Goal: Task Accomplishment & Management: Manage account settings

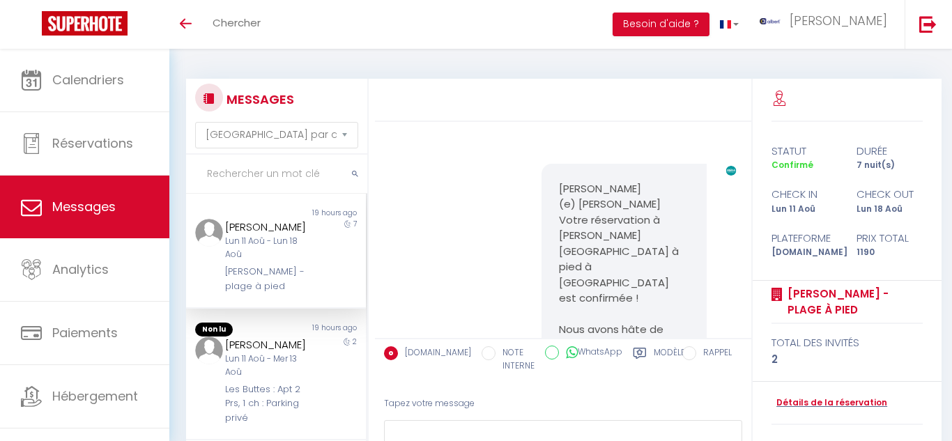
select select "message"
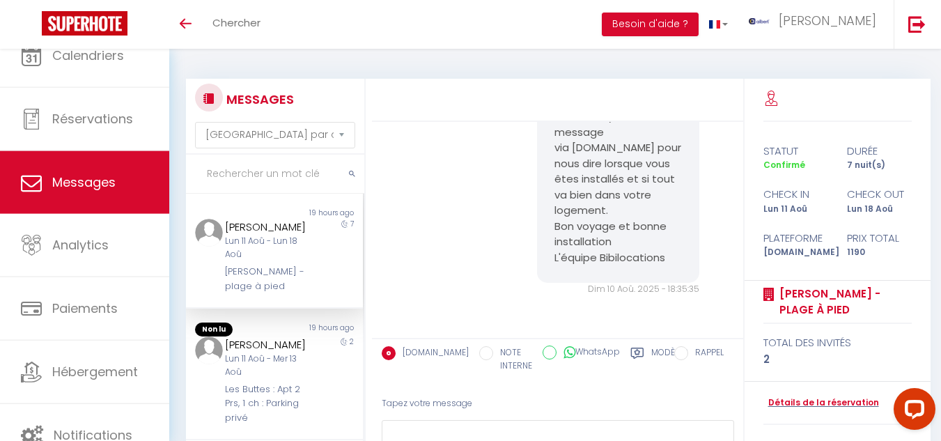
click at [242, 176] on input "text" at bounding box center [275, 174] width 178 height 39
type input "p"
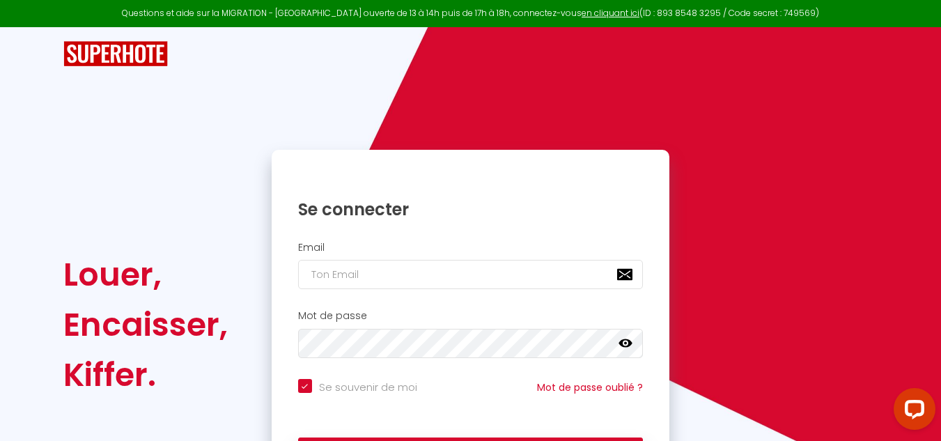
checkbox input "true"
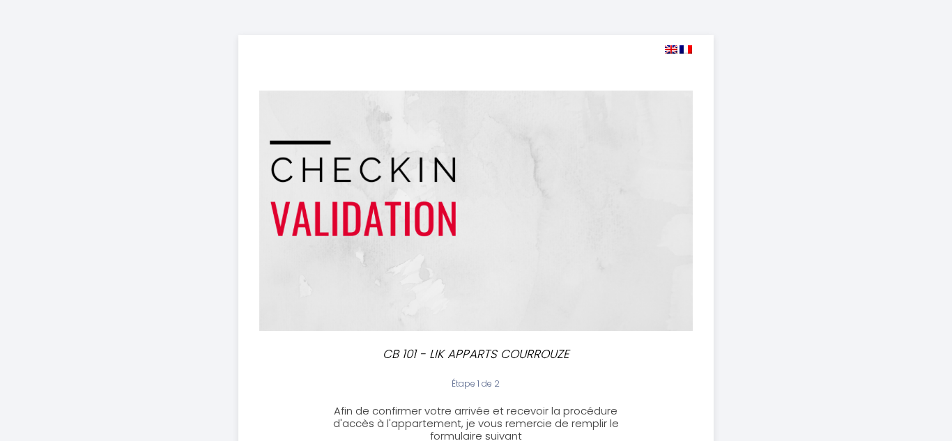
select select "19:00"
select select "10:30"
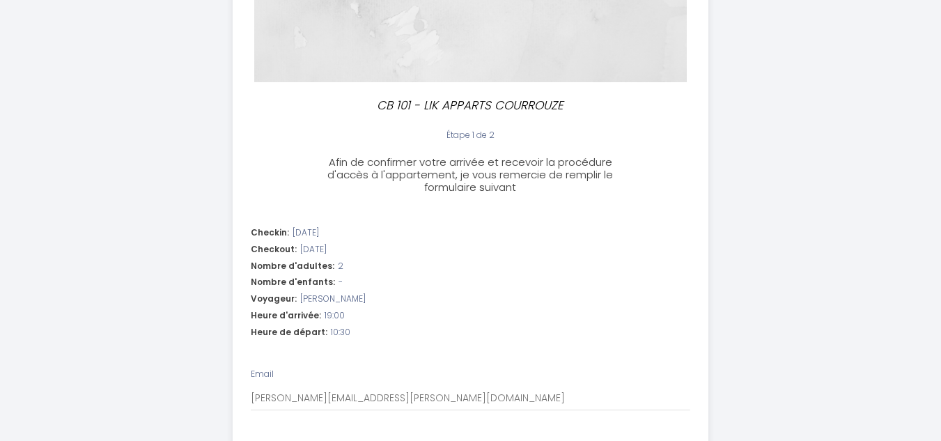
scroll to position [418, 0]
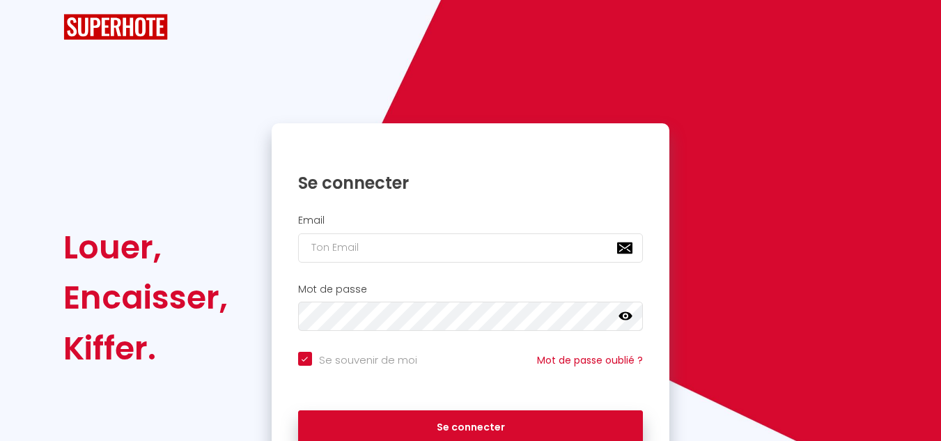
checkbox input "true"
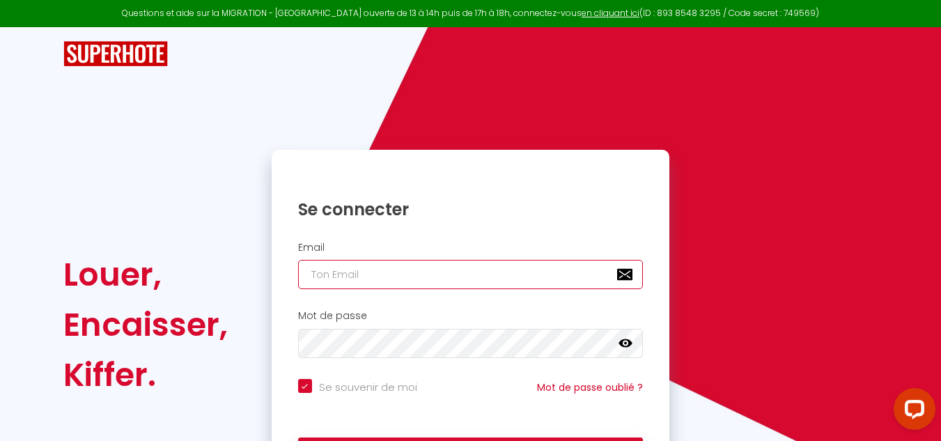
click at [342, 279] on input "email" at bounding box center [471, 274] width 346 height 29
type input "a"
checkbox input "true"
type input "al"
checkbox input "true"
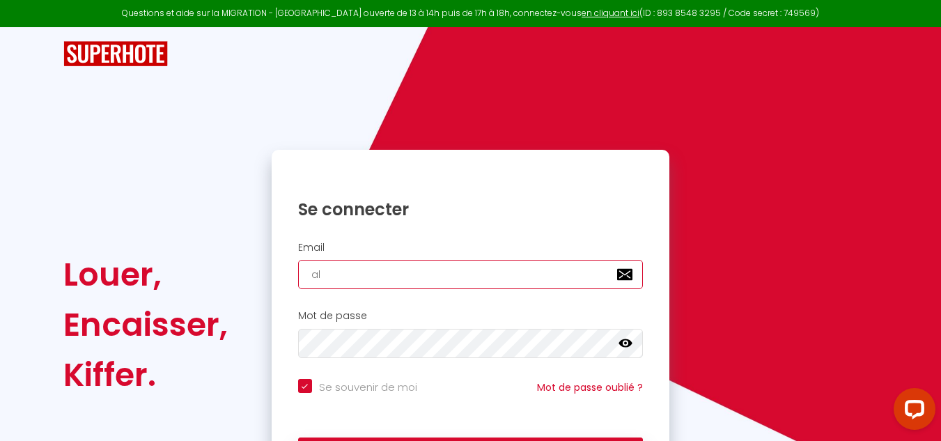
type input "alb"
checkbox input "true"
type input "albe"
checkbox input "true"
type input "alber"
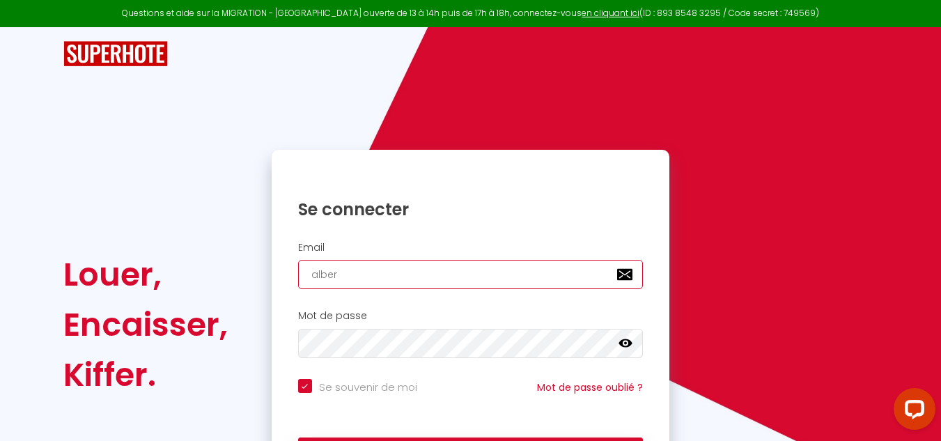
checkbox input "true"
type input "[PERSON_NAME]"
checkbox input "true"
type input "alberts"
checkbox input "true"
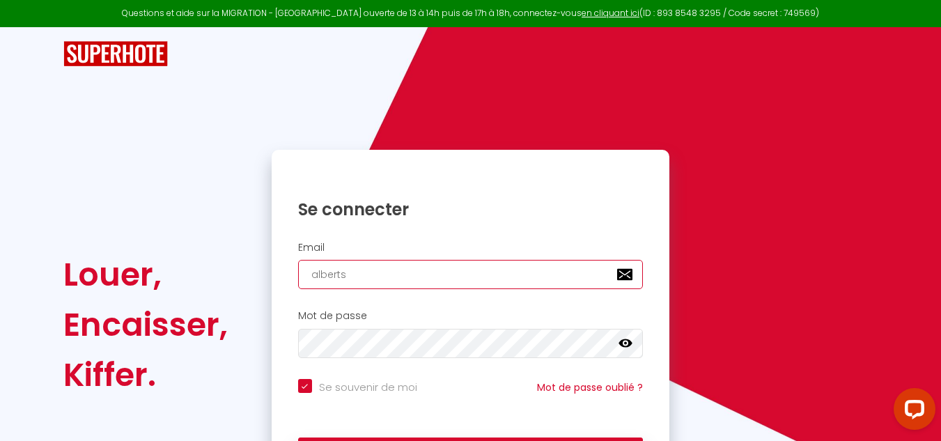
type input "albertsa"
checkbox input "true"
type input "albertsav"
checkbox input "true"
type input "albertsav1"
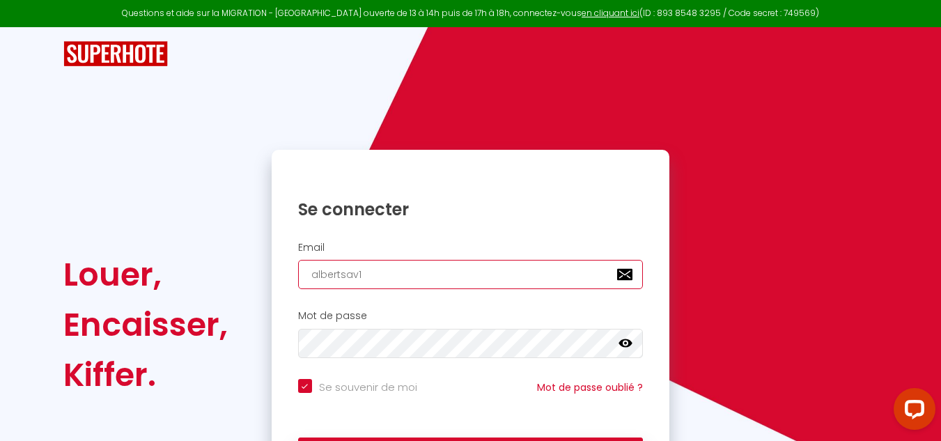
checkbox input "true"
type input "albertsav12"
checkbox input "true"
type input "albertsav12@"
checkbox input "true"
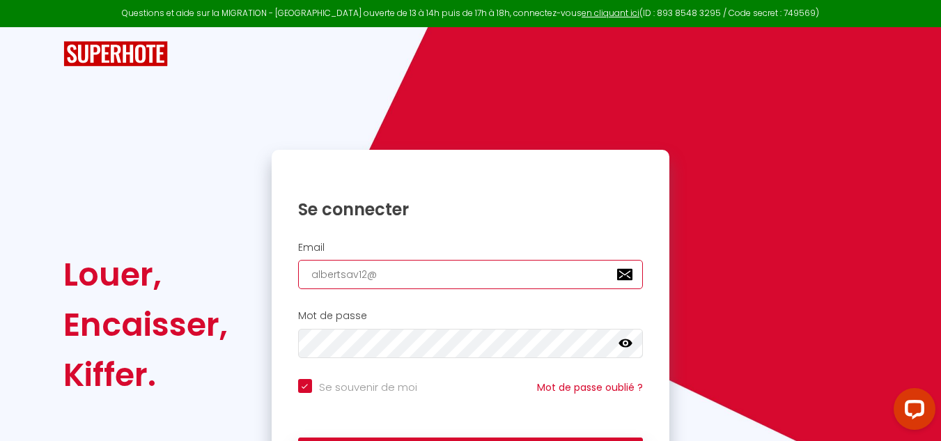
type input "albertsav12@G"
checkbox input "true"
type input "albertsav12@GM"
checkbox input "true"
type input "albertsav12@GMA"
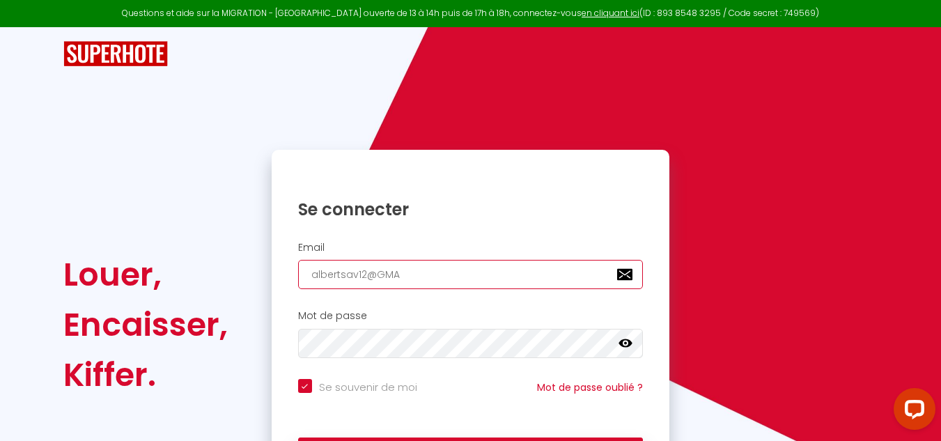
checkbox input "true"
type input "albertsav12@GMAI"
checkbox input "true"
type input "albertsav12@GMAIL"
checkbox input "true"
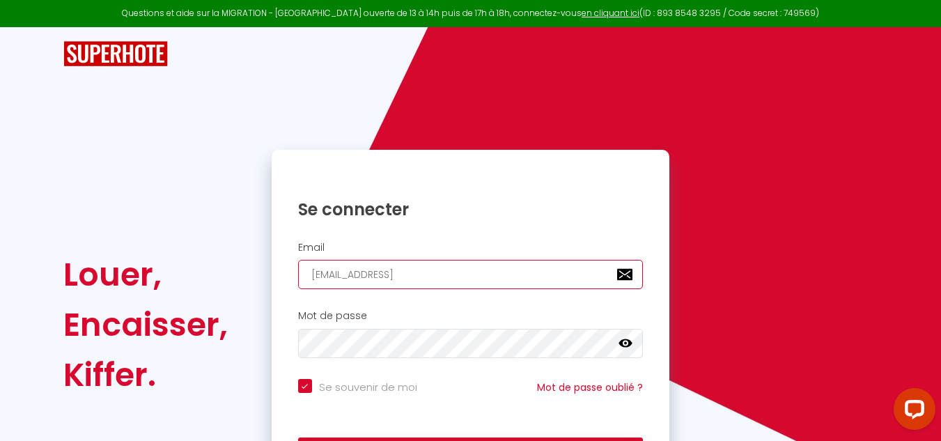
type input "albertsav12@GMAI"
checkbox input "true"
type input "albertsav12@GMA"
checkbox input "true"
type input "albertsav12@GM"
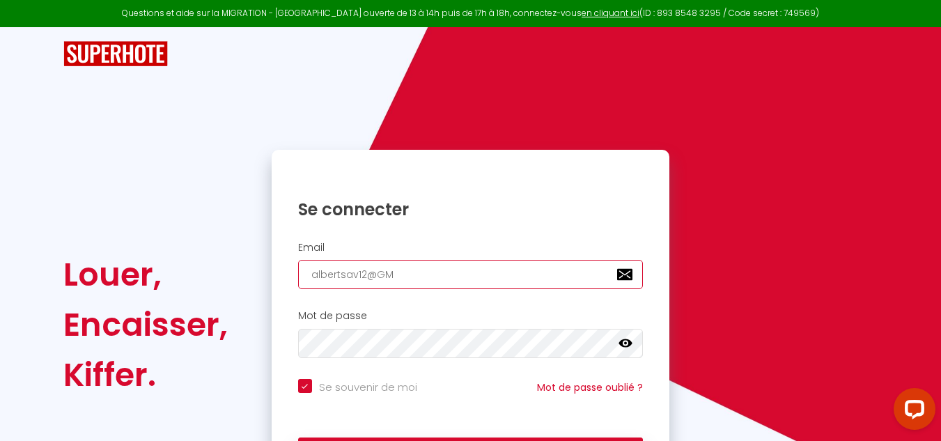
checkbox input "true"
type input "albertsav12@G"
checkbox input "true"
type input "albertsav12@"
checkbox input "true"
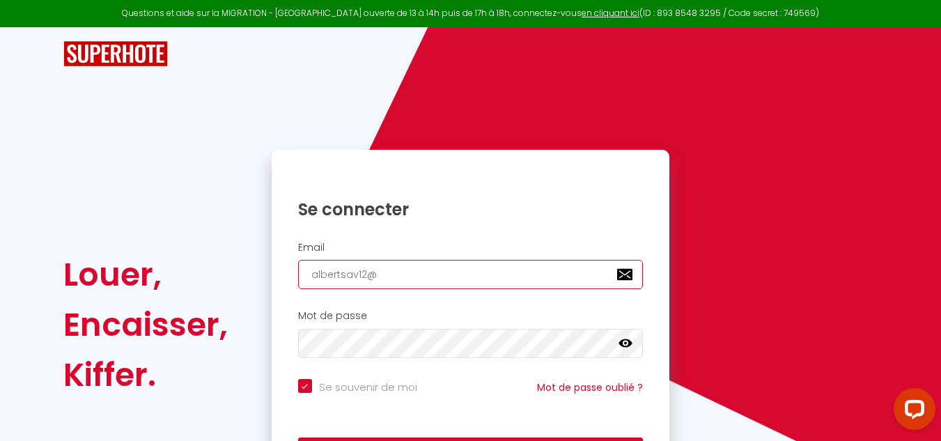
type input "albertsav12@m"
checkbox input "true"
type input "albertsav12@"
checkbox input "true"
type input "albertsav12@g"
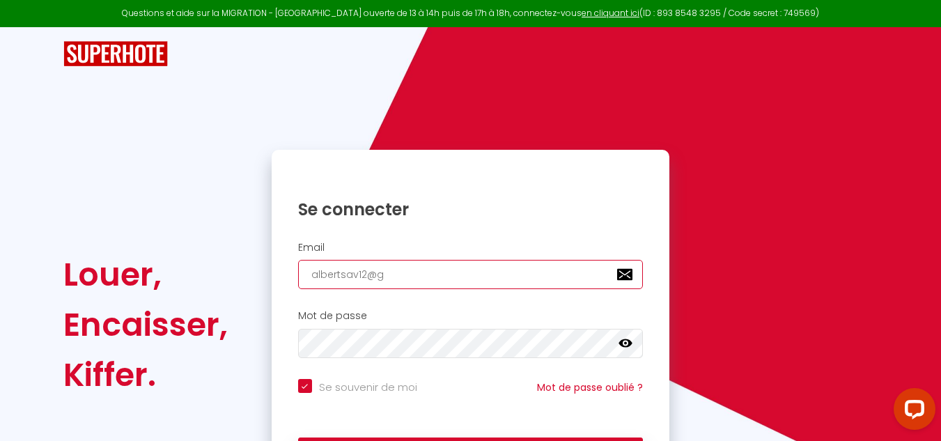
checkbox input "true"
type input "albertsav12@gm"
checkbox input "true"
type input "albertsav12@gma"
checkbox input "true"
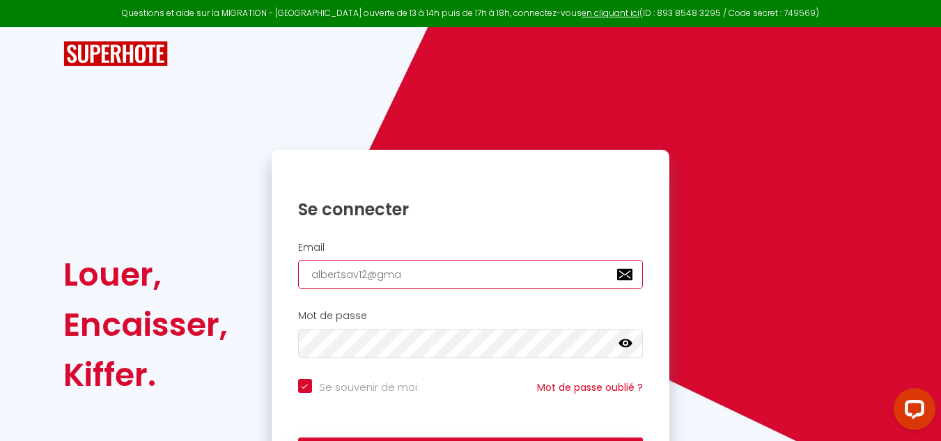
type input "albertsav12@gmai"
checkbox input "true"
type input "albertsav12@gmail"
checkbox input "true"
type input "albertsav12@gmail:"
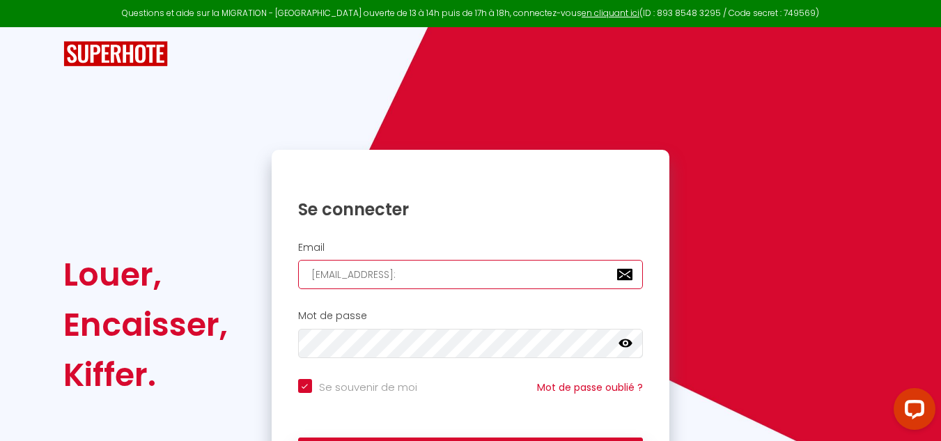
checkbox input "true"
type input "albertsav12@gmail"
checkbox input "true"
type input "albertsav12@gmail;"
checkbox input "true"
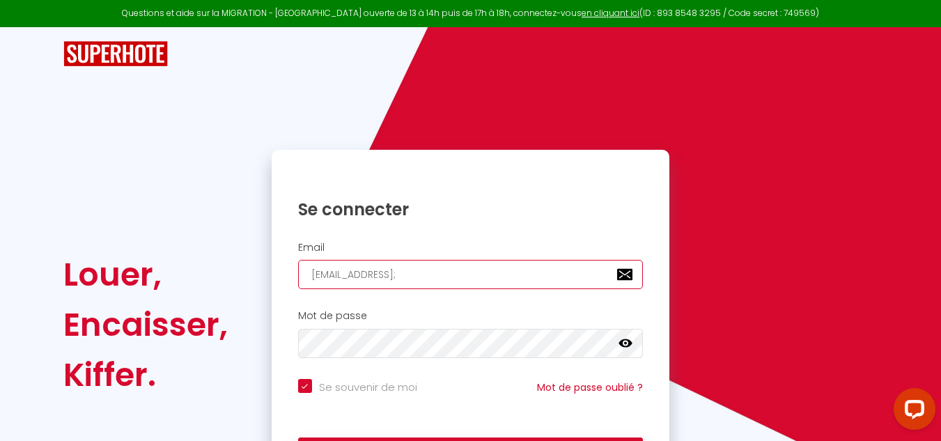
type input "albertsav12@gmail"
checkbox input "true"
type input "albertsav12@gmail:"
checkbox input "true"
type input "albertsav12@gmail"
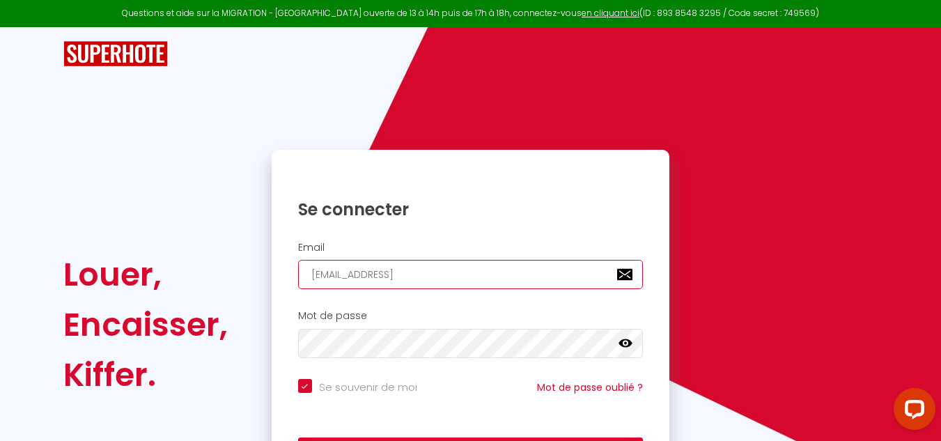
checkbox input "true"
type input "albertsav12@gmail;"
checkbox input "true"
type input "albertsav12@gmail"
checkbox input "true"
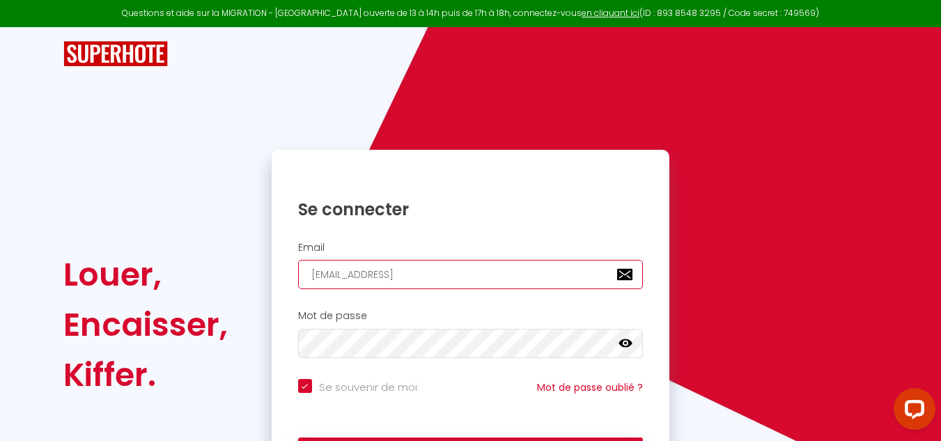
type input "albertsav12@gmail:"
checkbox input "true"
type input "albertsav12@gmail"
checkbox input "true"
type input "albertsav12@gmail,"
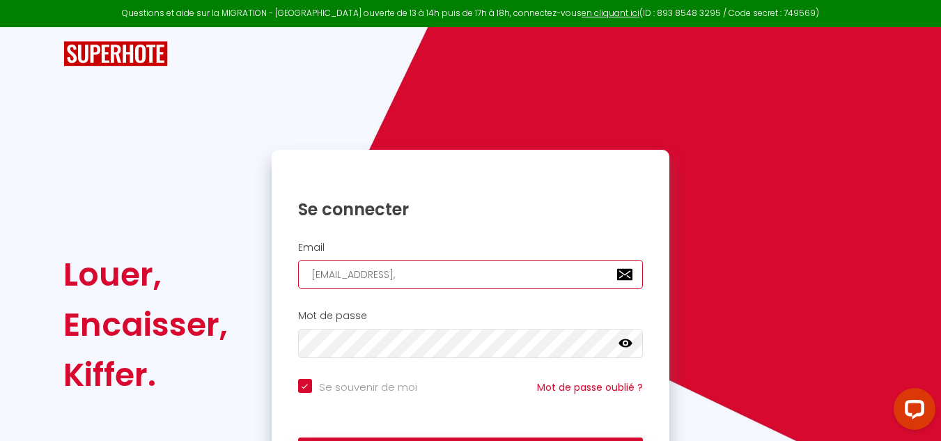
checkbox input "true"
type input "albertsav12@gmail"
checkbox input "true"
type input "albertsav12@gmail,"
checkbox input "true"
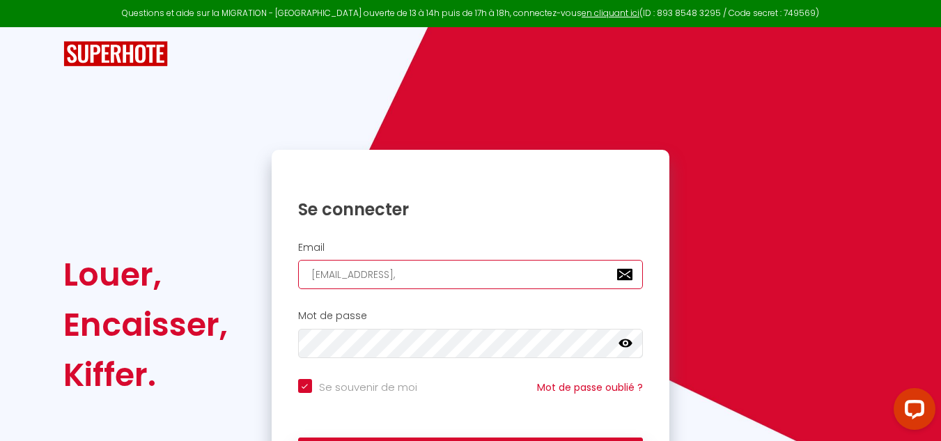
type input "albertsav12@gmail"
checkbox input "true"
type input "albertsav12@gmail;"
checkbox input "true"
type input "albertsav12@gmail"
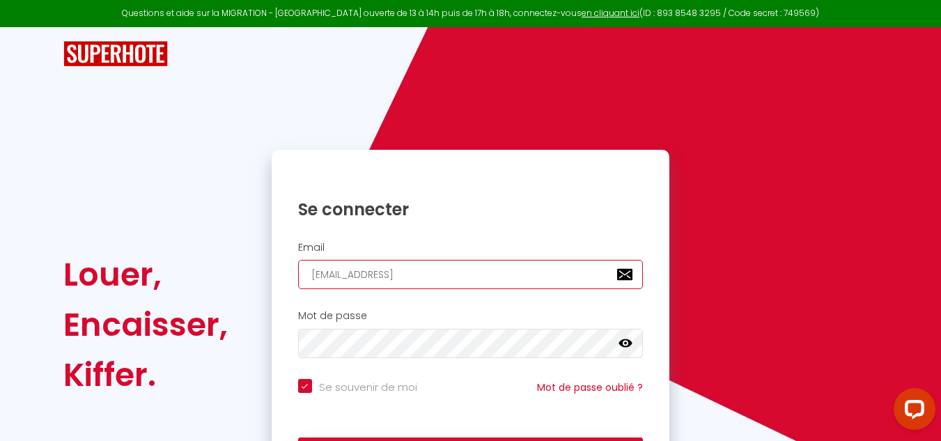
checkbox input "true"
type input "albertsav12@gmail."
checkbox input "true"
type input "albertsav12@gmail.C"
checkbox input "true"
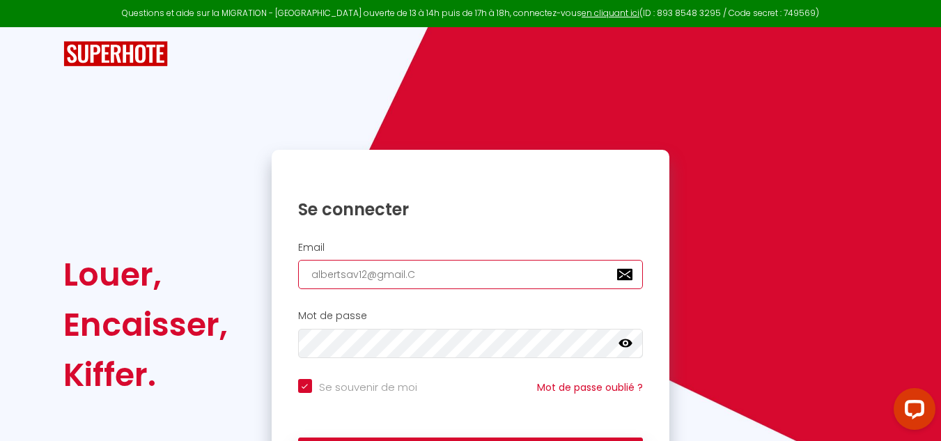
type input "albertsav12@gmail.CO"
checkbox input "true"
type input "albertsav12@gmail.C"
checkbox input "true"
type input "albertsav12@gmail."
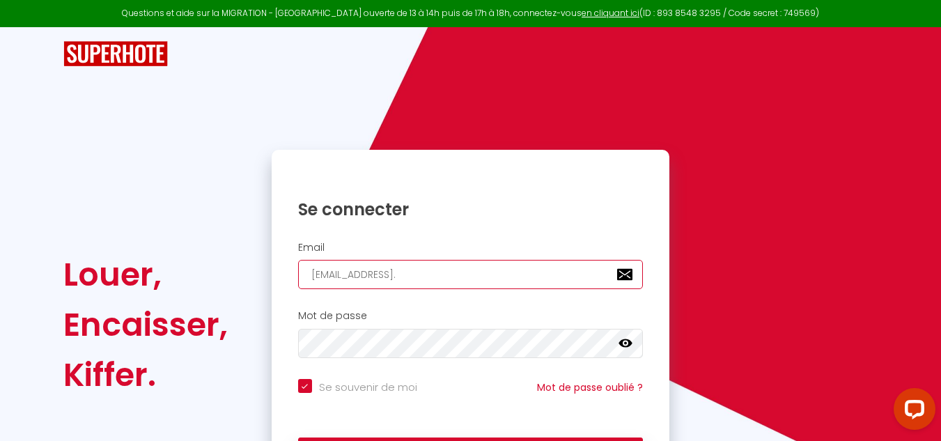
checkbox input "true"
type input "albertsav12@gmail.x"
checkbox input "true"
type input "albertsav12@gmail."
checkbox input "true"
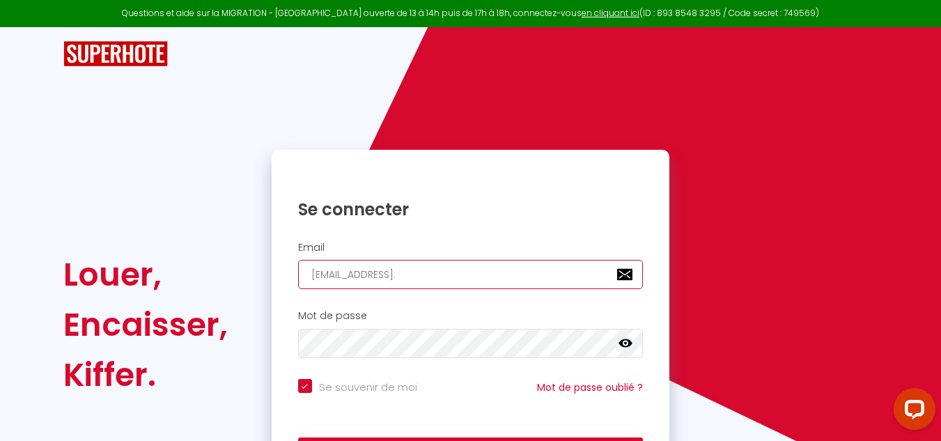
type input "albertsav12@gmail.c"
checkbox input "true"
type input "albertsav12@gmail.co"
checkbox input "true"
type input "[EMAIL_ADDRESS][DOMAIN_NAME]"
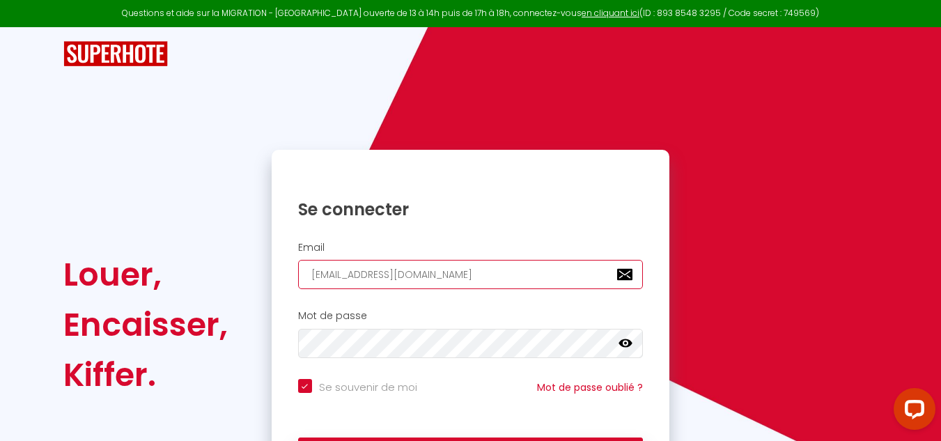
checkbox input "true"
type input "[EMAIL_ADDRESS][DOMAIN_NAME]"
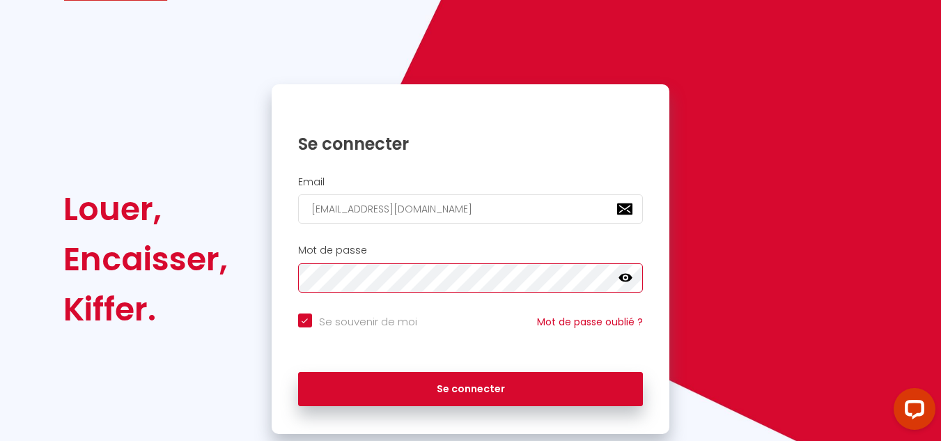
scroll to position [100, 0]
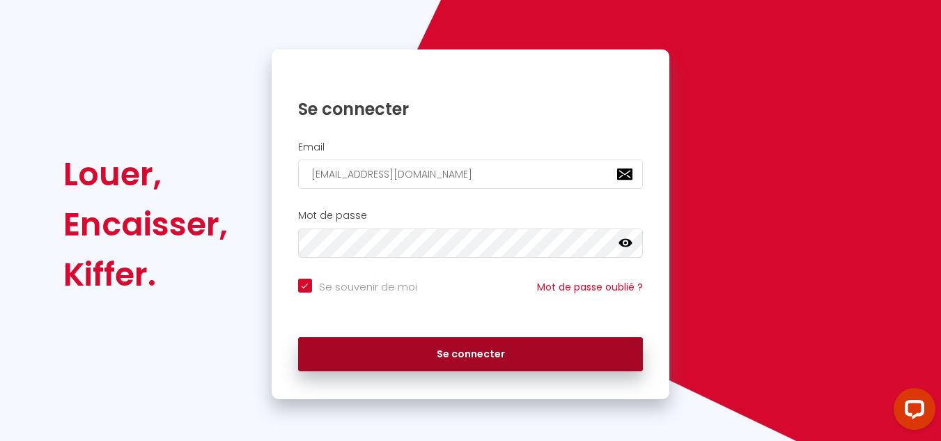
click at [494, 356] on button "Se connecter" at bounding box center [471, 354] width 346 height 35
checkbox input "true"
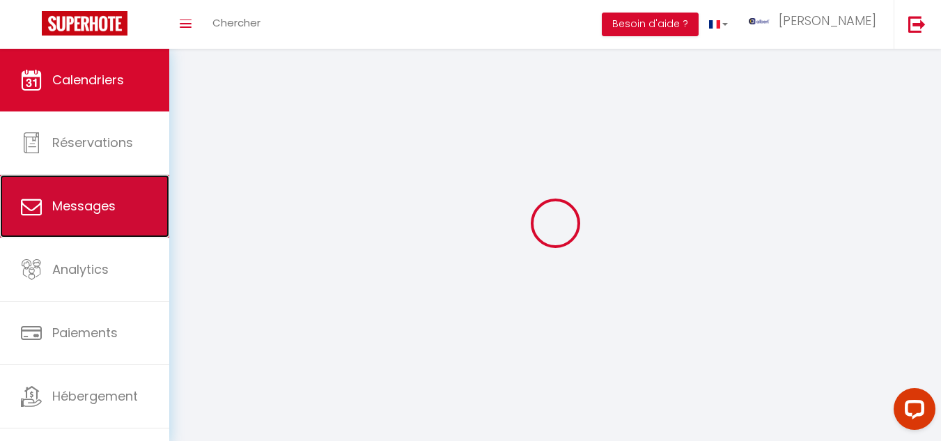
click at [88, 201] on span "Messages" at bounding box center [83, 205] width 63 height 17
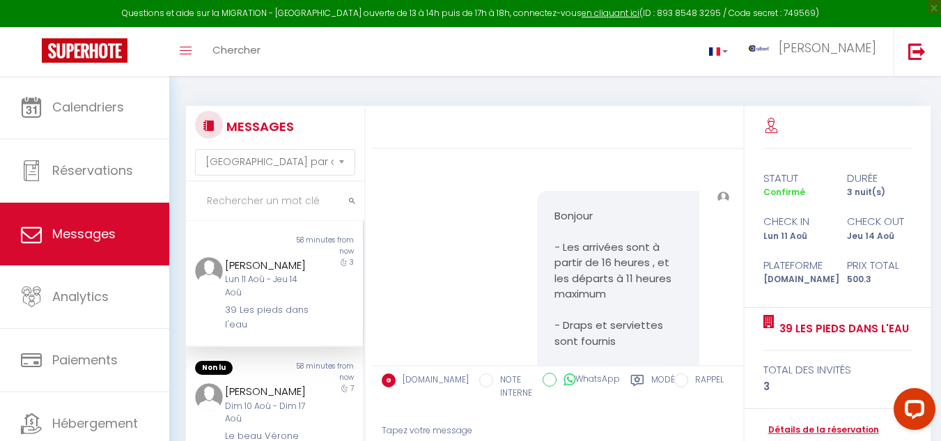
scroll to position [2503, 0]
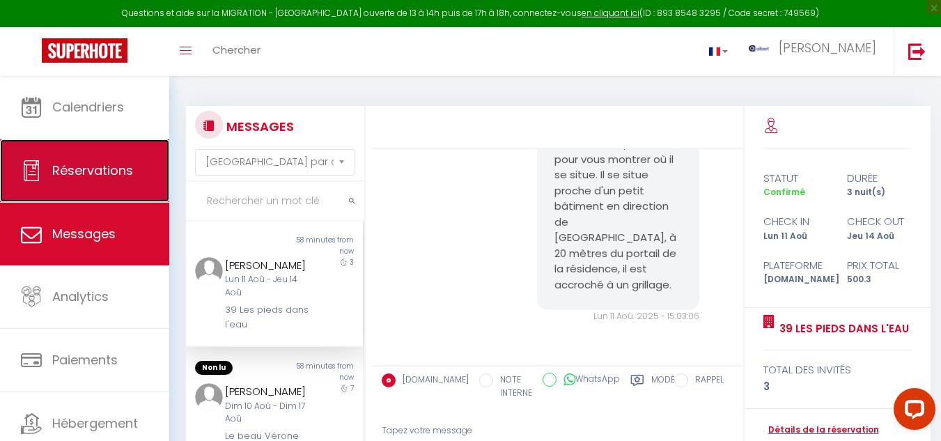
click at [82, 175] on span "Réservations" at bounding box center [92, 170] width 81 height 17
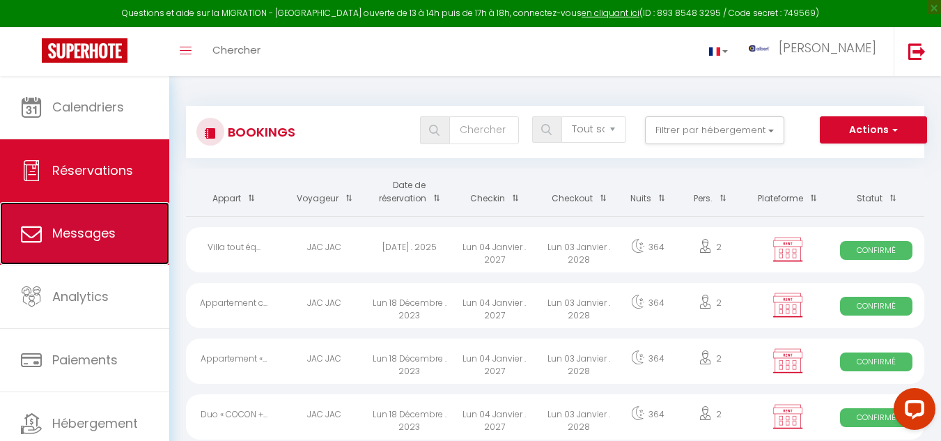
click at [79, 228] on span "Messages" at bounding box center [83, 232] width 63 height 17
select select "message"
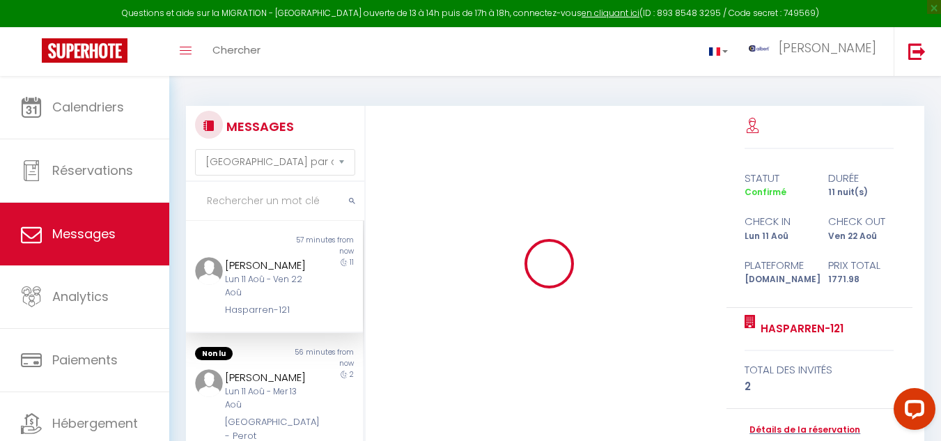
click at [217, 195] on input "text" at bounding box center [275, 201] width 178 height 39
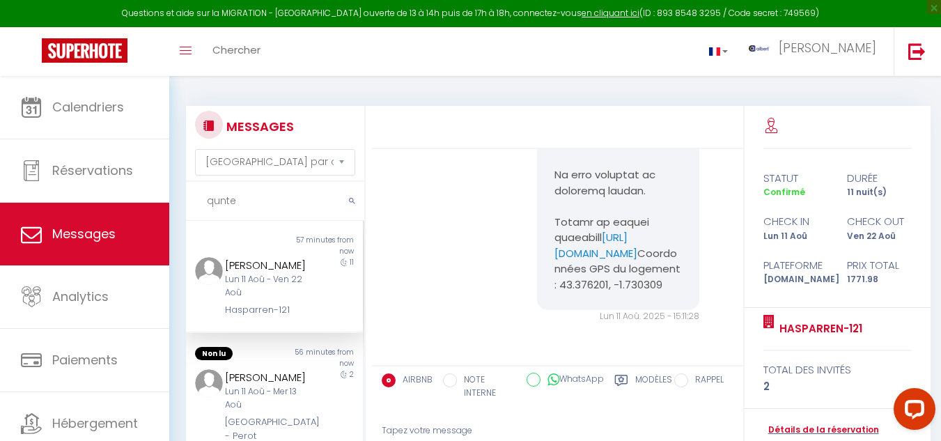
scroll to position [3224, 0]
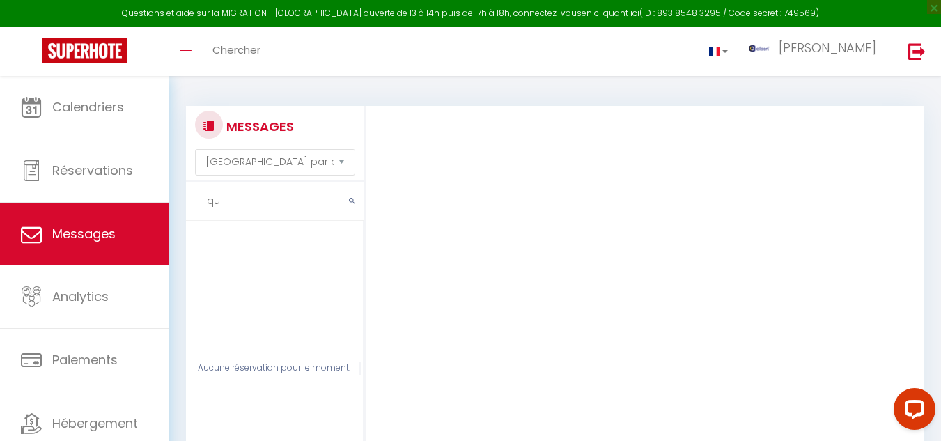
type input "q"
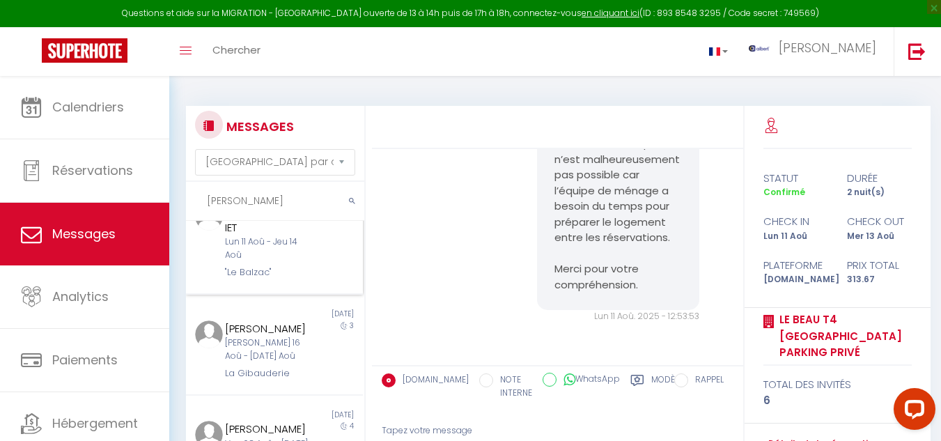
scroll to position [557, 0]
type input "carlos"
click at [305, 277] on div "carlos QUINTERO IET Lun 11 Aoû - Jeu 14 Aoû "Le Balzac"" at bounding box center [266, 238] width 103 height 77
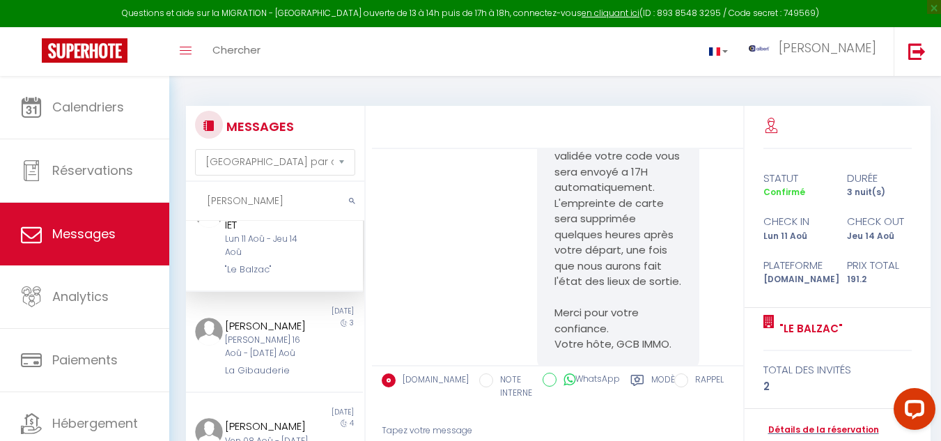
scroll to position [1569, 0]
drag, startPoint x: 546, startPoint y: 261, endPoint x: 676, endPoint y: 277, distance: 130.6
click at [676, 277] on div "Bonjour carlos, Votre arrivée est imminente et nous sommes ravis de vous accuei…" at bounding box center [618, 108] width 162 height 521
copy p "https://superhote.com/applink/p/dy9feCbg"
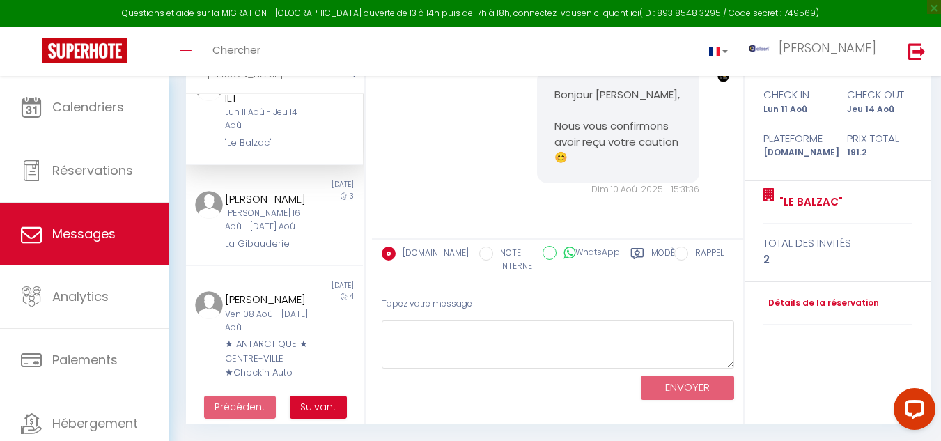
scroll to position [1987, 0]
click at [801, 302] on link "Détails de la réservation" at bounding box center [822, 303] width 116 height 13
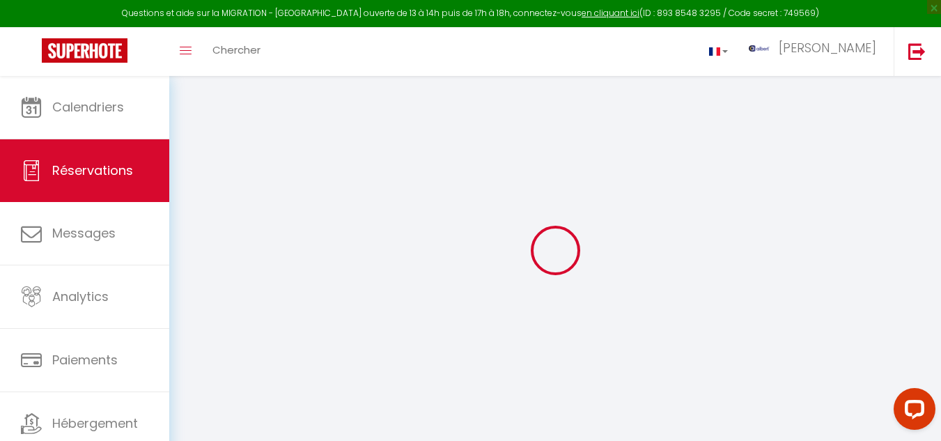
select select
checkbox input "false"
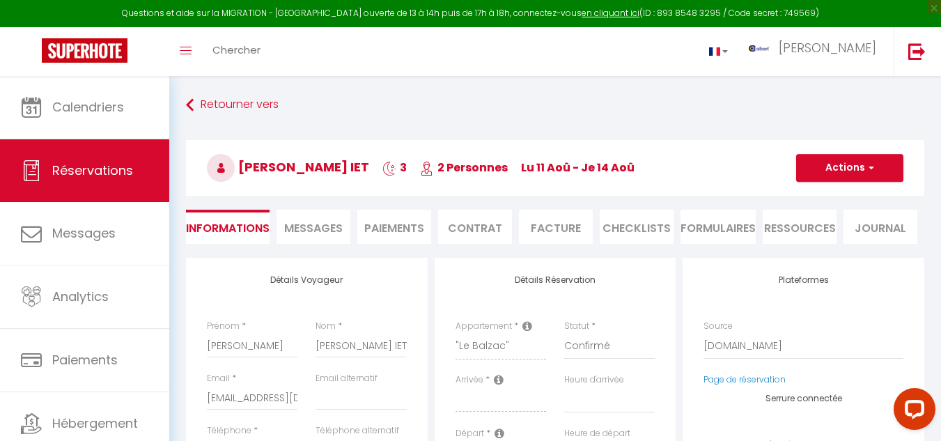
select select
checkbox input "false"
type textarea "** THIS RESERVATION HAS BEEN PRE-PAID ** BOOKING NOTE : Payment charge is EUR 2…"
type input "35"
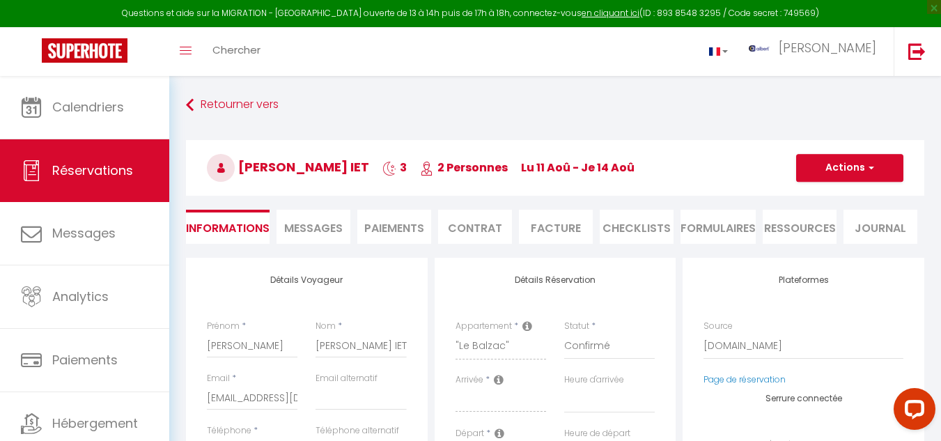
type input "7.2"
select select
checkbox input "false"
select select
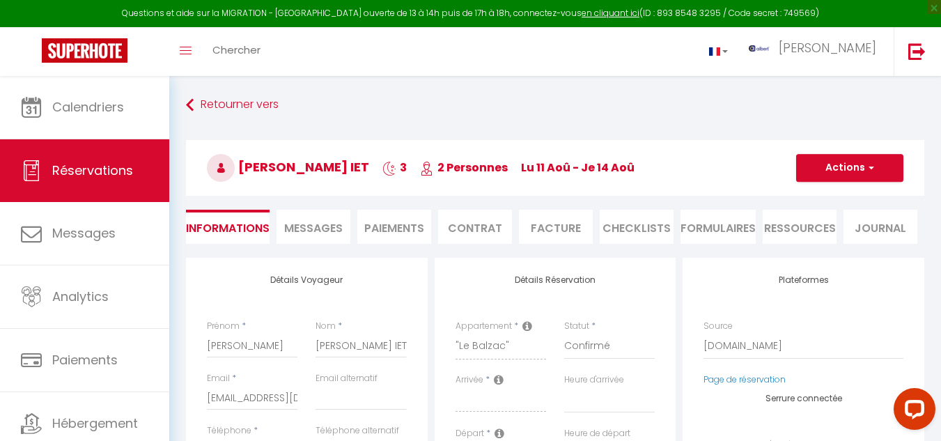
select select
click at [314, 228] on span "Messages" at bounding box center [313, 228] width 59 height 16
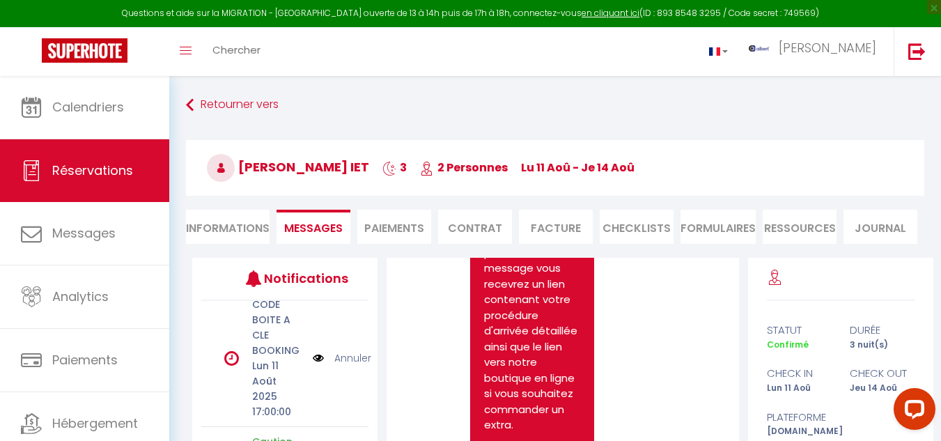
scroll to position [348, 0]
click at [313, 353] on img at bounding box center [318, 356] width 11 height 15
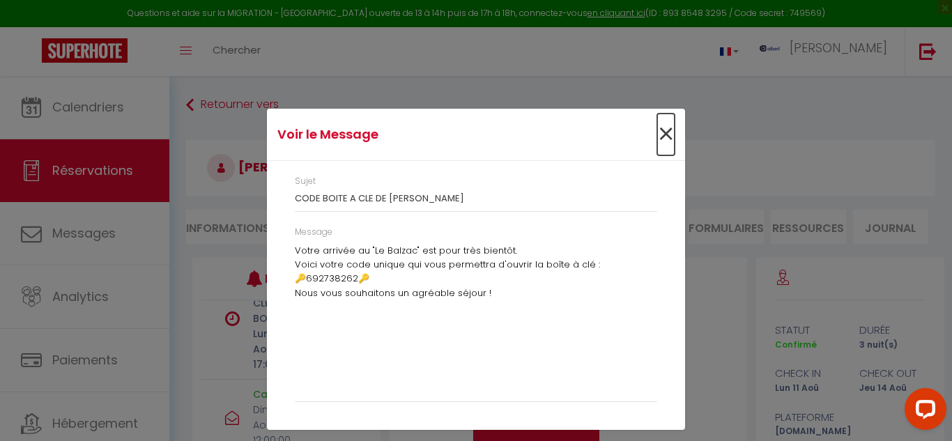
click at [663, 130] on span "×" at bounding box center [665, 135] width 17 height 42
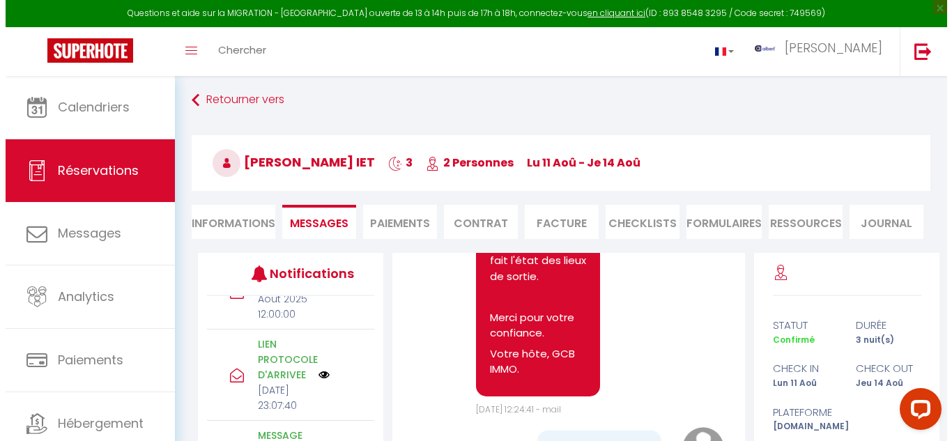
scroll to position [592, 0]
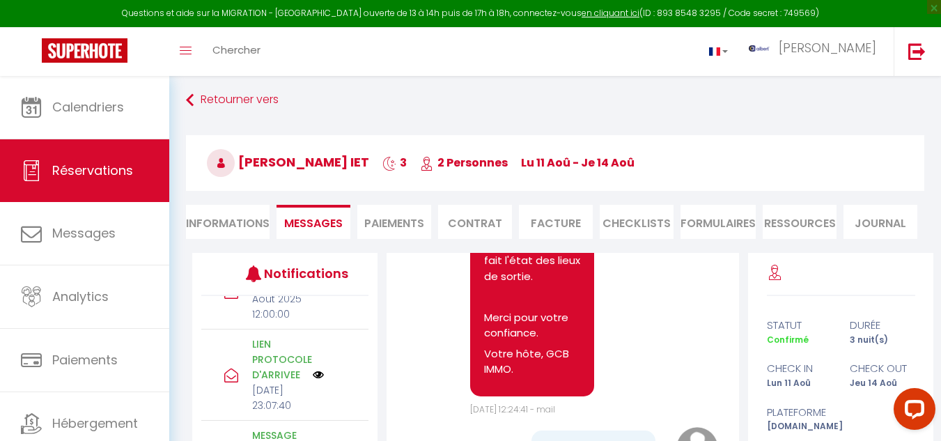
click at [313, 369] on img at bounding box center [318, 374] width 11 height 11
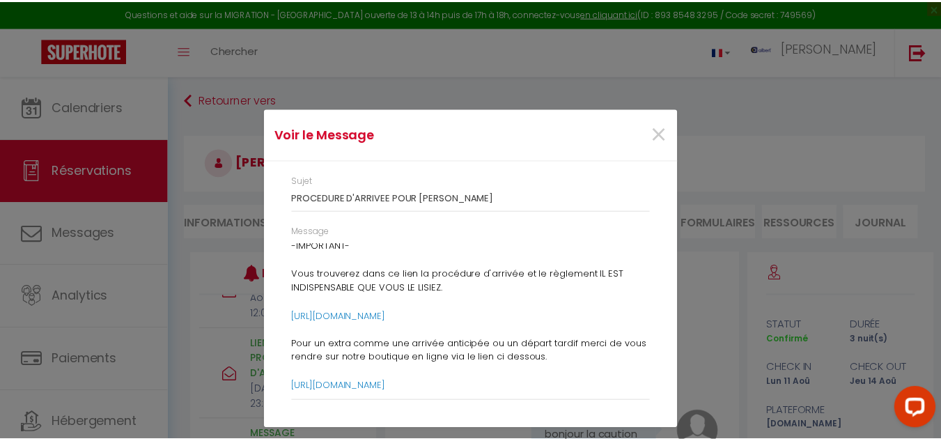
scroll to position [0, 0]
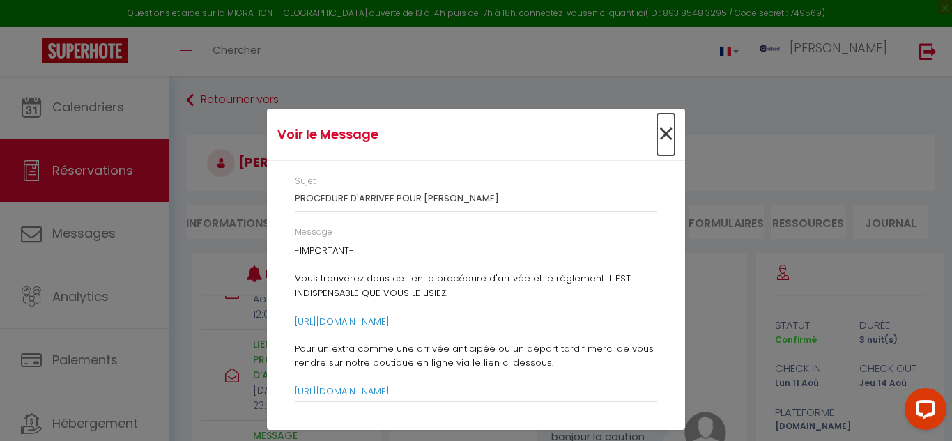
drag, startPoint x: 667, startPoint y: 132, endPoint x: 593, endPoint y: 180, distance: 89.1
click at [666, 132] on span "×" at bounding box center [665, 135] width 17 height 42
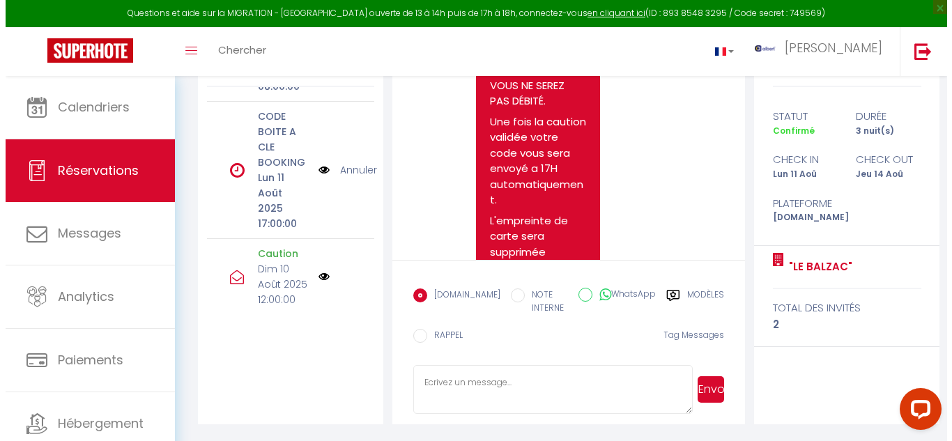
scroll to position [244, 0]
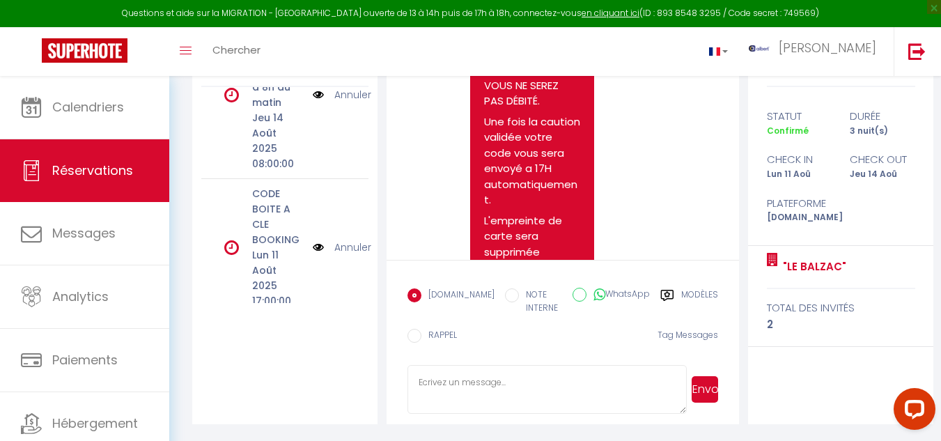
click at [313, 245] on img at bounding box center [318, 247] width 11 height 15
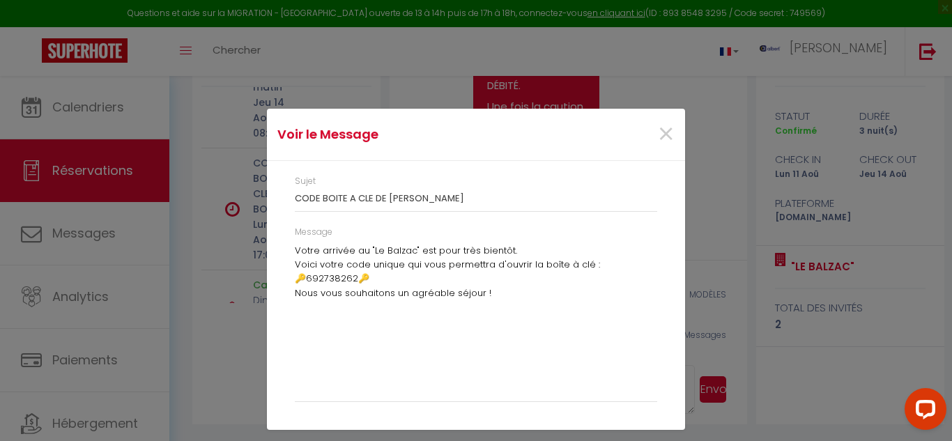
click at [453, 82] on div "Voir le Message × Sujet CODE BOITE A CLE DE carlos Message Votre arrivée au "Le…" at bounding box center [476, 220] width 418 height 441
click at [667, 130] on span "×" at bounding box center [665, 135] width 17 height 42
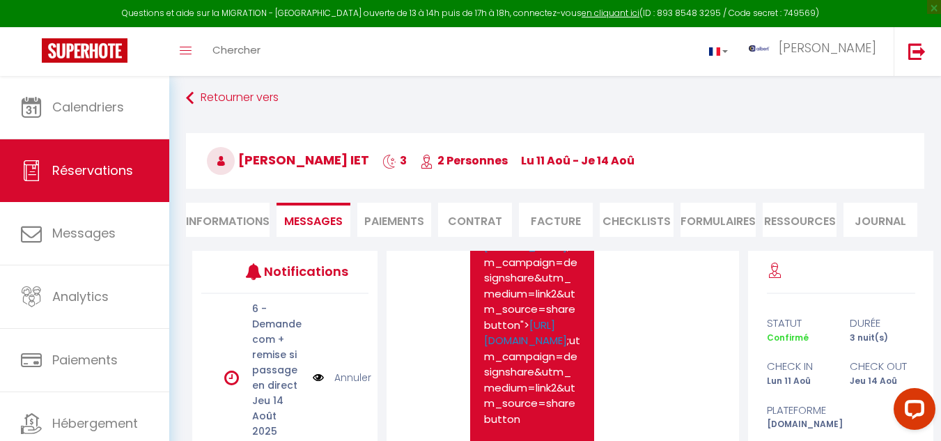
scroll to position [0, 0]
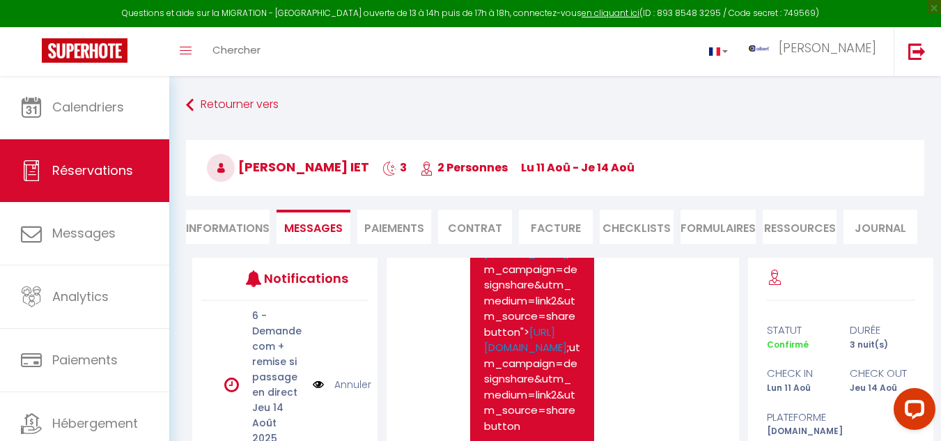
drag, startPoint x: 295, startPoint y: 163, endPoint x: 361, endPoint y: 169, distance: 65.8
click at [361, 169] on span "carlos QUINTERO IET" at bounding box center [288, 166] width 162 height 17
click at [415, 121] on div "Retourner vers carlos QUINTERO IET 3 2 Personnes lu 11 Aoû - je 14 Aoû Actions …" at bounding box center [555, 175] width 757 height 165
drag, startPoint x: 295, startPoint y: 163, endPoint x: 356, endPoint y: 168, distance: 61.5
click at [356, 168] on span "carlos QUINTERO IET" at bounding box center [288, 166] width 162 height 17
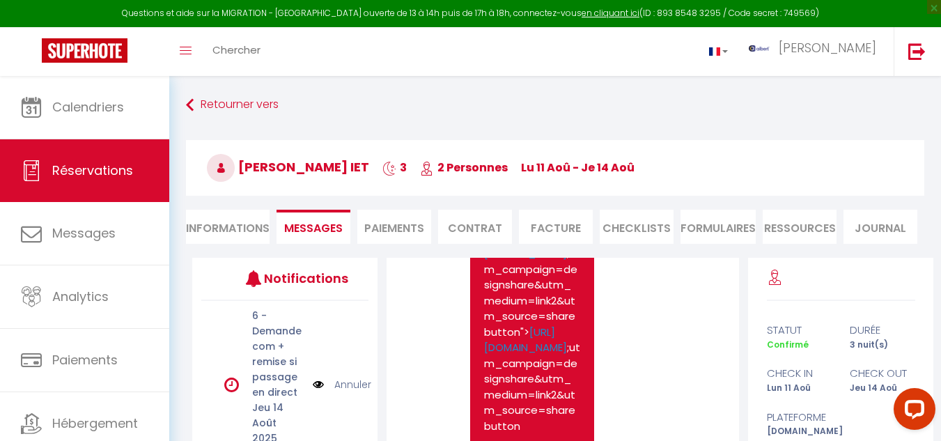
copy span "QUINTERO"
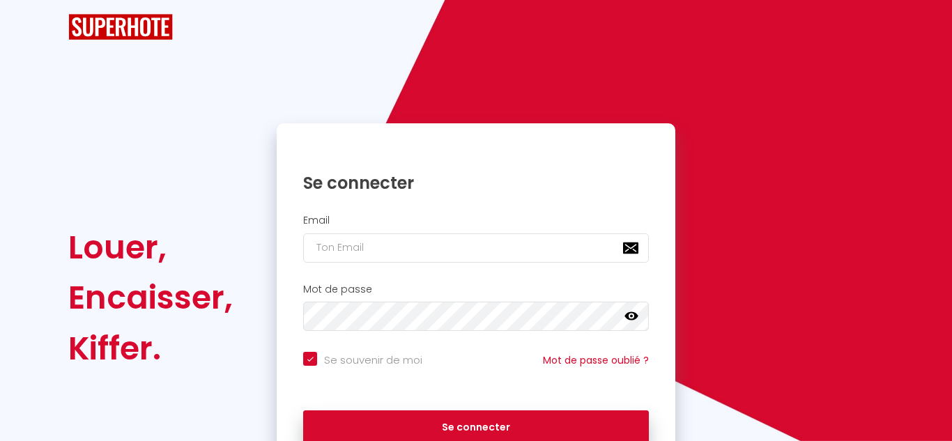
checkbox input "true"
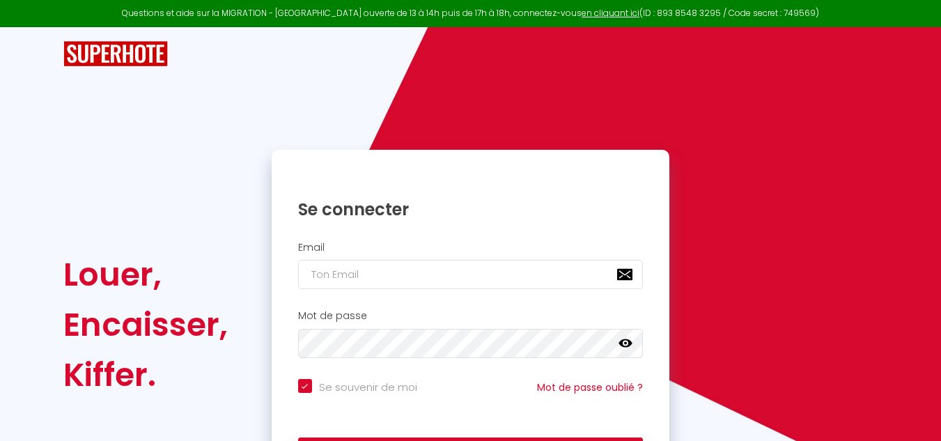
drag, startPoint x: 373, startPoint y: 274, endPoint x: 312, endPoint y: 274, distance: 60.6
click at [263, 259] on div "Louer, Encaisser, Kiffer. Se connecter Email Mot de passe false Se souvenir de …" at bounding box center [470, 325] width 833 height 350
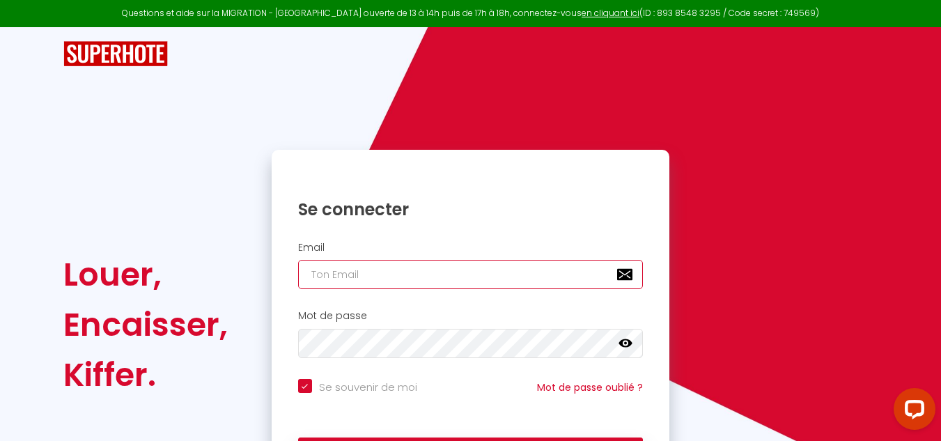
click at [341, 277] on input "email" at bounding box center [471, 274] width 346 height 29
click at [365, 280] on input "email" at bounding box center [471, 274] width 346 height 29
type input "a"
checkbox input "true"
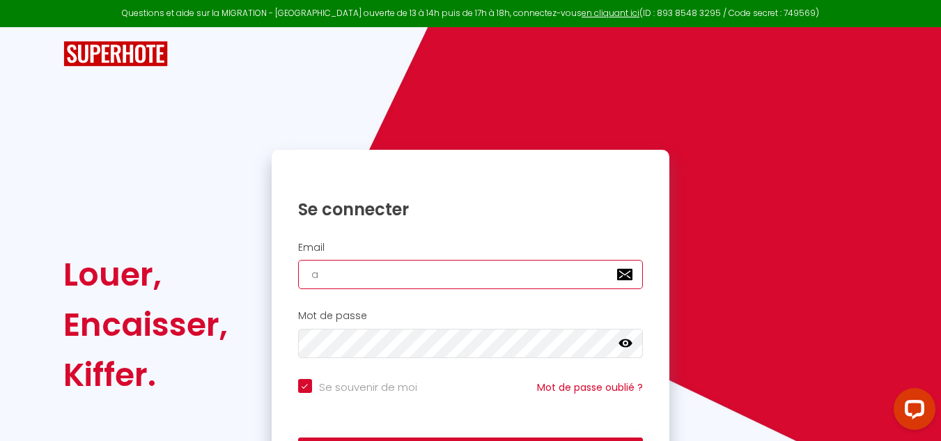
type input "al"
checkbox input "true"
type input "alb"
checkbox input "true"
type input "albe"
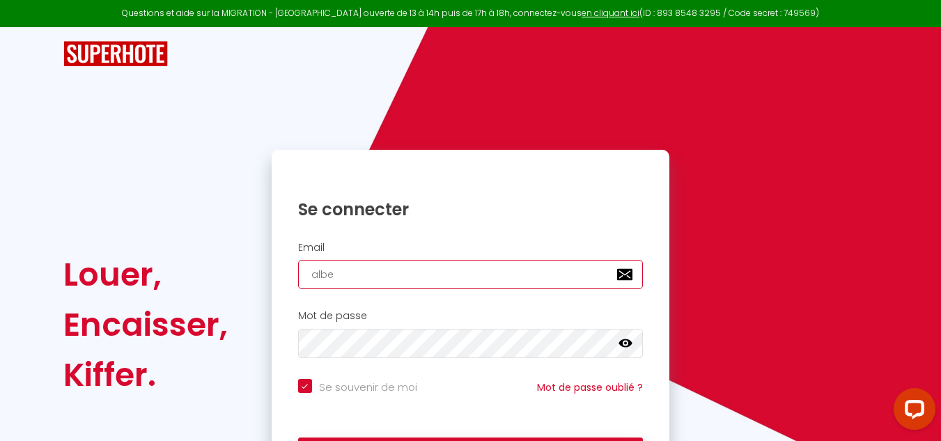
checkbox input "true"
type input "alber"
checkbox input "true"
type input "[PERSON_NAME]"
checkbox input "true"
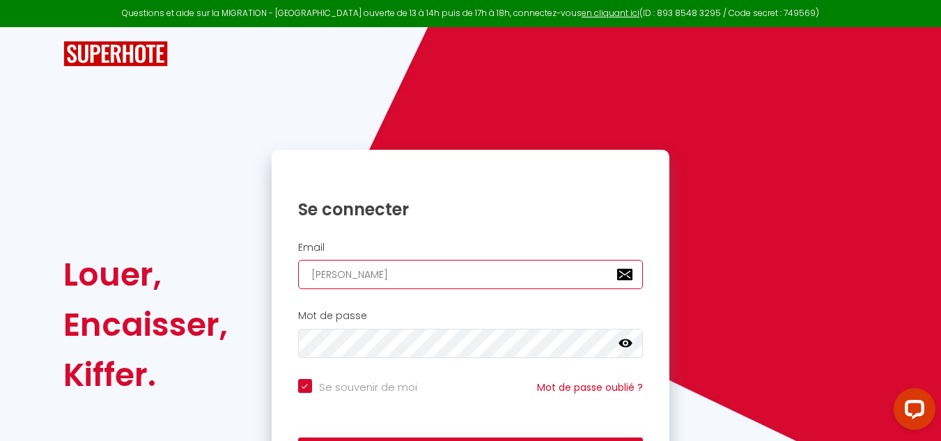
type input "alberts"
checkbox input "true"
type input "albertsa"
checkbox input "true"
type input "albertsav"
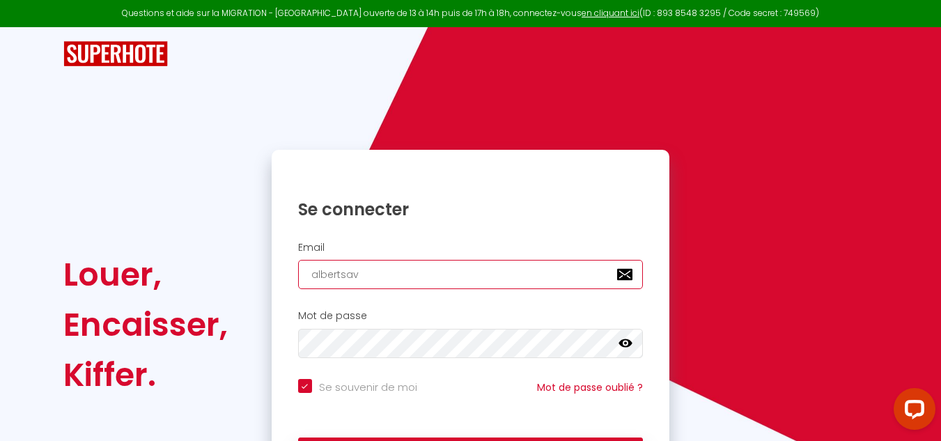
checkbox input "true"
type input "albertsav&"
checkbox input "true"
type input "albertsav&é"
checkbox input "true"
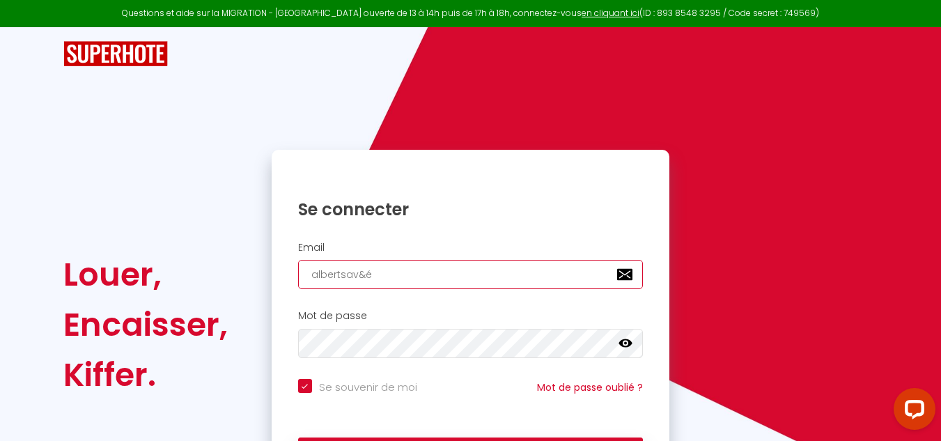
type input "albertsav&"
checkbox input "true"
type input "albertsav"
checkbox input "true"
type input "albertsa"
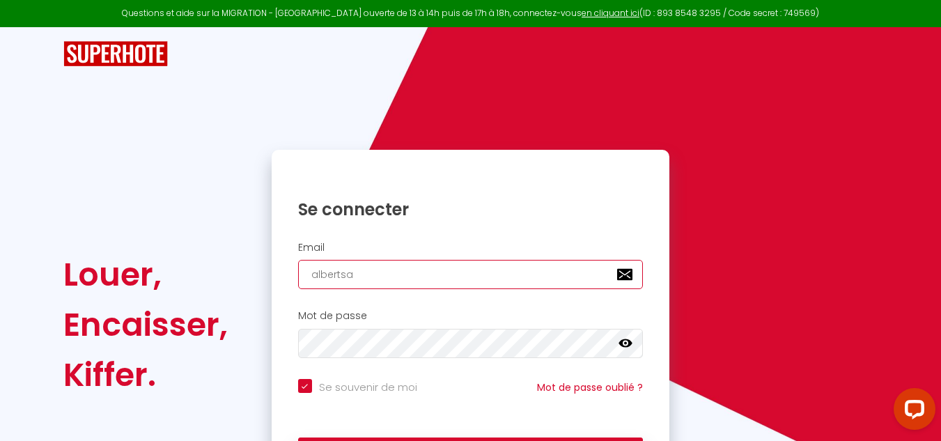
checkbox input "true"
type input "albertsav"
checkbox input "true"
type input "albertsav&"
checkbox input "true"
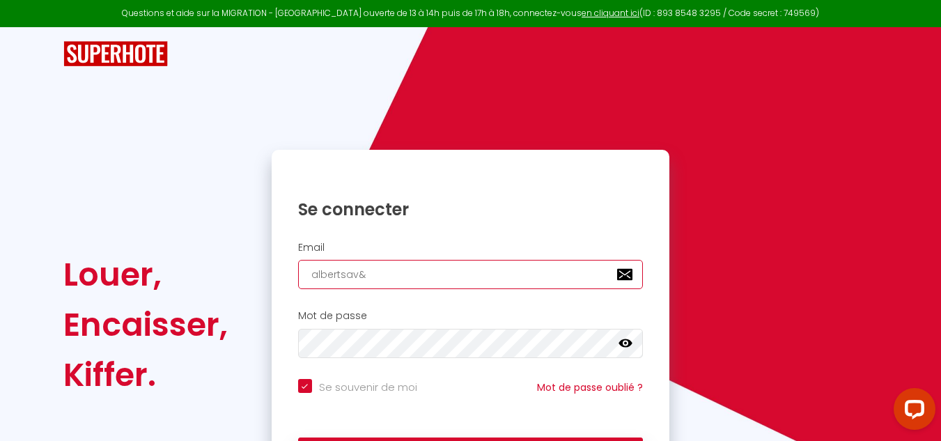
type input "albertsav"
checkbox input "true"
type input "albertsav&"
checkbox input "true"
type input "albertsav&é"
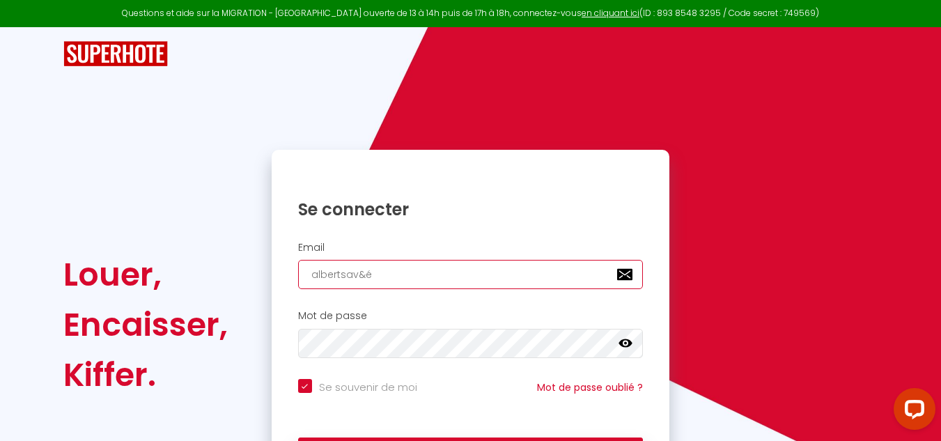
checkbox input "true"
type input "albertsav&"
checkbox input "true"
type input "albertsav"
checkbox input "true"
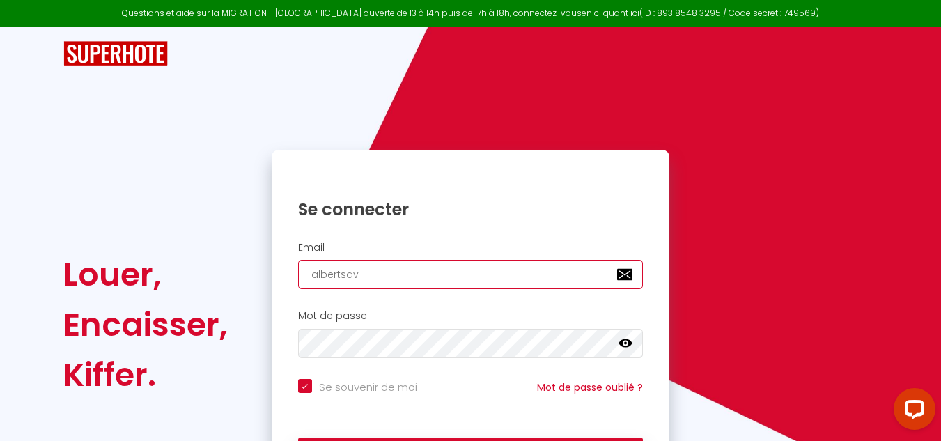
type input "albertsav1"
checkbox input "true"
type input "albertsav12"
checkbox input "true"
type input "albertsav12@"
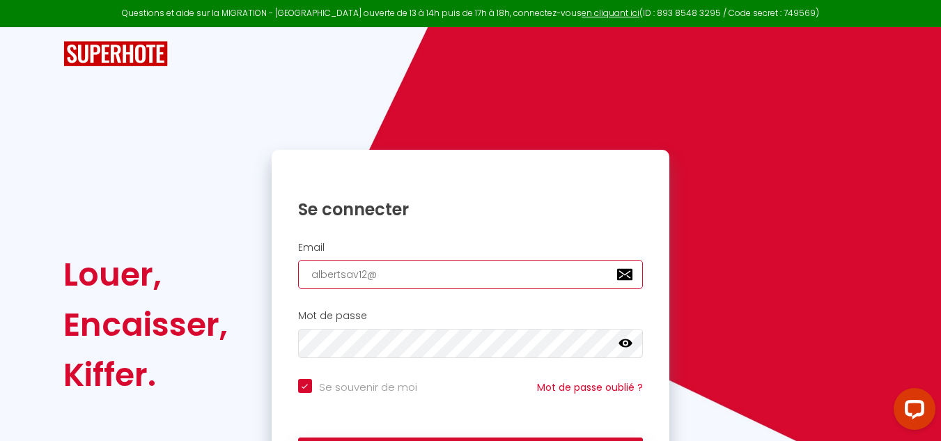
checkbox input "true"
type input "albertsav12@G"
checkbox input "true"
type input "albertsav12@"
checkbox input "true"
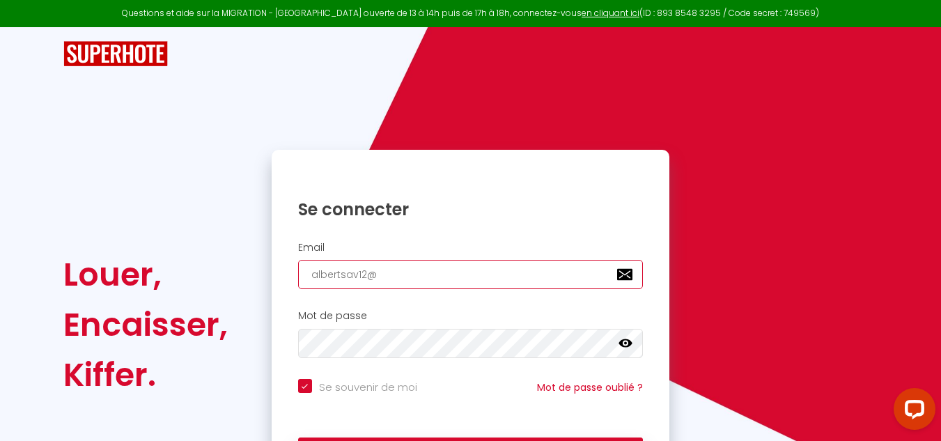
type input "albertsav12@g"
checkbox input "true"
type input "albertsav12@gl"
checkbox input "true"
type input "albertsav12@gla"
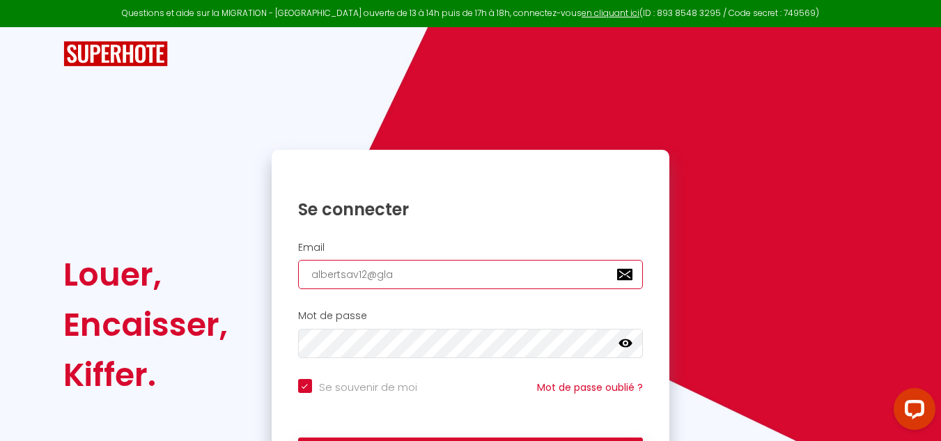
checkbox input "true"
type input "albertsav12@gl"
checkbox input "true"
type input "albertsav12@g"
checkbox input "true"
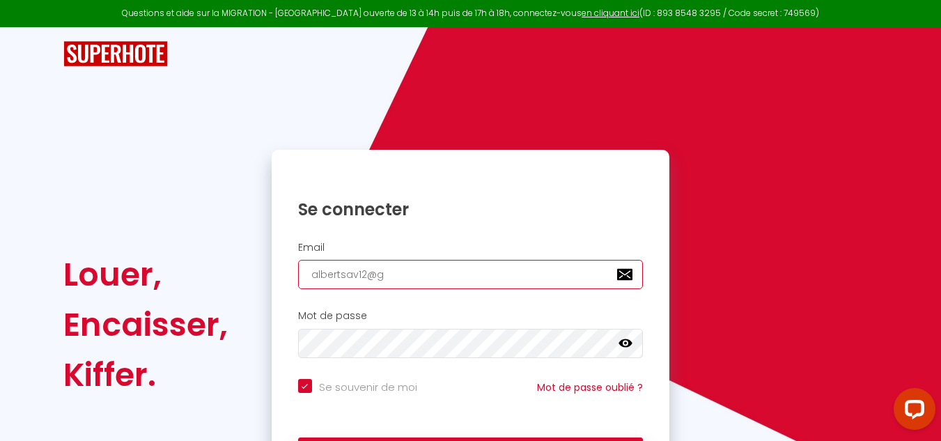
type input "albertsav12@gm"
checkbox input "true"
type input "albertsav12@gma"
checkbox input "true"
type input "albertsav12@gmai"
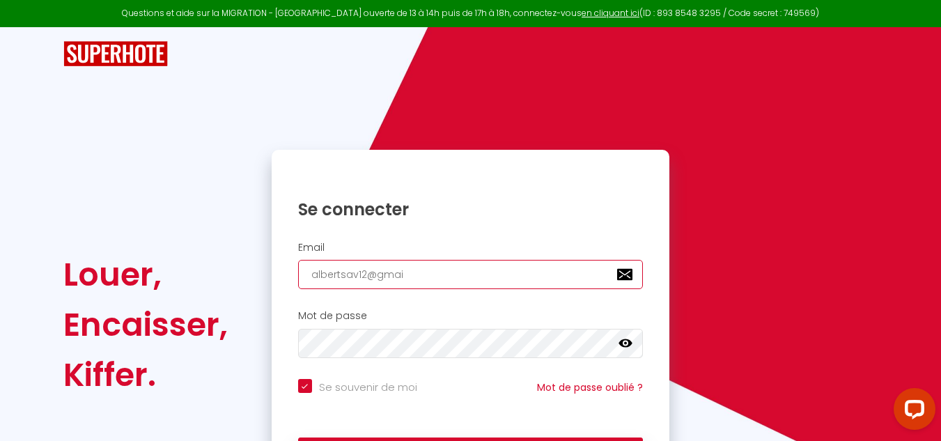
checkbox input "true"
type input "albertsav12@gmail"
checkbox input "true"
type input "albertsav12@gmail;"
checkbox input "true"
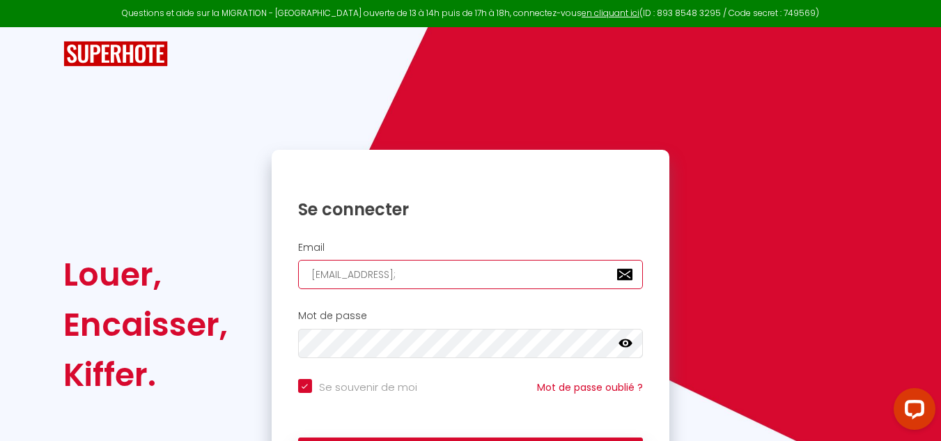
type input "albertsav12@gmail"
checkbox input "true"
type input "albertsav12@gmail,"
checkbox input "true"
type input "albertsav12@gmail"
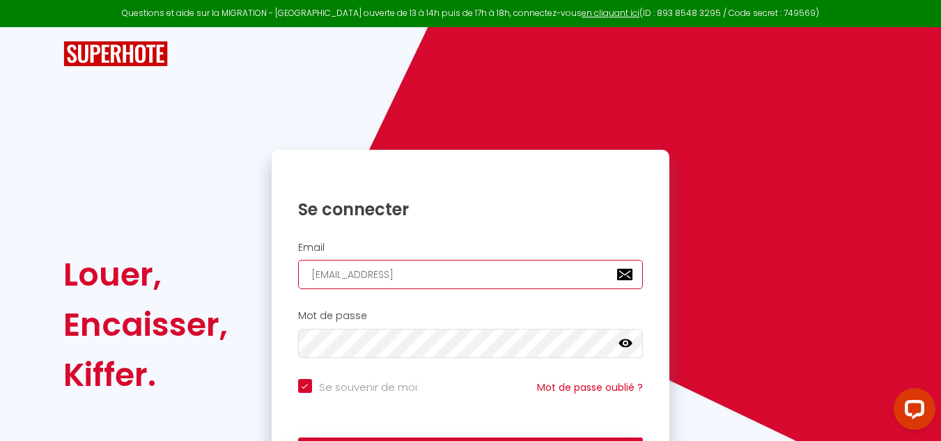
checkbox input "true"
type input "albertsav12@gmail?"
checkbox input "true"
type input "albertsav12@gmail"
checkbox input "true"
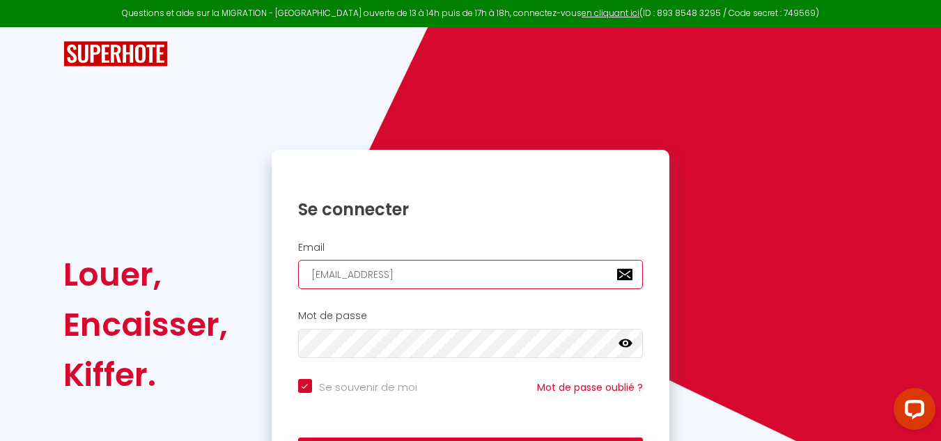
type input "albertsav12@gmail."
checkbox input "true"
type input "albertsav12@gmail.C"
checkbox input "true"
type input "albertsav12@gmail."
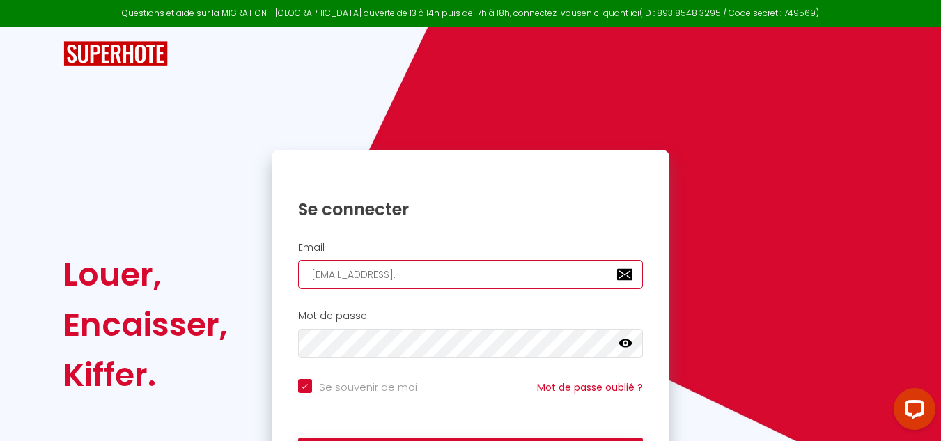
checkbox input "true"
type input "albertsav12@gmail.c"
checkbox input "true"
type input "albertsav12@gmail.co"
checkbox input "true"
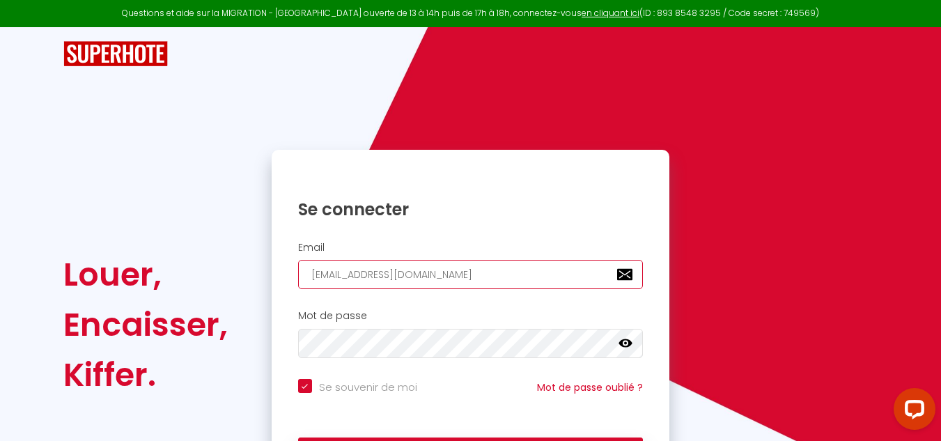
type input "[EMAIL_ADDRESS][DOMAIN_NAME]"
checkbox input "true"
type input "[EMAIL_ADDRESS][DOMAIN_NAME]"
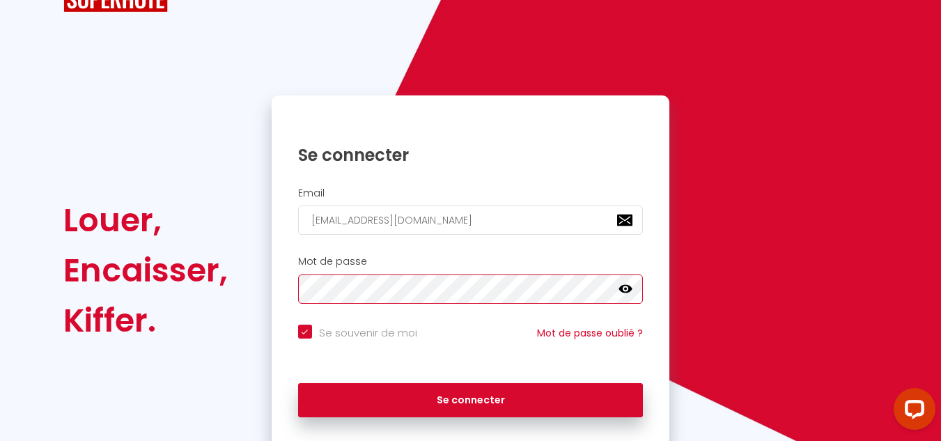
scroll to position [100, 0]
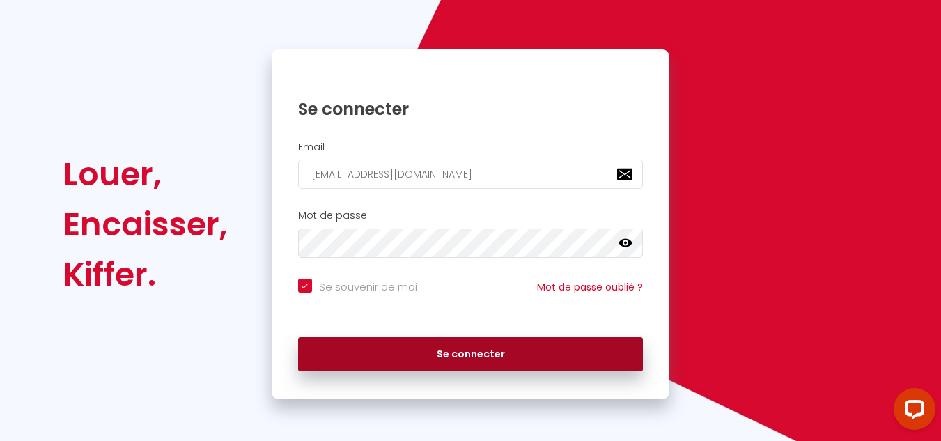
click at [539, 353] on button "Se connecter" at bounding box center [471, 354] width 346 height 35
checkbox input "true"
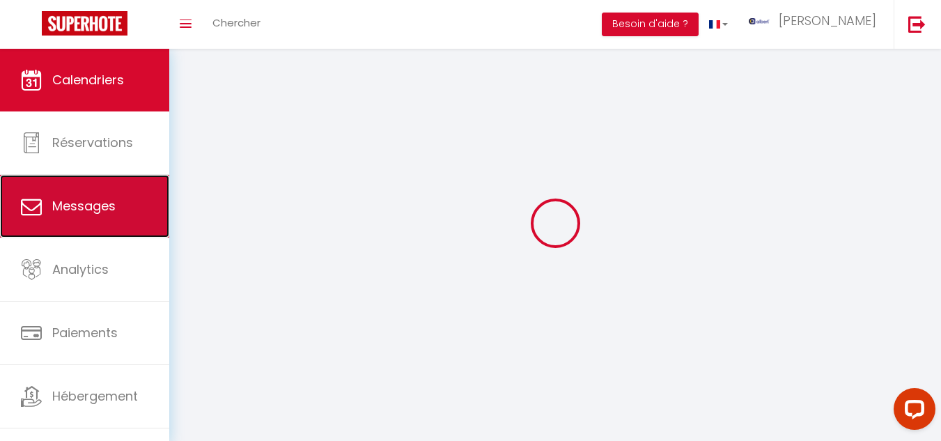
click at [103, 201] on span "Messages" at bounding box center [83, 205] width 63 height 17
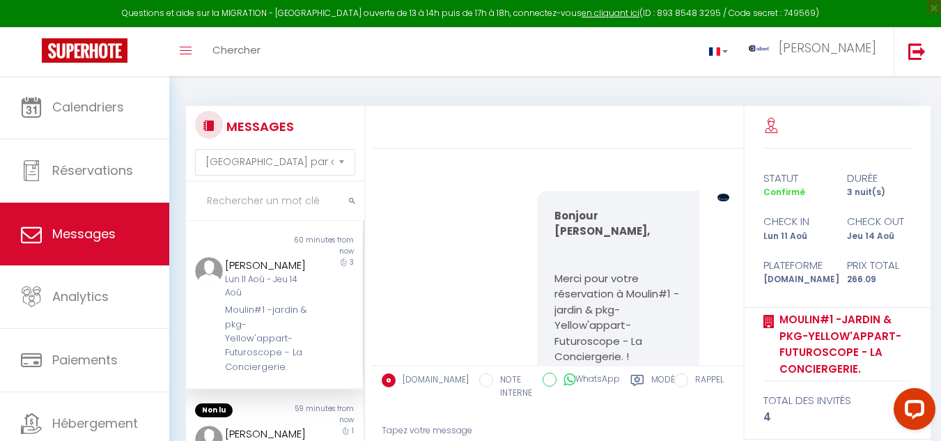
scroll to position [7772, 0]
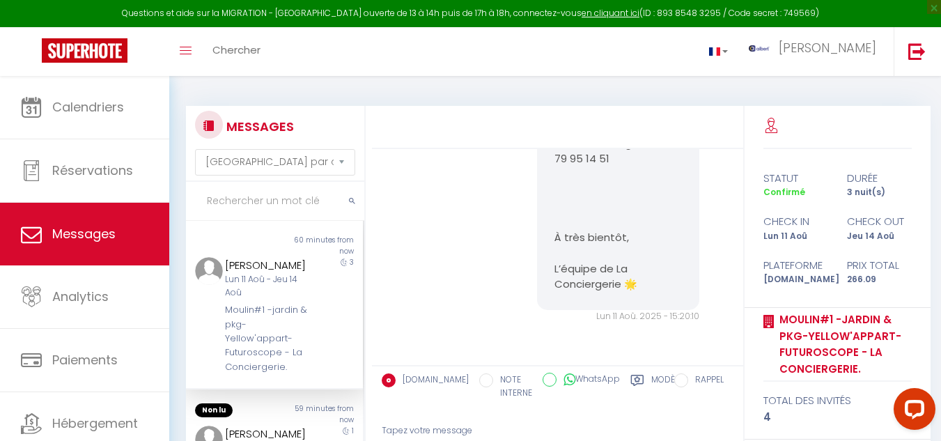
click at [228, 196] on input "text" at bounding box center [275, 201] width 178 height 39
click at [248, 194] on input "text" at bounding box center [275, 201] width 178 height 39
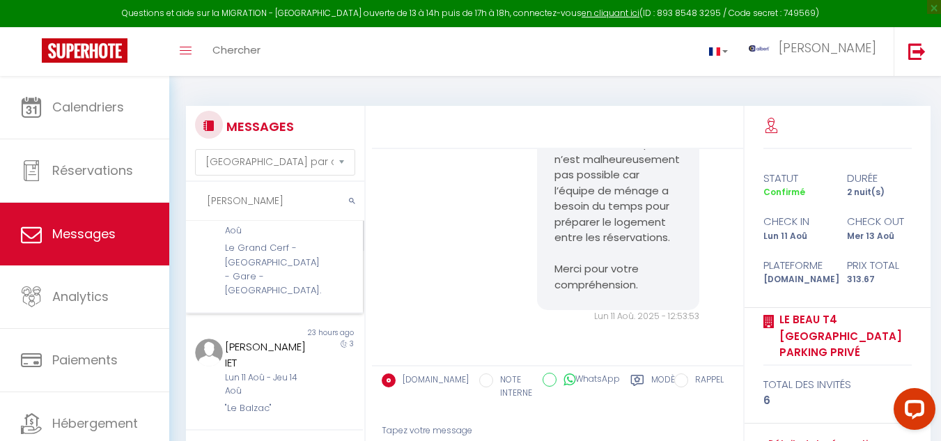
scroll to position [348, 0]
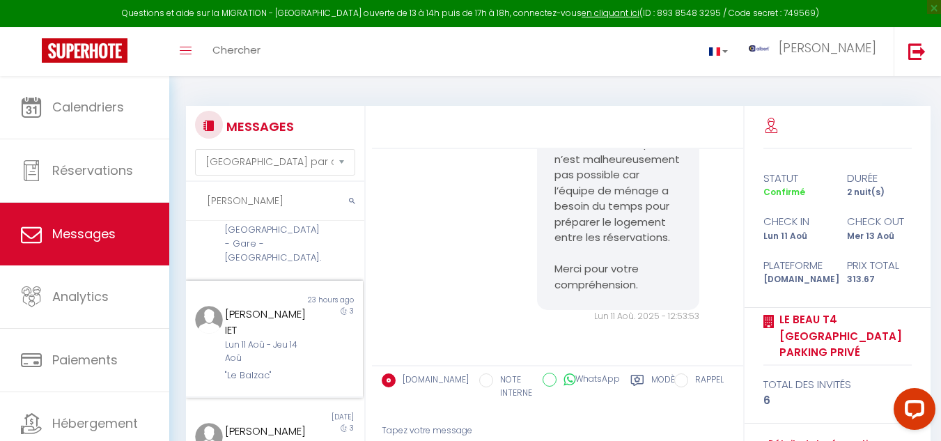
type input "carlos"
click at [306, 367] on div "carlos QUINTERO IET Lun 11 Aoû - Jeu 14 Aoû "Le Balzac"" at bounding box center [266, 344] width 103 height 77
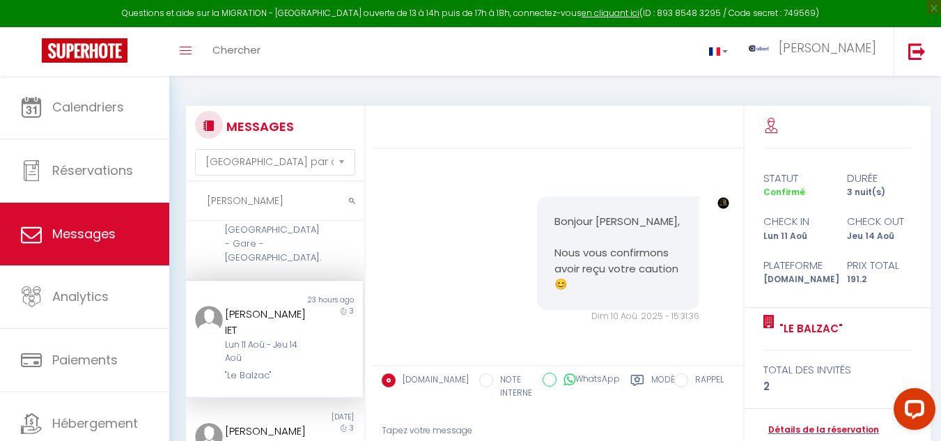
scroll to position [2196, 0]
drag, startPoint x: 224, startPoint y: 332, endPoint x: 287, endPoint y: 332, distance: 62.7
click at [292, 333] on div "carlos QUINTERO IET" at bounding box center [267, 322] width 85 height 33
copy div "QUINTERO IET"
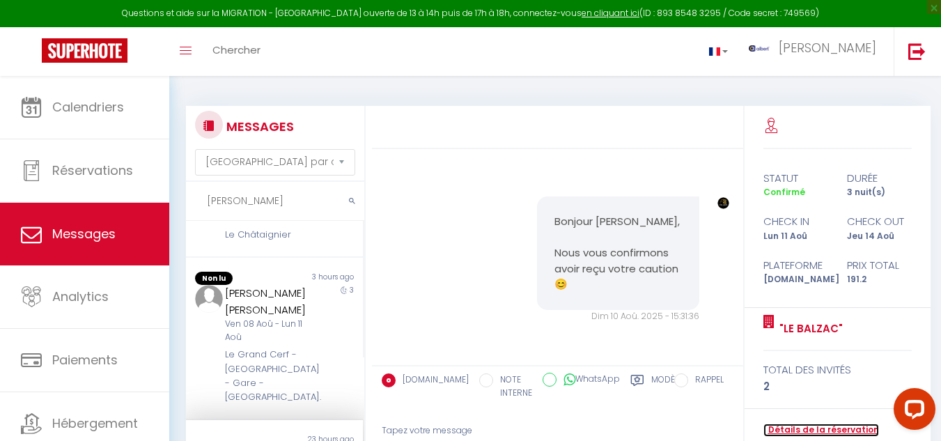
click at [826, 433] on link "Détails de la réservation" at bounding box center [822, 430] width 116 height 13
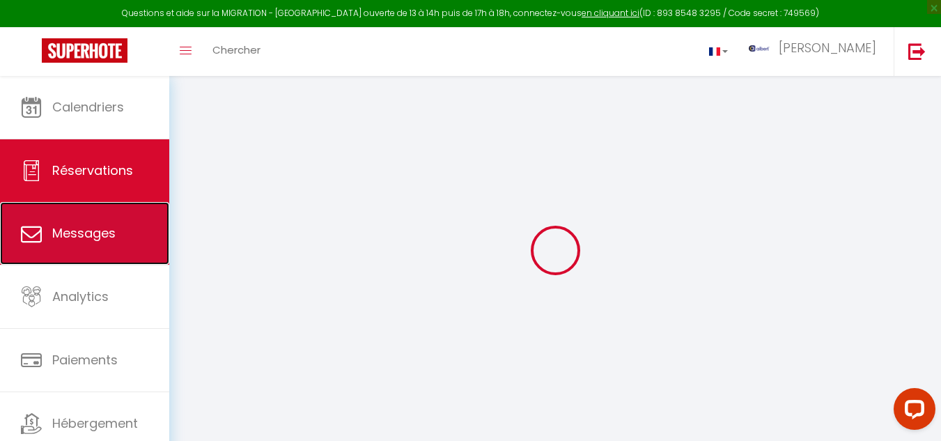
click at [98, 235] on span "Messages" at bounding box center [83, 232] width 63 height 17
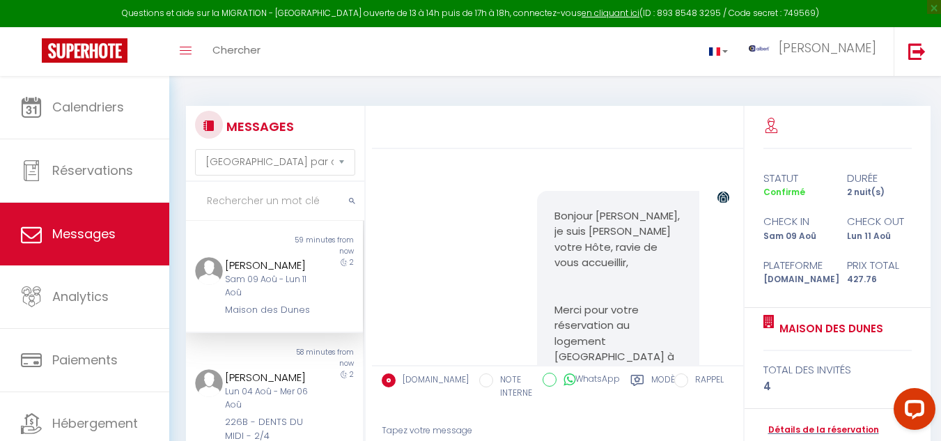
scroll to position [6724, 0]
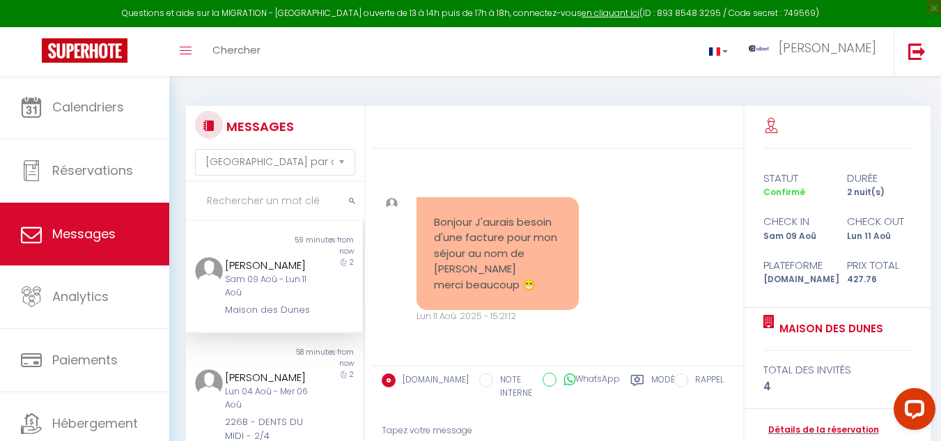
click at [258, 197] on input "text" at bounding box center [275, 201] width 178 height 39
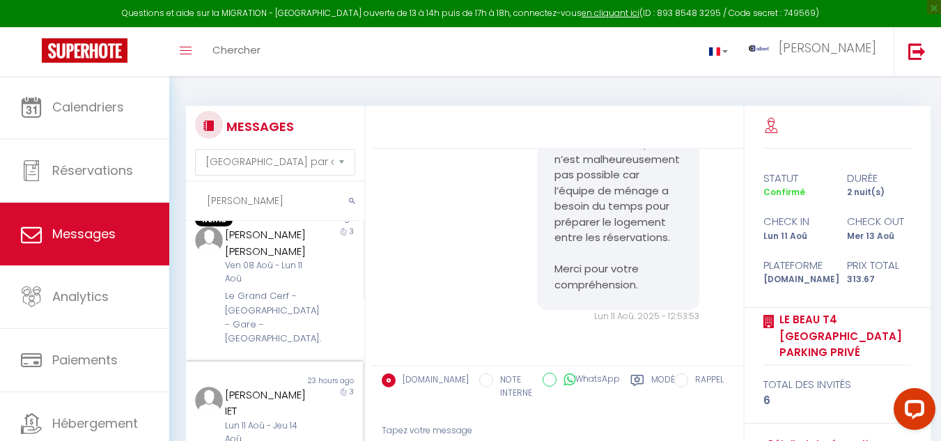
scroll to position [418, 0]
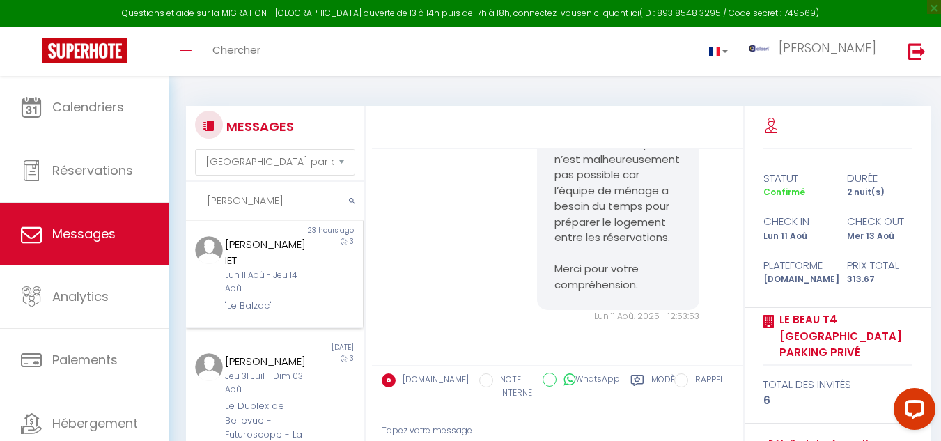
type input "carlos"
click at [308, 313] on div "carlos QUINTERO IET Lun 11 Aoû - Jeu 14 Aoû "Le Balzac"" at bounding box center [266, 274] width 103 height 77
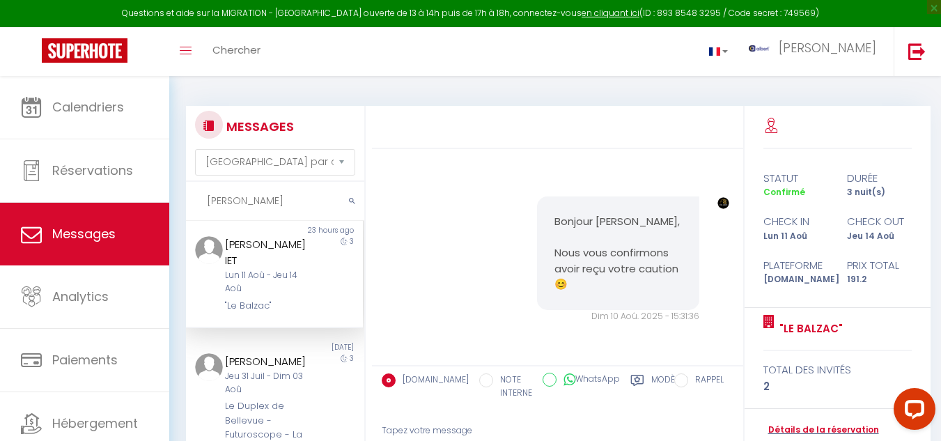
scroll to position [2196, 0]
click at [801, 432] on link "Détails de la réservation" at bounding box center [822, 430] width 116 height 13
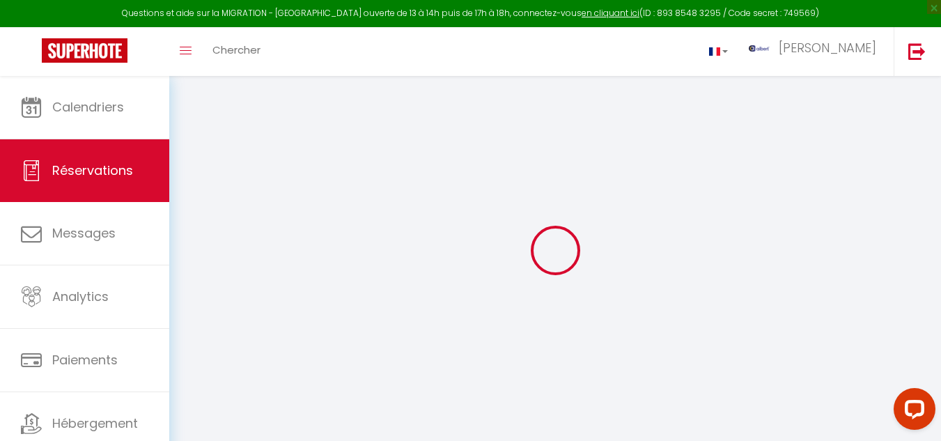
select select
checkbox input "false"
select select
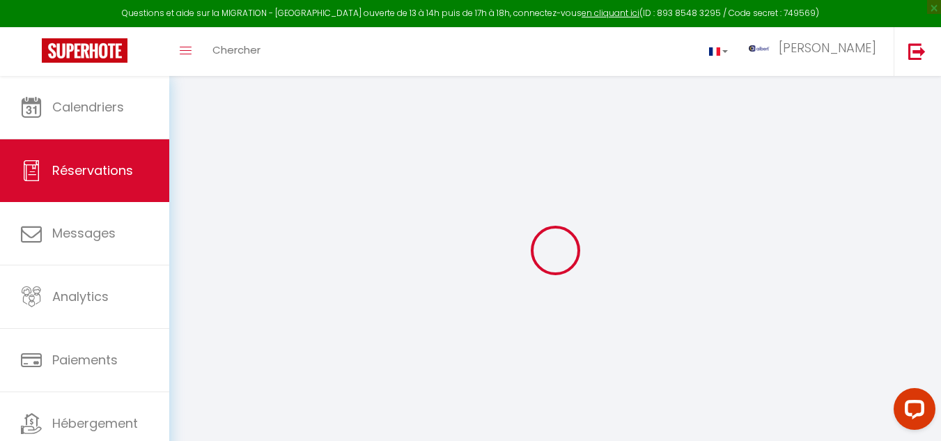
checkbox input "false"
select select
checkbox input "false"
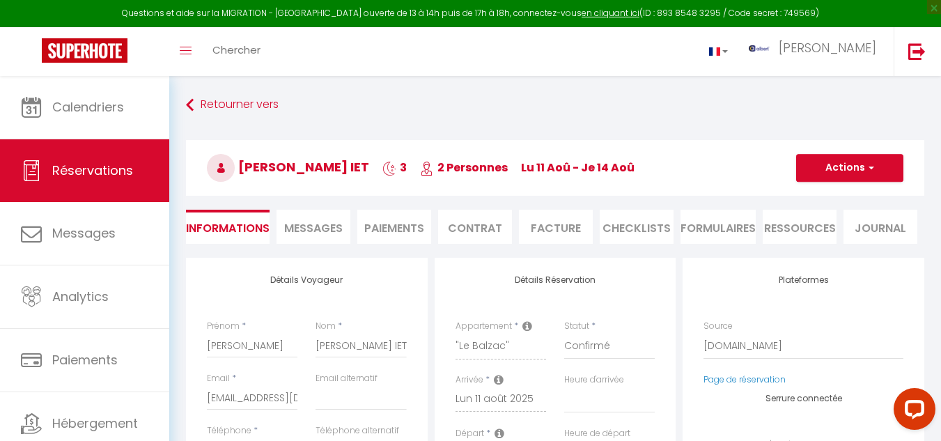
select select
checkbox input "false"
type textarea "** THIS RESERVATION HAS BEEN PRE-PAID ** BOOKING NOTE : Payment charge is EUR 2…"
type input "35"
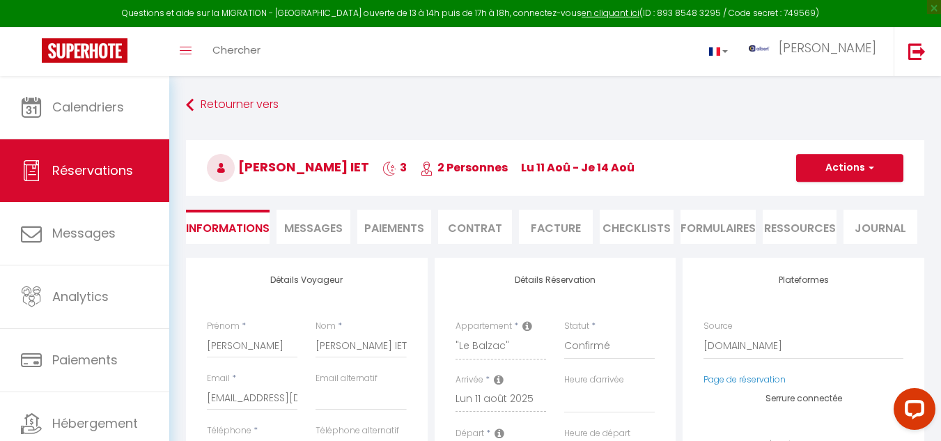
type input "7.2"
select select
checkbox input "false"
select select
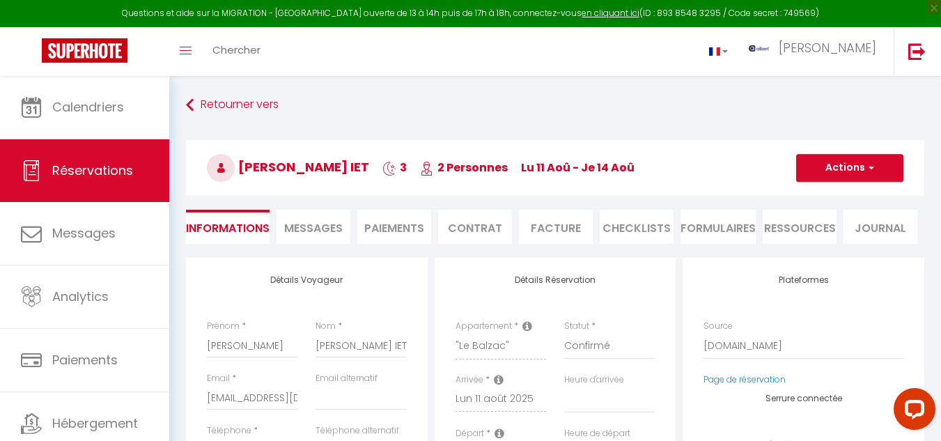
select select
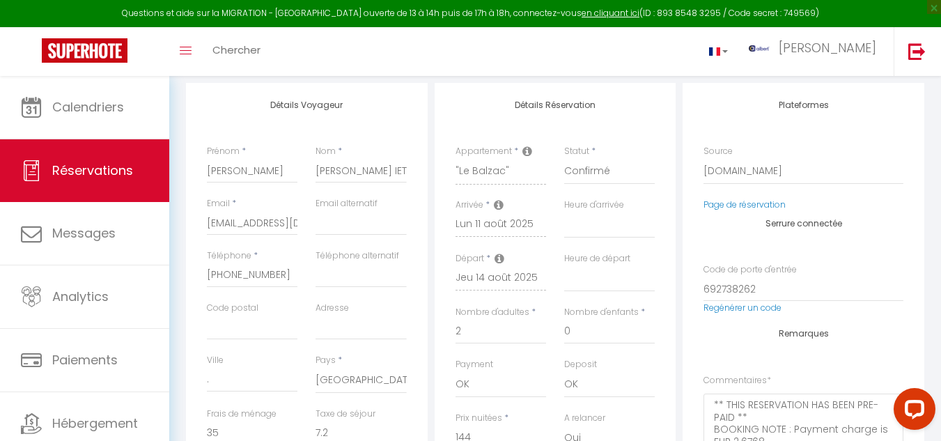
scroll to position [70, 0]
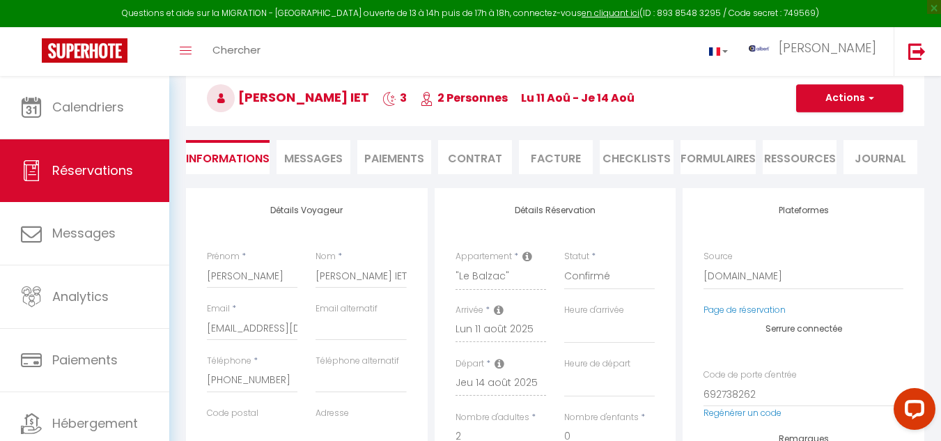
drag, startPoint x: 327, startPoint y: 161, endPoint x: 343, endPoint y: 211, distance: 52.9
click at [327, 161] on span "Messages" at bounding box center [313, 158] width 59 height 16
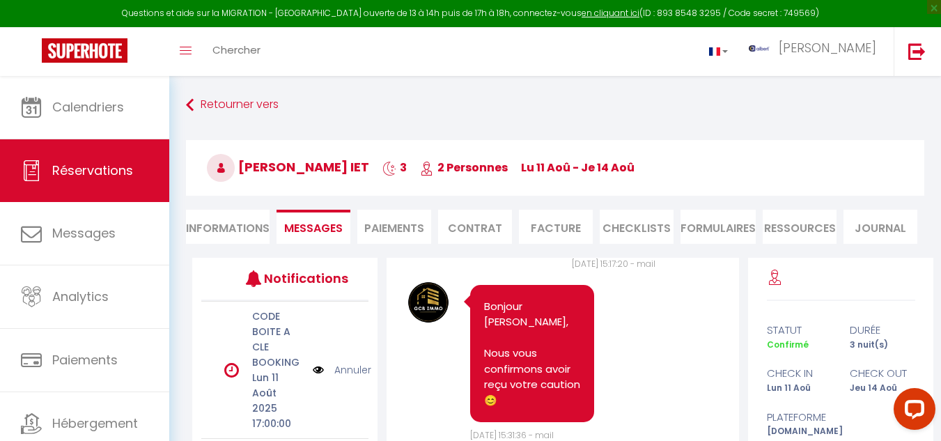
scroll to position [331, 0]
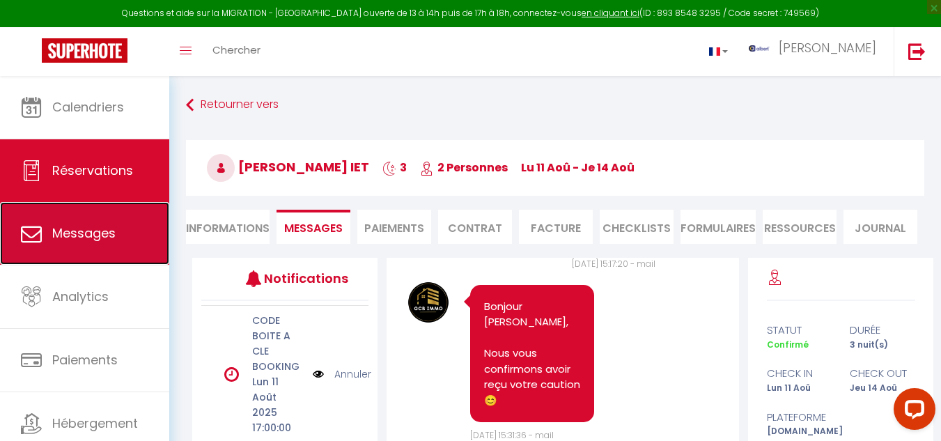
click at [108, 231] on span "Messages" at bounding box center [83, 232] width 63 height 17
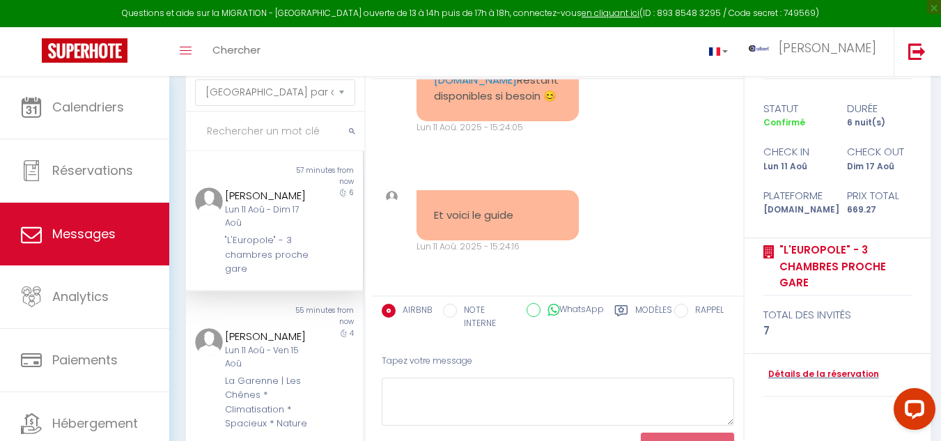
scroll to position [5904, 0]
click at [257, 132] on input "text" at bounding box center [275, 131] width 178 height 39
type input "z"
type input "X"
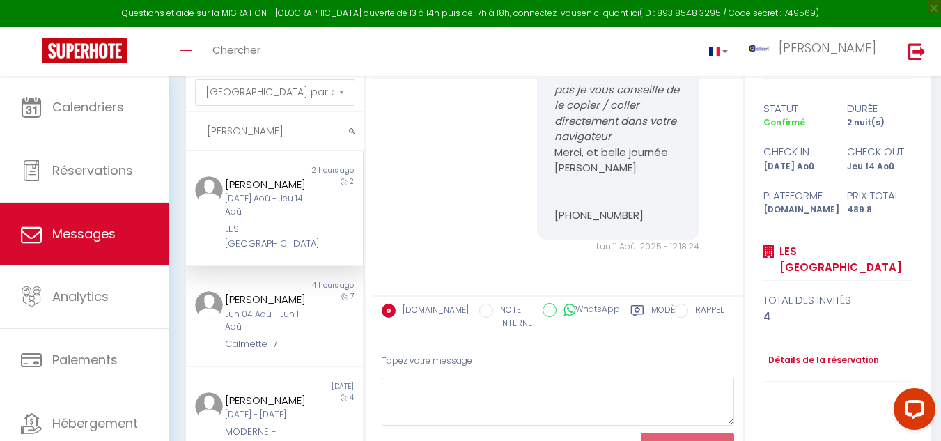
scroll to position [4582, 0]
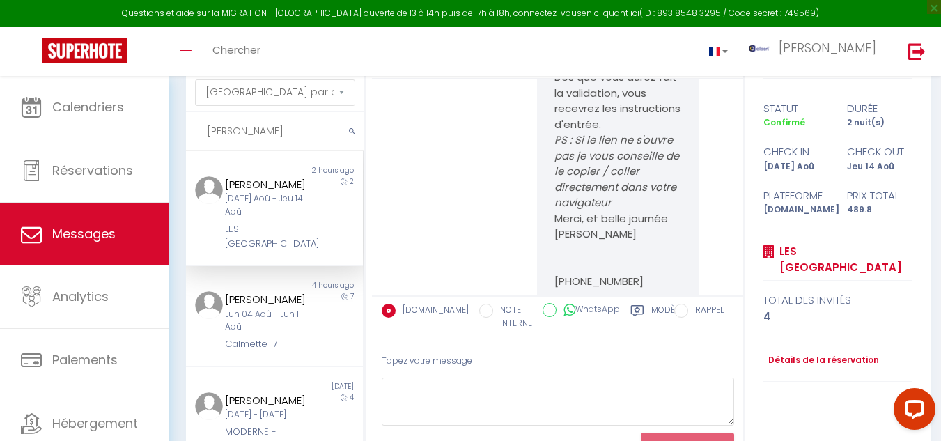
type input "WANG"
drag, startPoint x: 543, startPoint y: 201, endPoint x: 672, endPoint y: 216, distance: 129.1
click at [672, 216] on div "Bonjour dexiong, Nous sommes ravis de vous accueillir le 12/08/2025 dans notre …" at bounding box center [618, 15] width 162 height 584
copy p "https://superhote.com/applink/p/PEUCbVVE"
drag, startPoint x: 670, startPoint y: 217, endPoint x: 725, endPoint y: 218, distance: 55.1
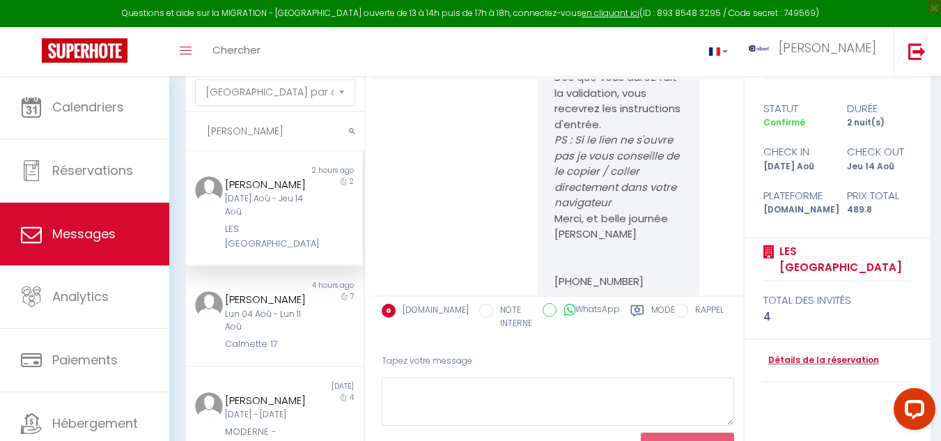
click at [709, 238] on div "Note Sms" at bounding box center [724, 21] width 30 height 596
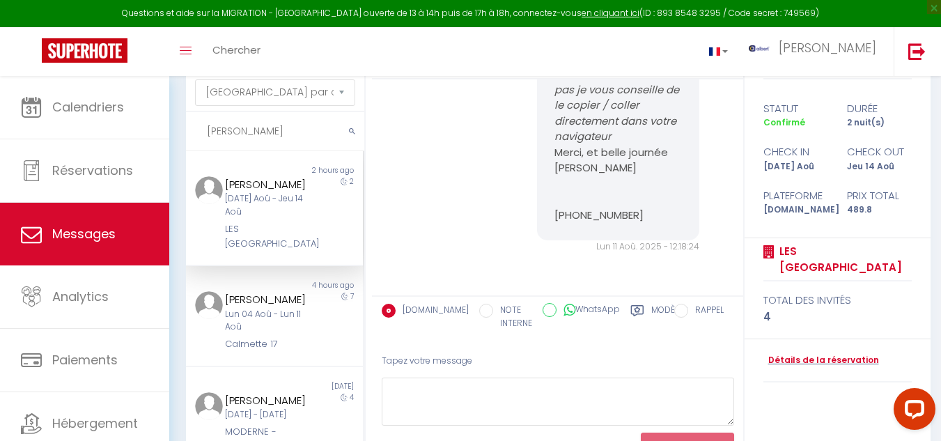
scroll to position [0, 0]
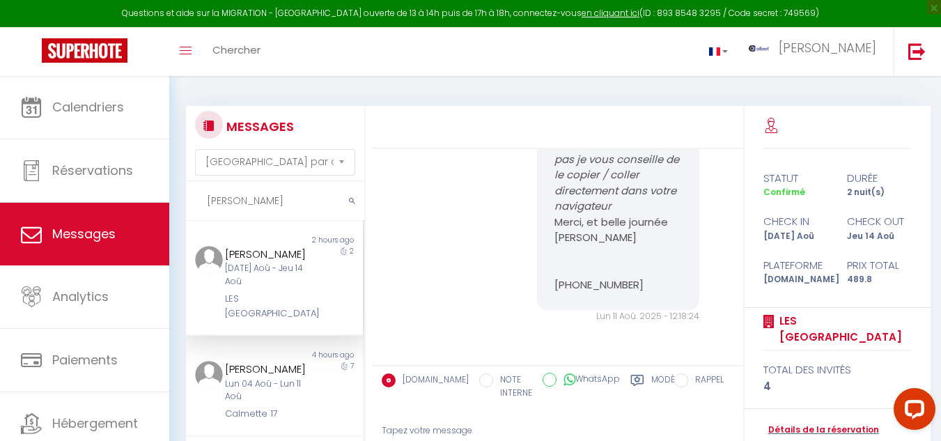
drag, startPoint x: 219, startPoint y: 296, endPoint x: 272, endPoint y: 316, distance: 55.8
click at [272, 316] on div "dexiong wang Mar 12 Aoû - Jeu 14 Aoû LES JARDINS DU THEATRE" at bounding box center [266, 283] width 103 height 75
copy div "LES [GEOGRAPHIC_DATA]"
click at [451, 237] on div "Bonjour dexiong, Nous sommes ravis de vous accueillir le 12/08/2025 dans notre …" at bounding box center [558, 25] width 362 height 652
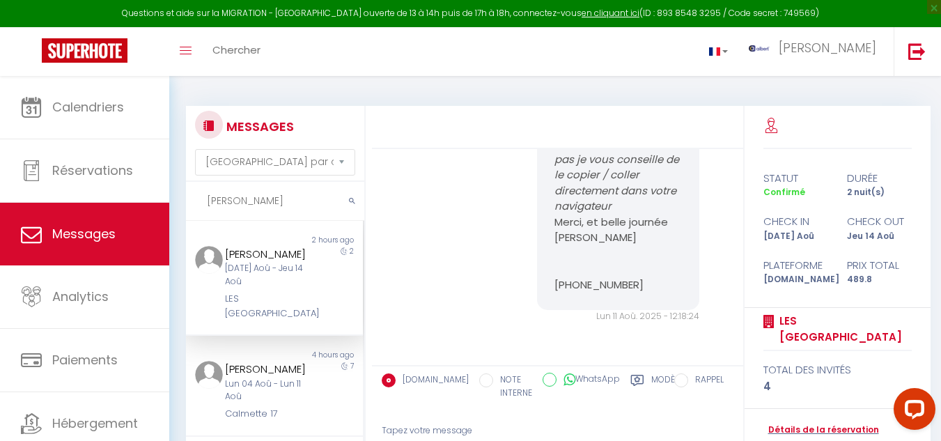
click at [431, 228] on div "Bonjour dexiong, Nous sommes ravis de vous accueillir le 12/08/2025 dans notre …" at bounding box center [558, 25] width 362 height 652
drag, startPoint x: 220, startPoint y: 296, endPoint x: 272, endPoint y: 311, distance: 54.3
click at [272, 311] on div "dexiong wang Mar 12 Aoû - Jeu 14 Aoû LES JARDINS DU THEATRE" at bounding box center [266, 283] width 103 height 75
copy div "LES [GEOGRAPHIC_DATA]"
click at [438, 256] on div "Bonjour dexiong, Nous sommes ravis de vous accueillir le 12/08/2025 dans notre …" at bounding box center [558, 25] width 362 height 652
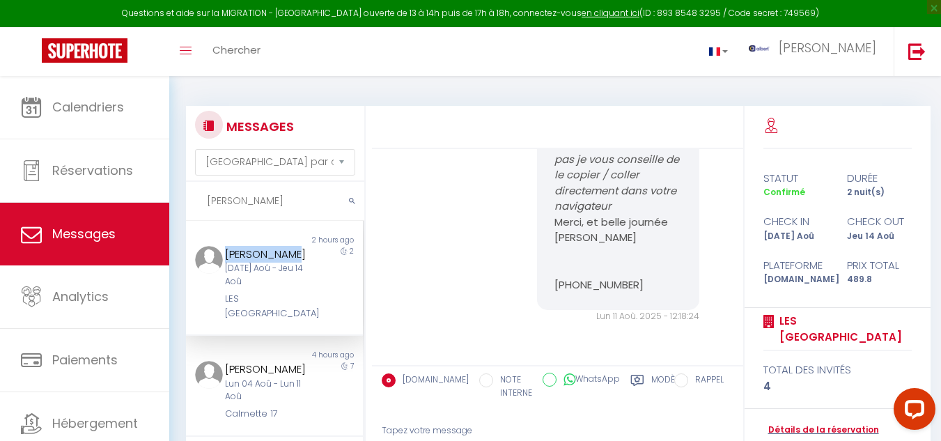
drag, startPoint x: 219, startPoint y: 249, endPoint x: 305, endPoint y: 253, distance: 86.5
click at [305, 253] on div "dexiong wang Mar 12 Aoû - Jeu 14 Aoû LES JARDINS DU THEATRE" at bounding box center [266, 283] width 103 height 75
drag, startPoint x: 305, startPoint y: 253, endPoint x: 494, endPoint y: 177, distance: 203.5
click at [494, 177] on div "Bonjour dexiong, Nous sommes ravis de vous accueillir le 12/08/2025 dans notre …" at bounding box center [558, 25] width 362 height 652
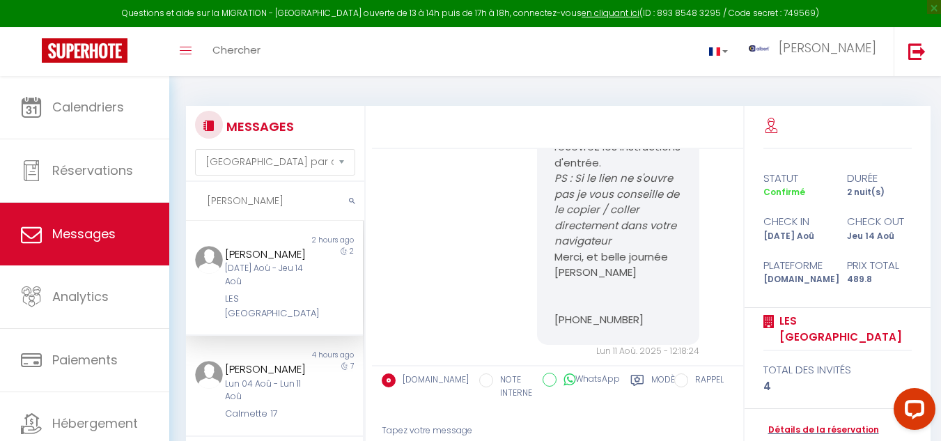
scroll to position [4582, 0]
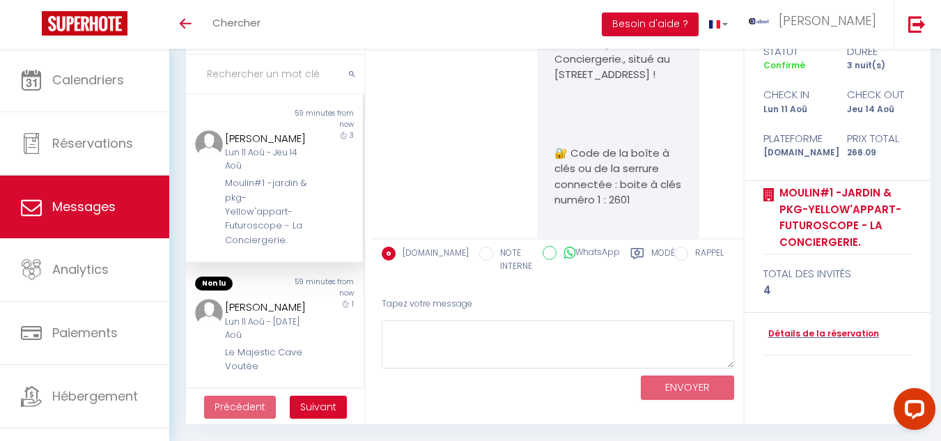
scroll to position [6727, 0]
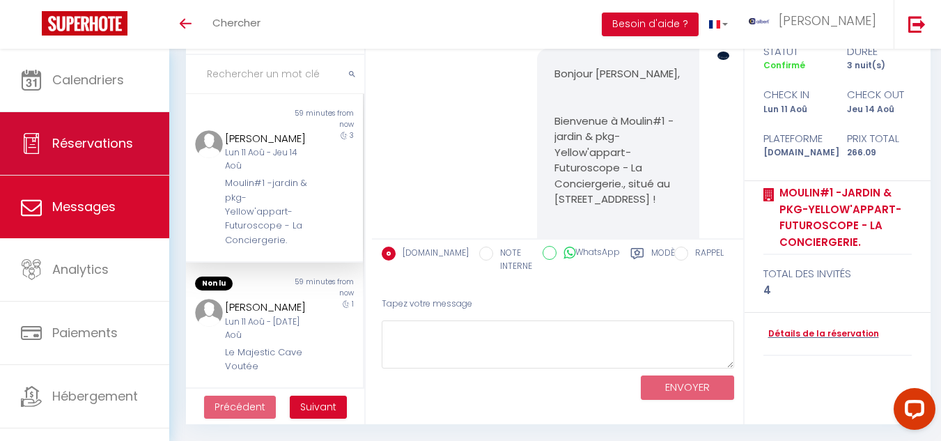
click at [84, 148] on span "Réservations" at bounding box center [92, 142] width 81 height 17
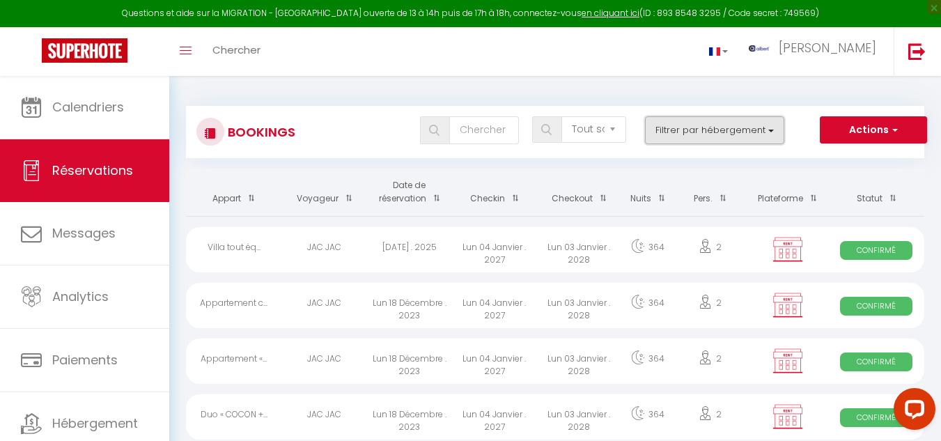
drag, startPoint x: 770, startPoint y: 132, endPoint x: 771, endPoint y: 183, distance: 50.9
click at [770, 132] on button "Filtrer par hébergement" at bounding box center [714, 130] width 139 height 28
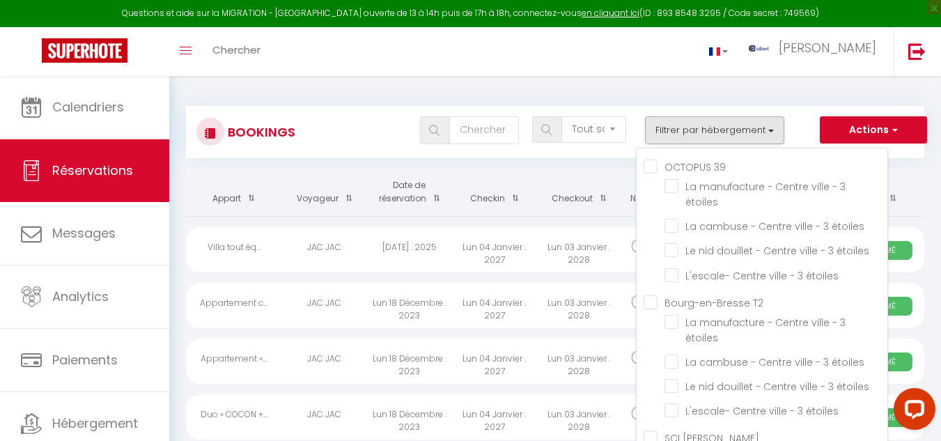
scroll to position [35677, 0]
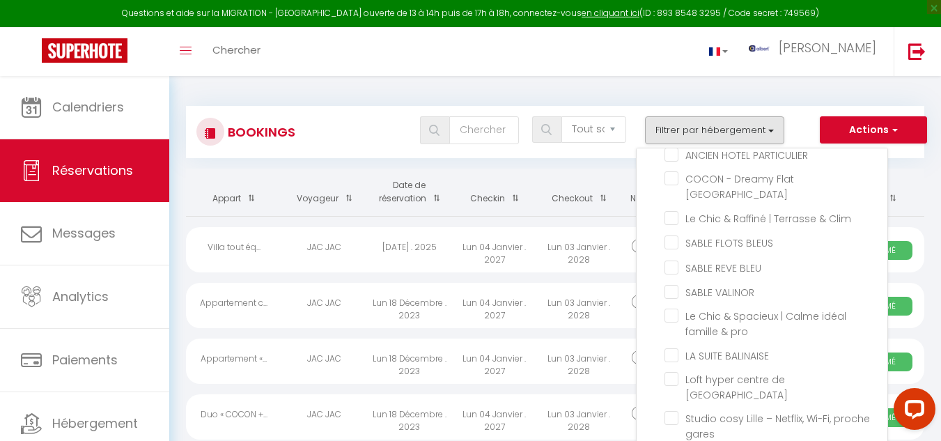
checkbox input "true"
checkbox input "false"
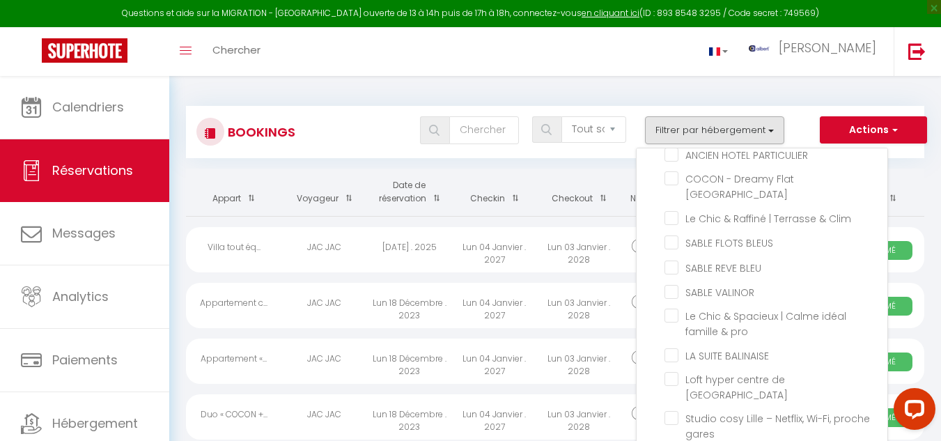
checkbox input "false"
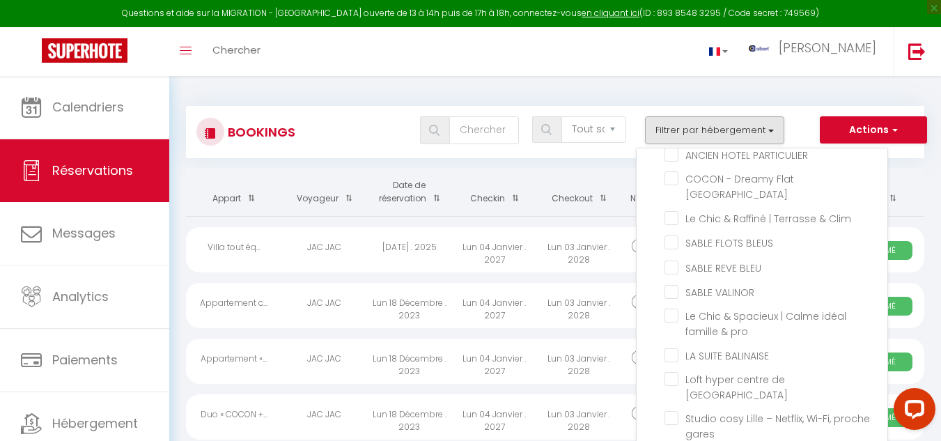
checkbox input "false"
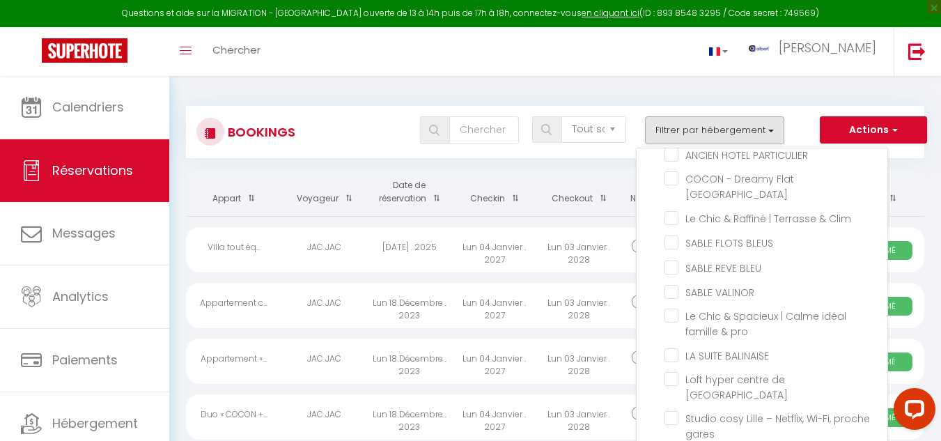
checkbox input "false"
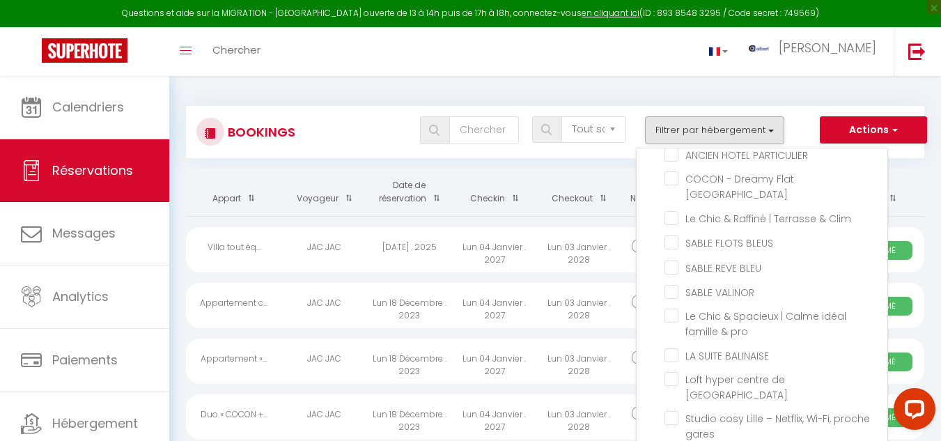
checkbox input "false"
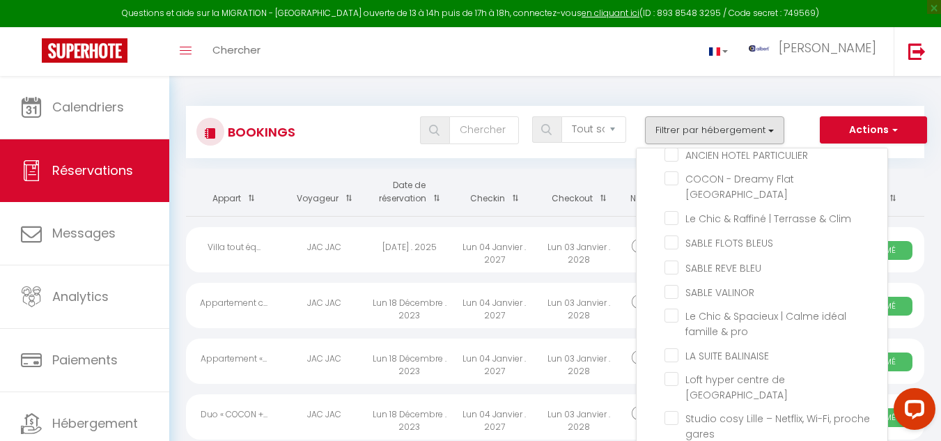
checkbox input "false"
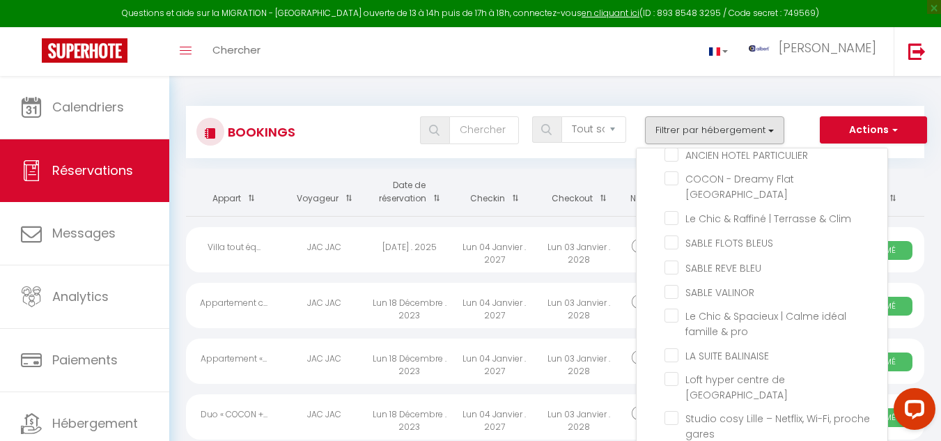
checkbox input "false"
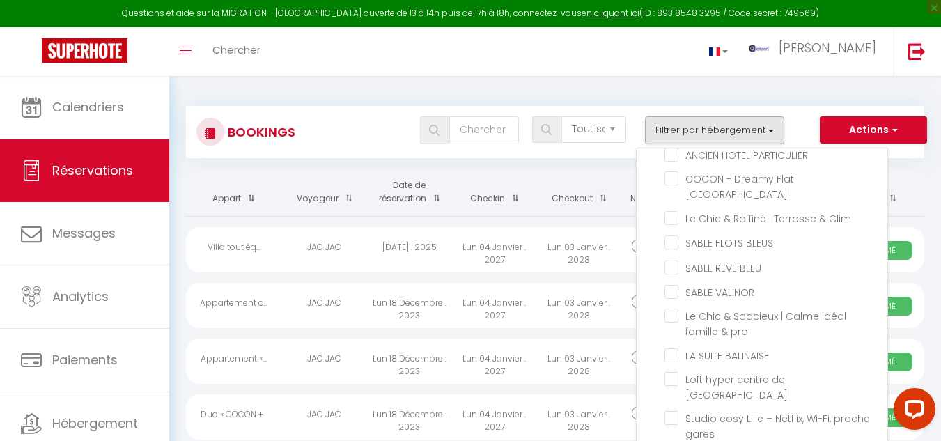
checkbox input "false"
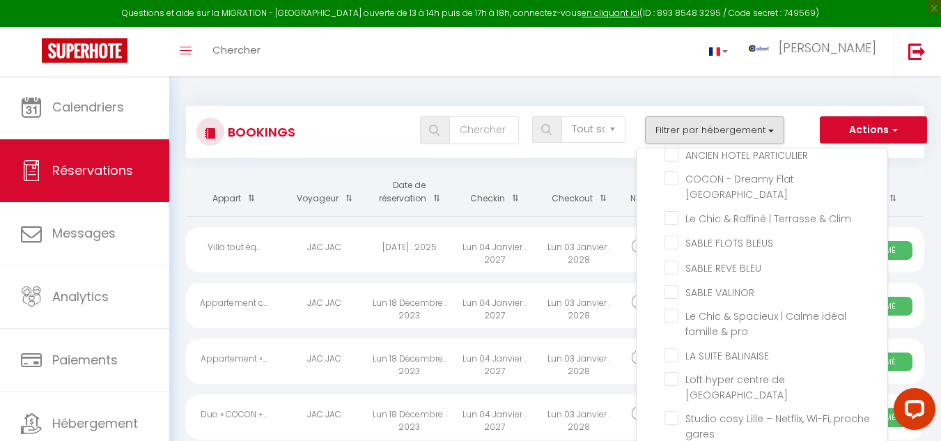
checkbox input "false"
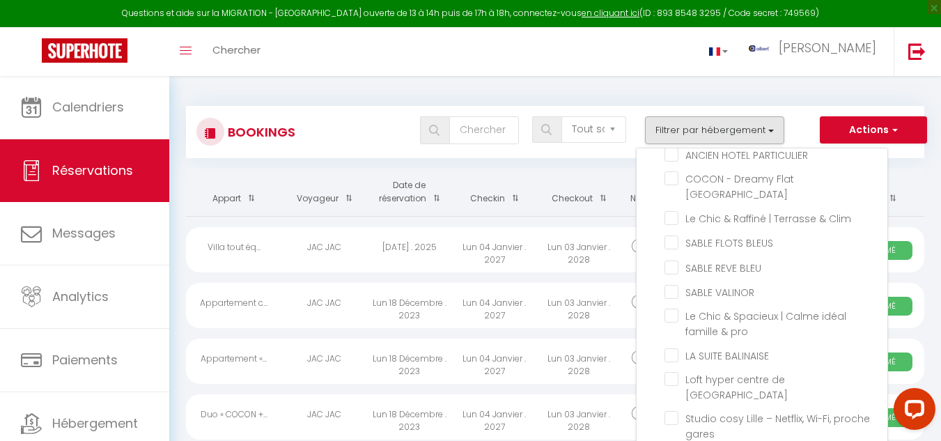
checkbox input "false"
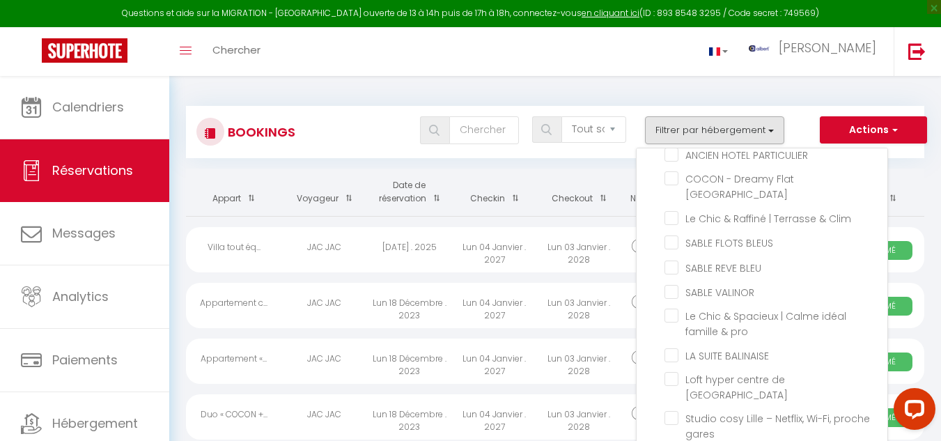
checkbox input "false"
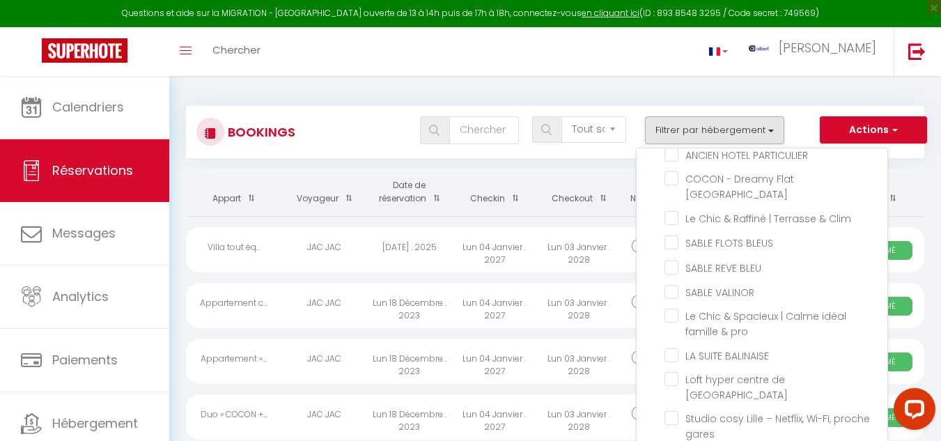
checkbox input "false"
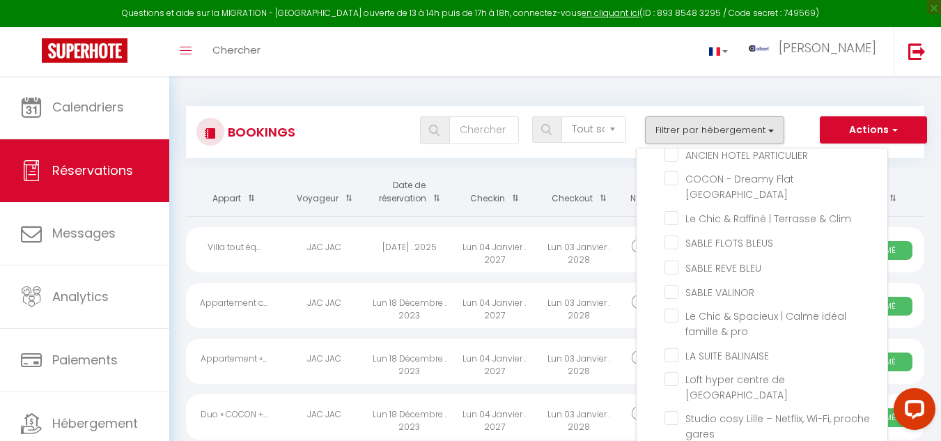
checkbox input "false"
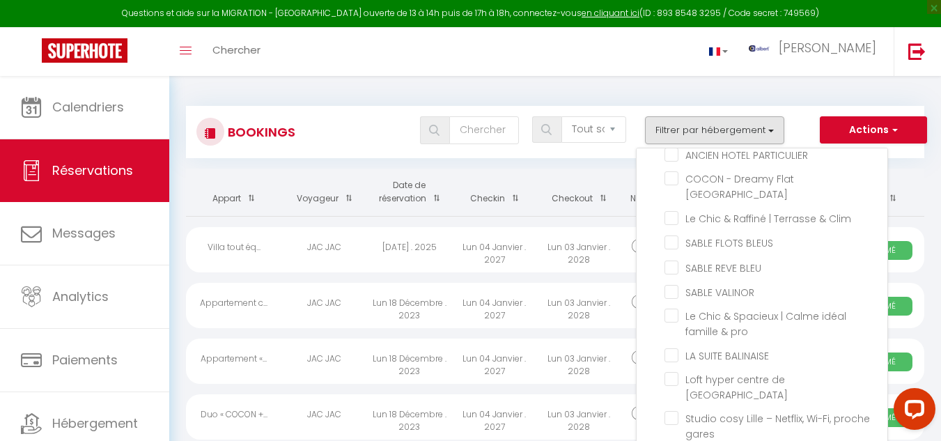
checkbox input "false"
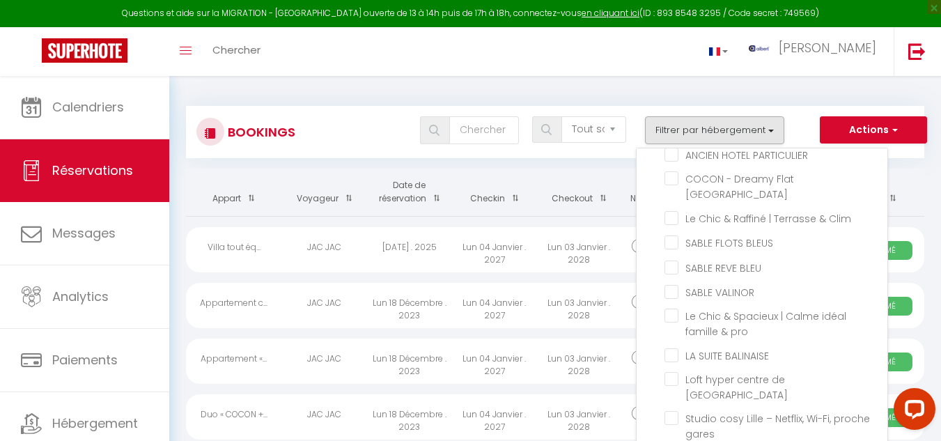
checkbox input "false"
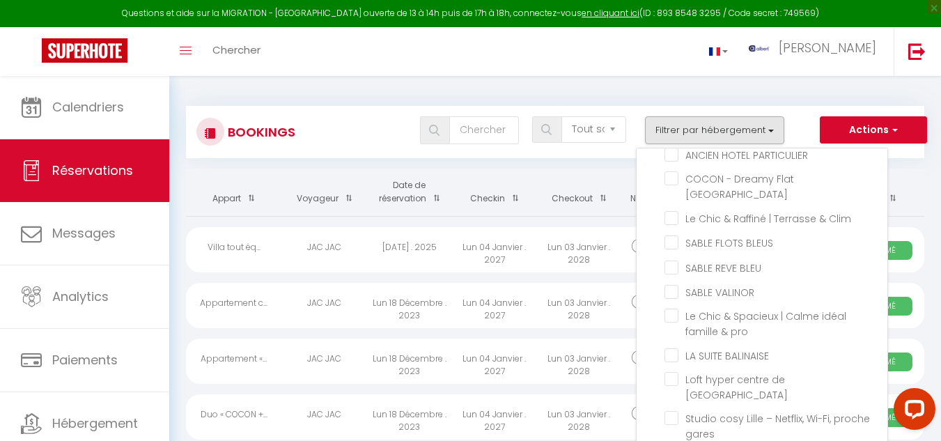
checkbox input "false"
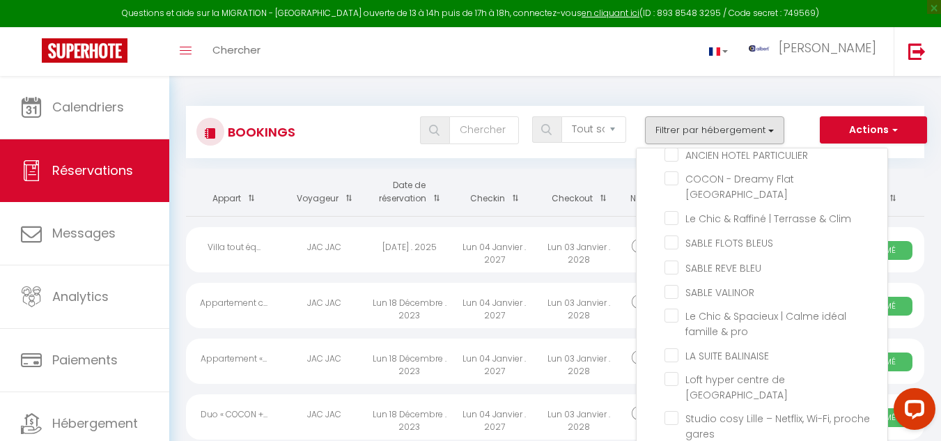
checkbox input "false"
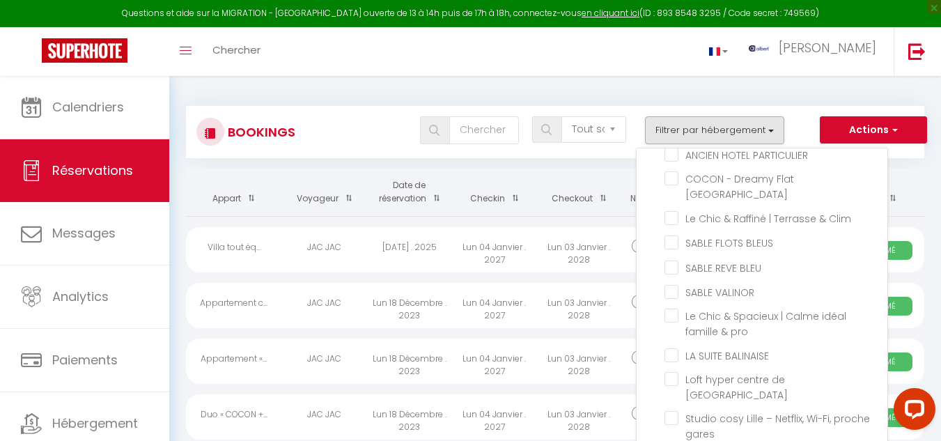
checkbox input "false"
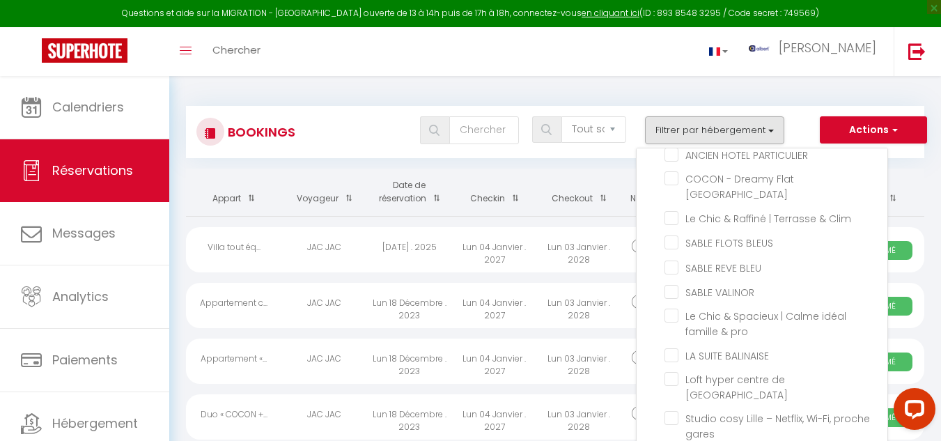
checkbox input "false"
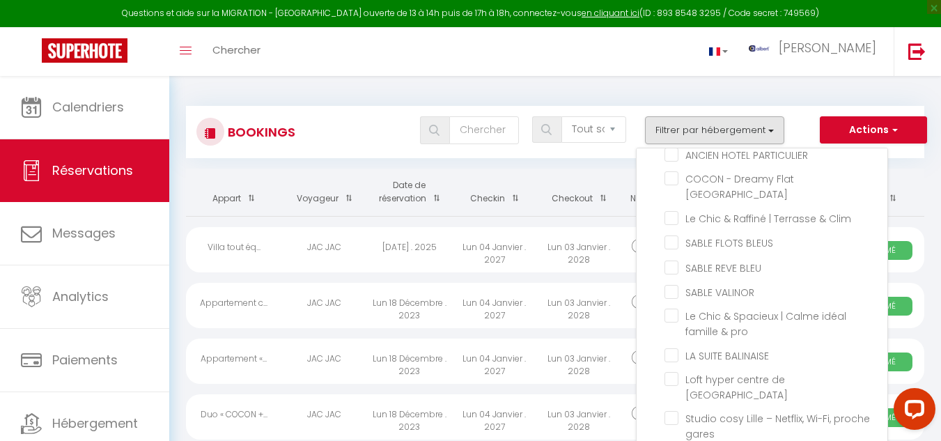
checkbox input "false"
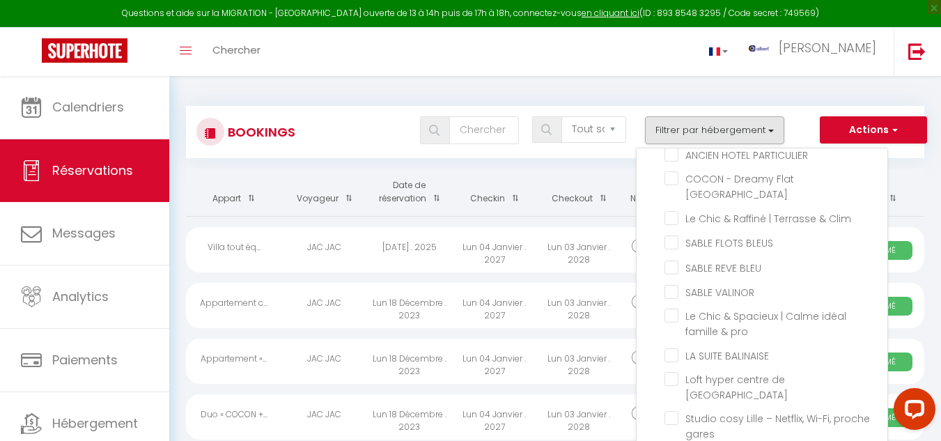
checkbox input "false"
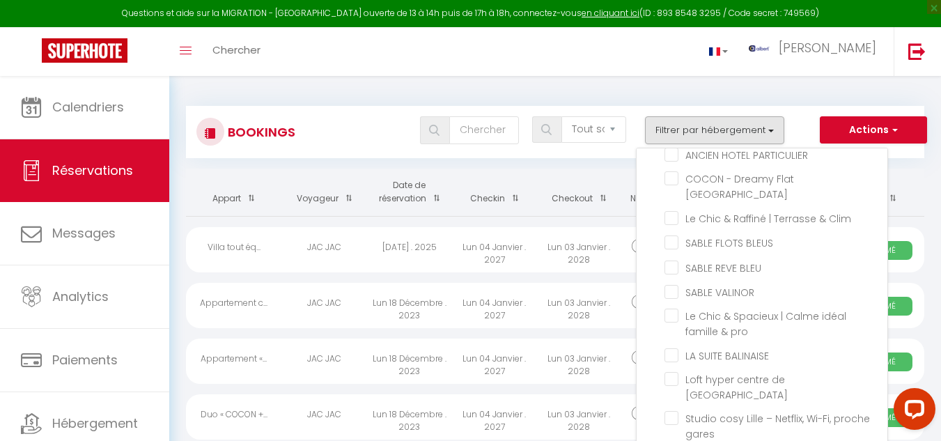
checkbox input "false"
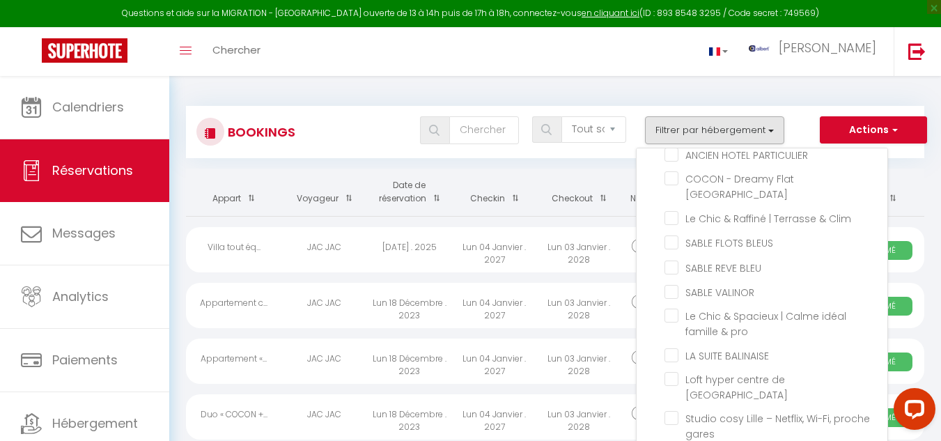
checkbox input "false"
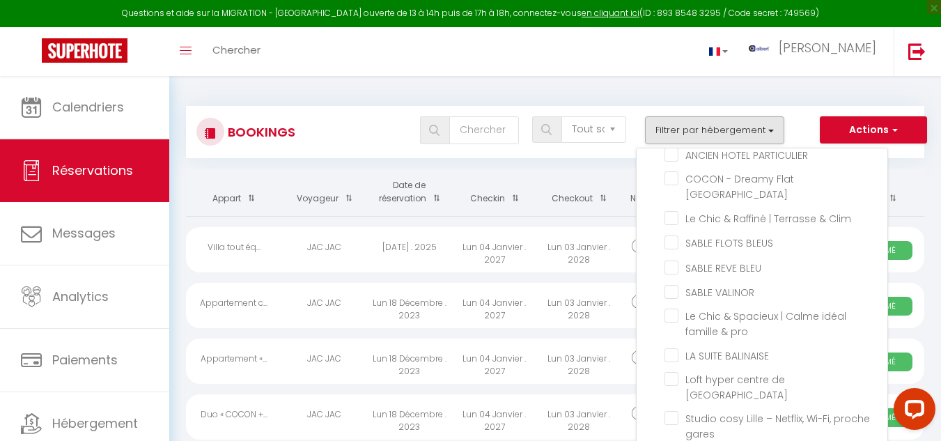
checkbox input "false"
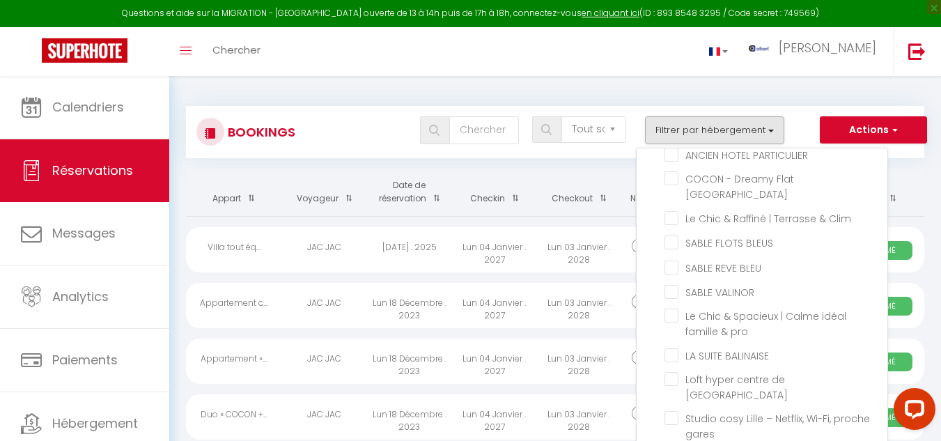
checkbox input "false"
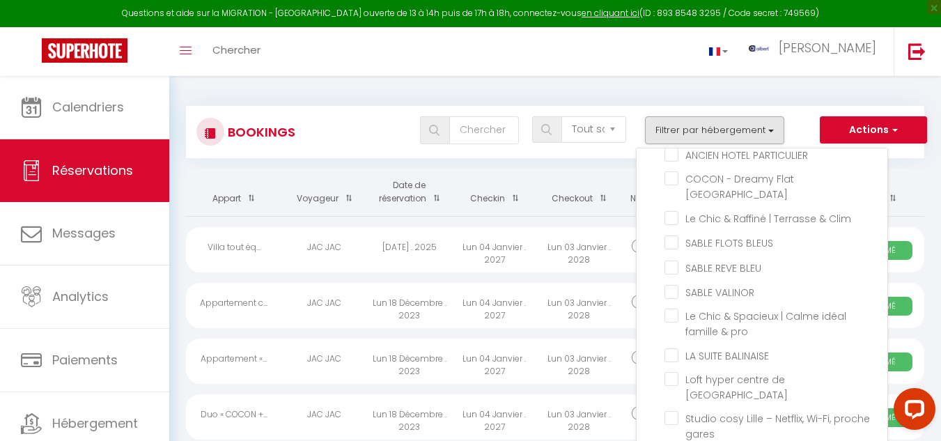
checkbox input "false"
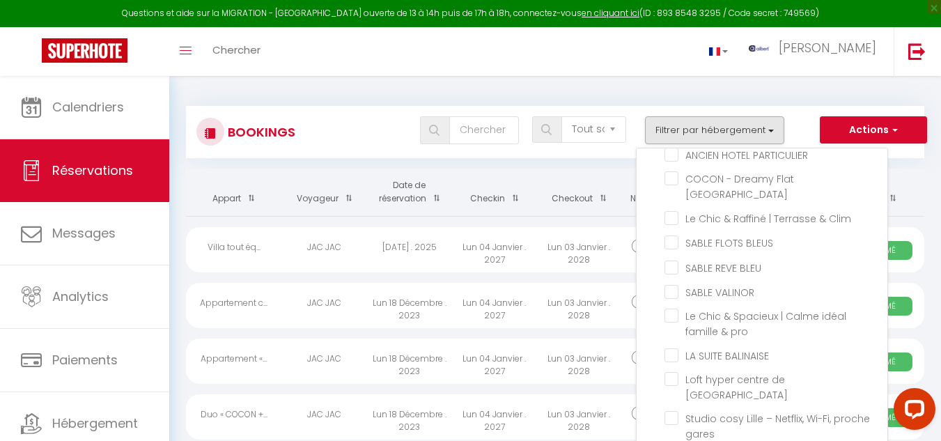
checkbox input "false"
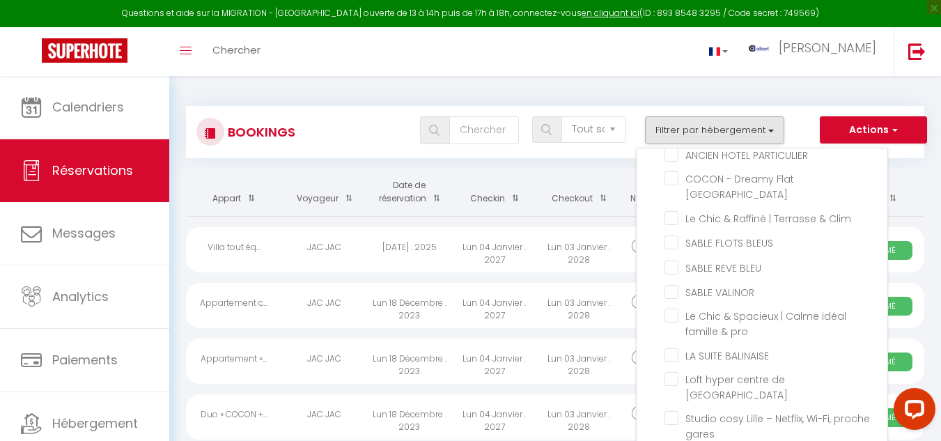
checkbox input "false"
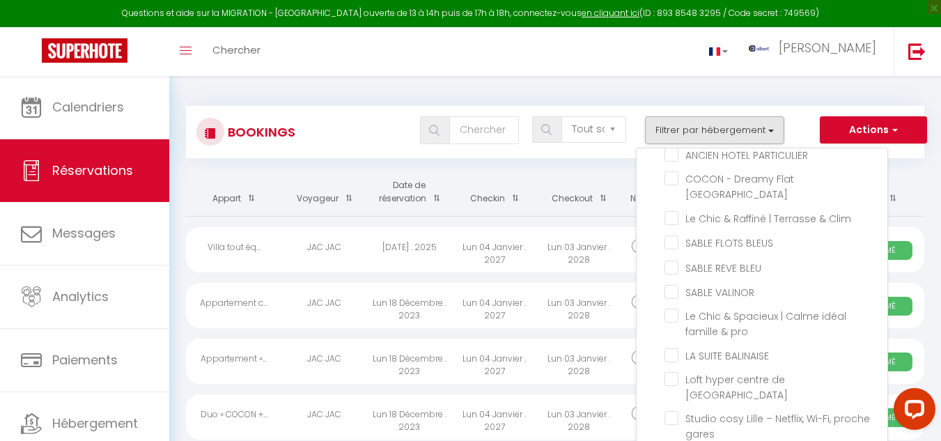
checkbox input "false"
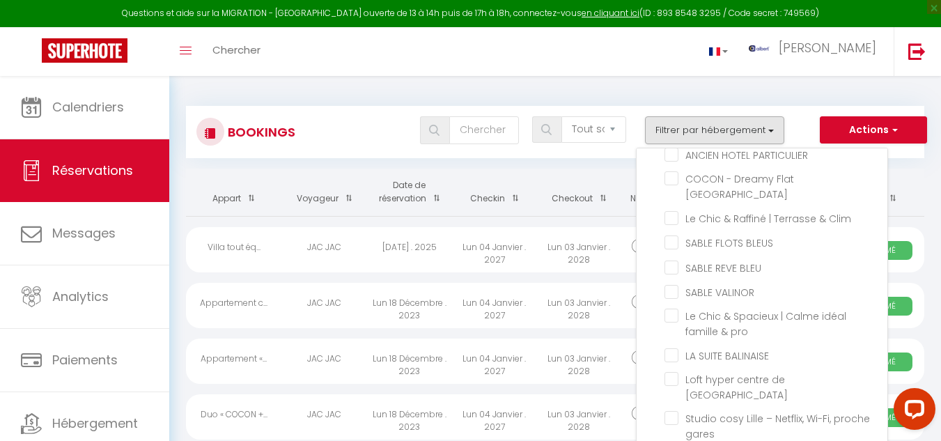
checkbox input "false"
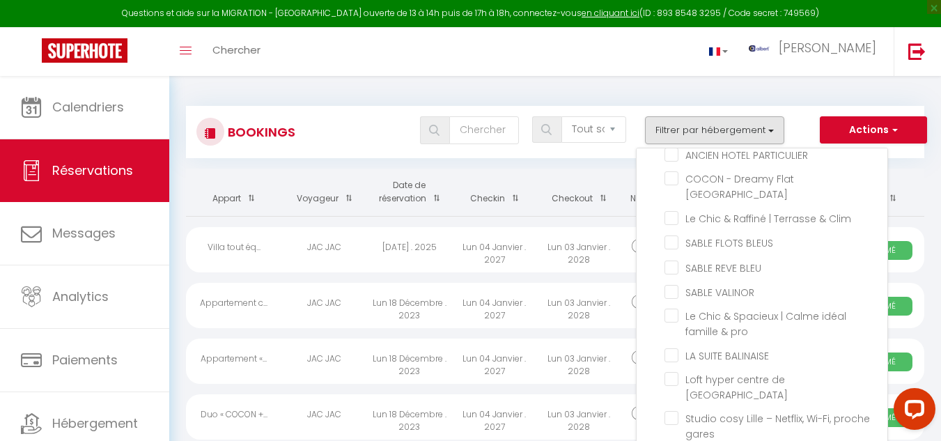
checkbox input "false"
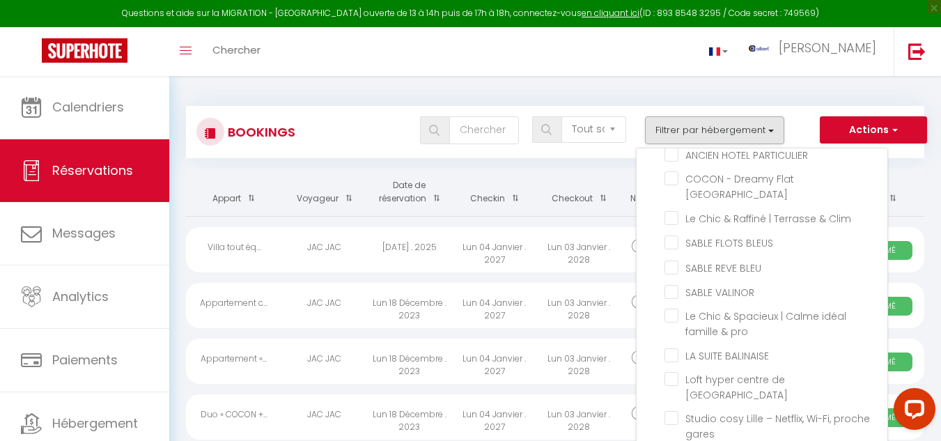
checkbox input "false"
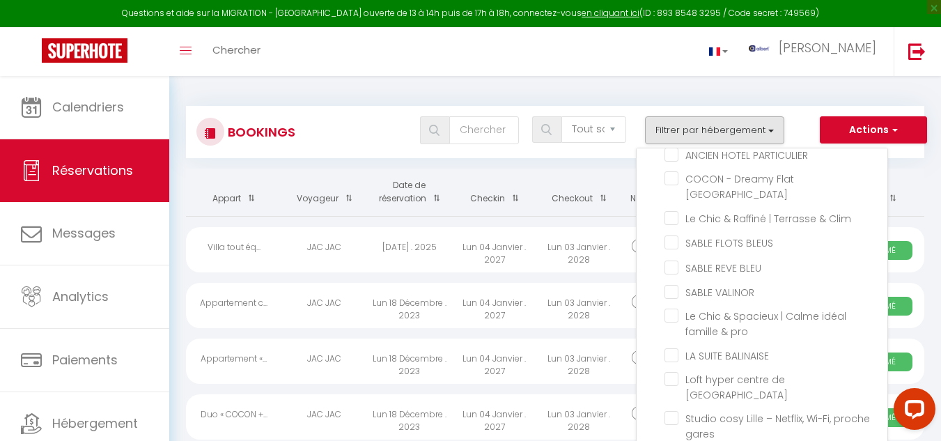
checkbox input "false"
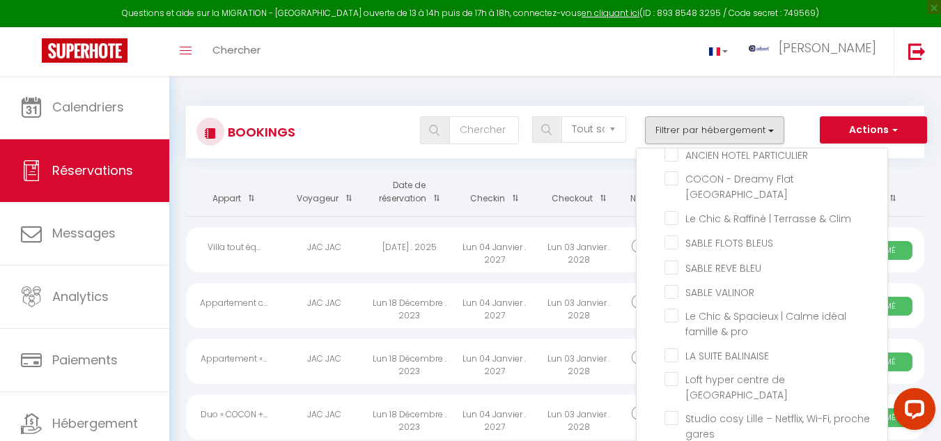
checkbox input "false"
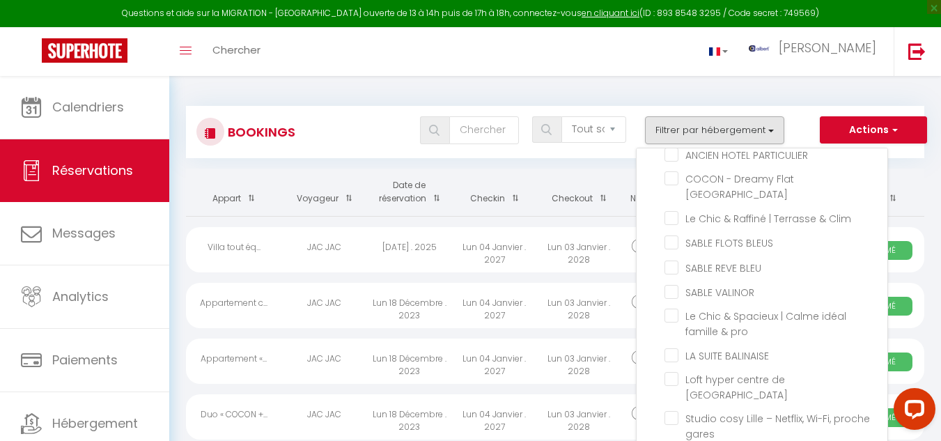
checkbox input "false"
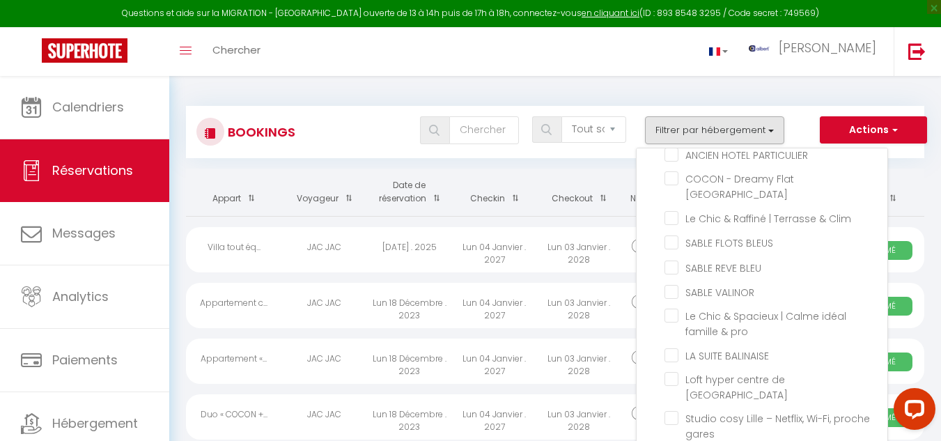
checkbox input "false"
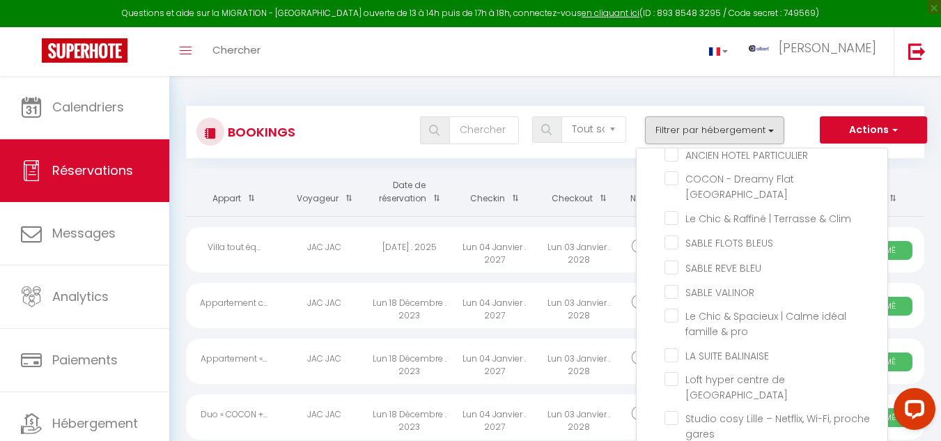
checkbox input "false"
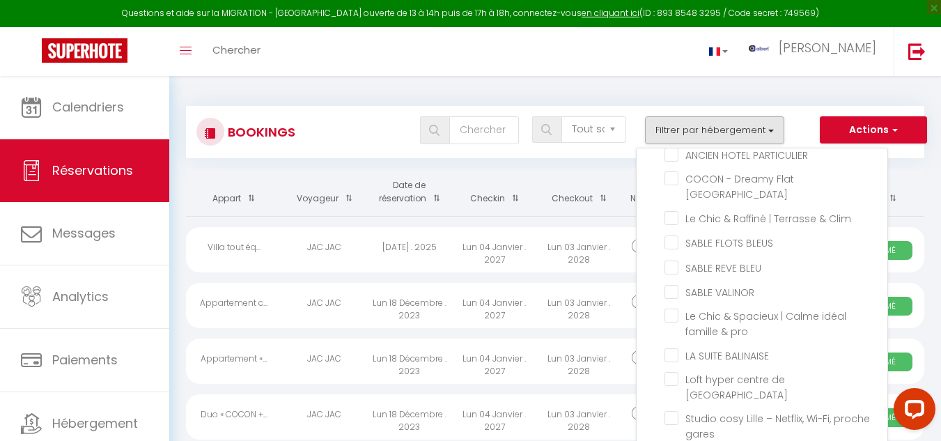
checkbox input "false"
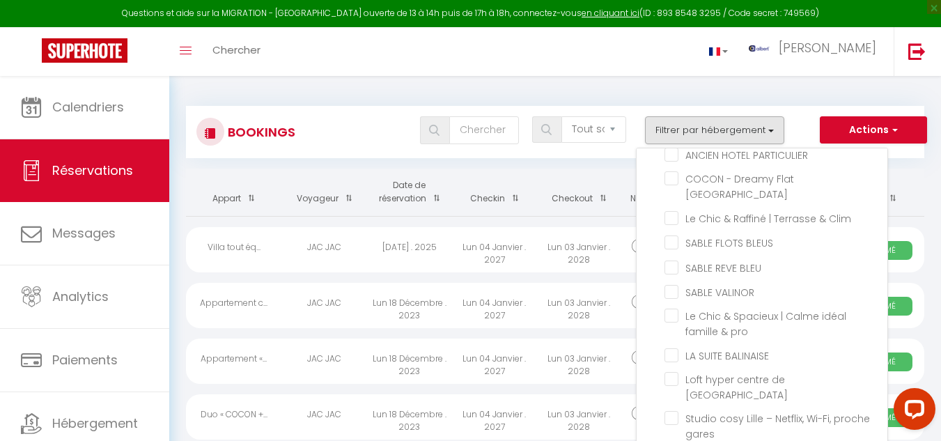
checkbox input "false"
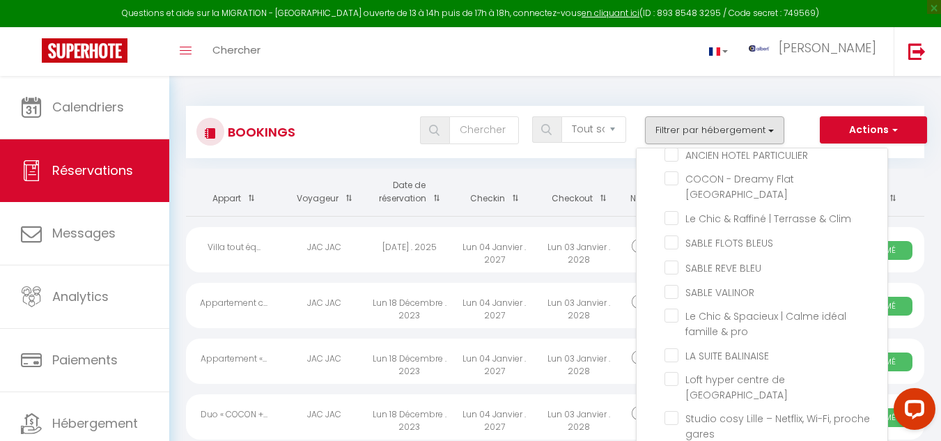
checkbox input "false"
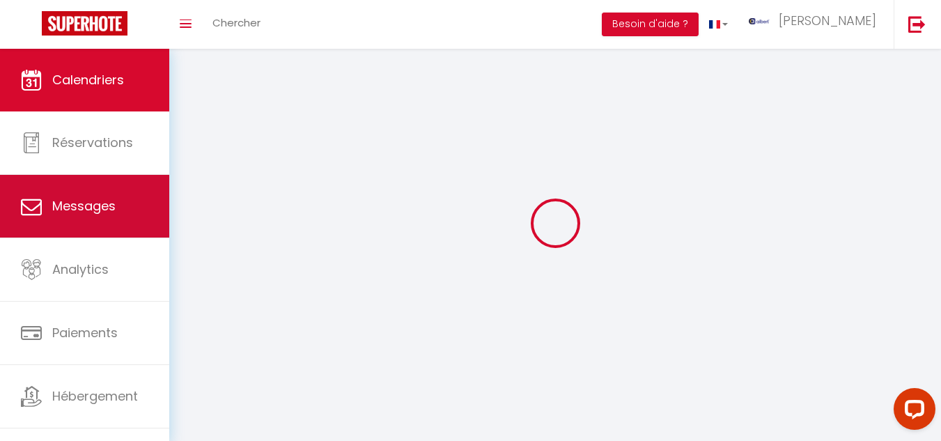
click at [90, 203] on span "Messages" at bounding box center [83, 205] width 63 height 17
select select "message"
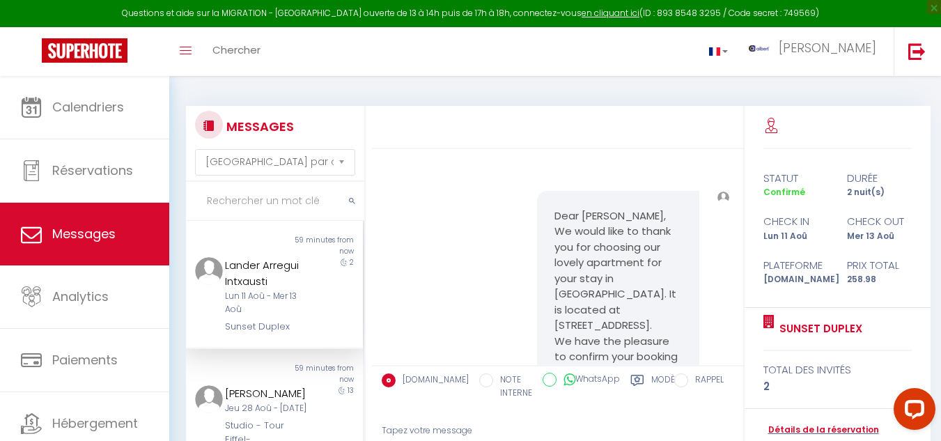
scroll to position [10316, 0]
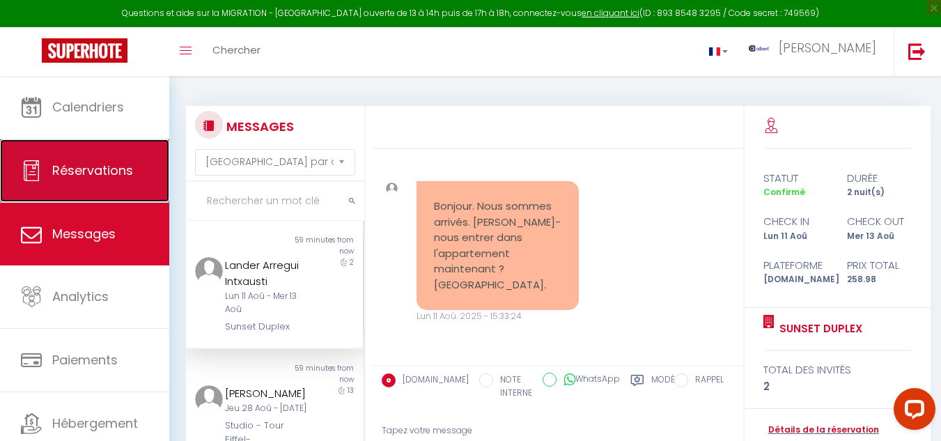
click at [70, 174] on span "Réservations" at bounding box center [92, 170] width 81 height 17
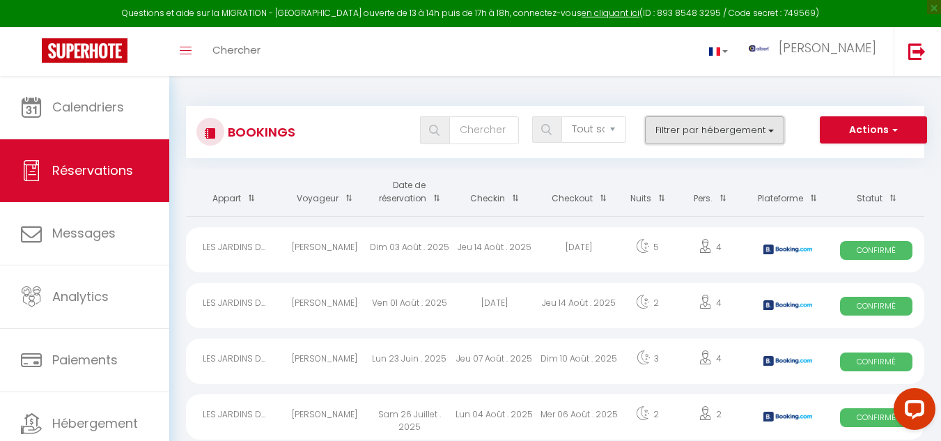
click at [769, 129] on button "Filtrer par hébergement" at bounding box center [714, 130] width 139 height 28
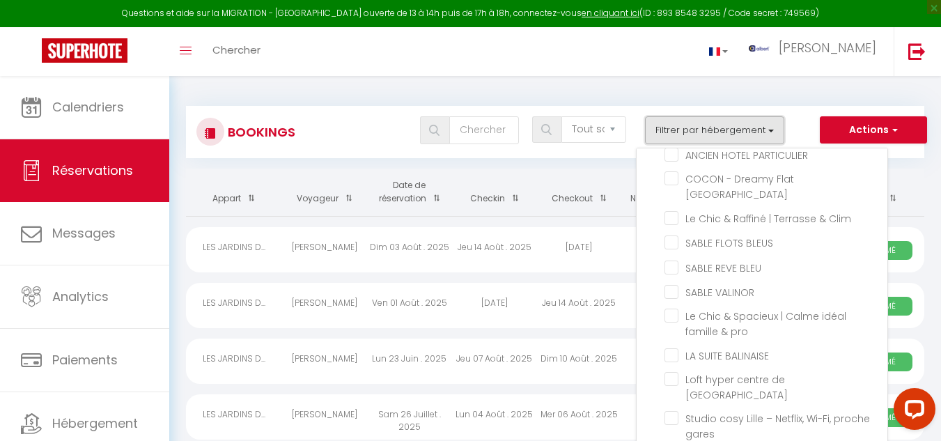
scroll to position [35605, 0]
checkbox input "false"
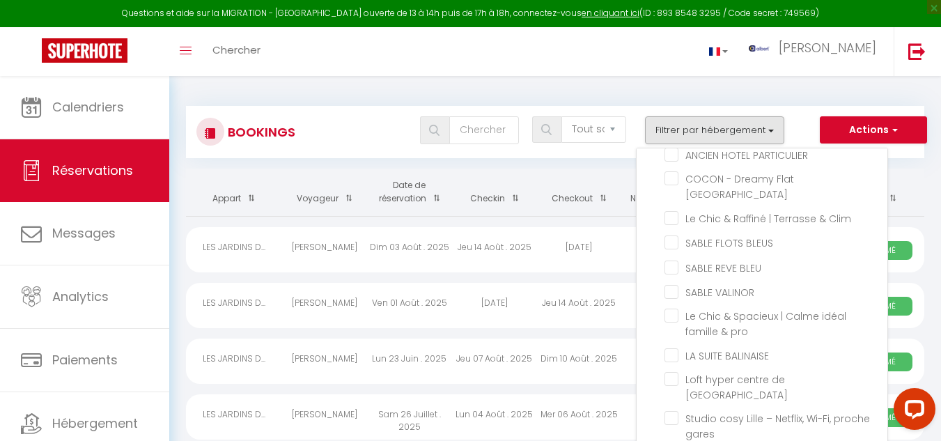
checkbox input "false"
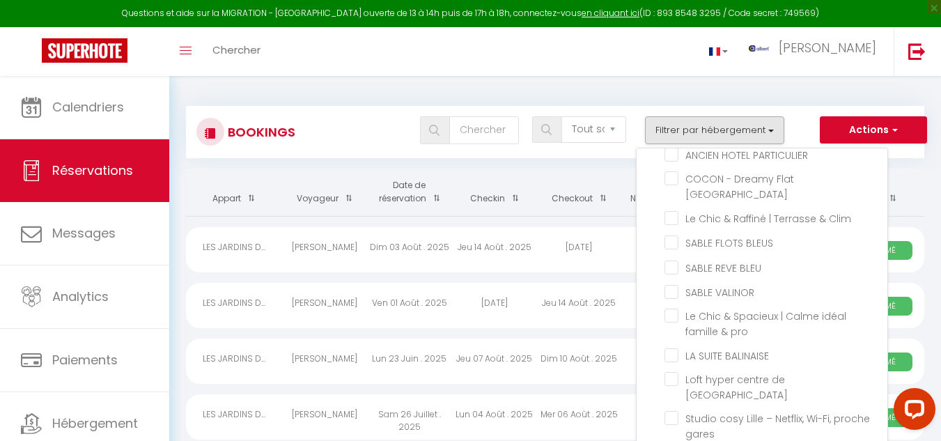
checkbox input "false"
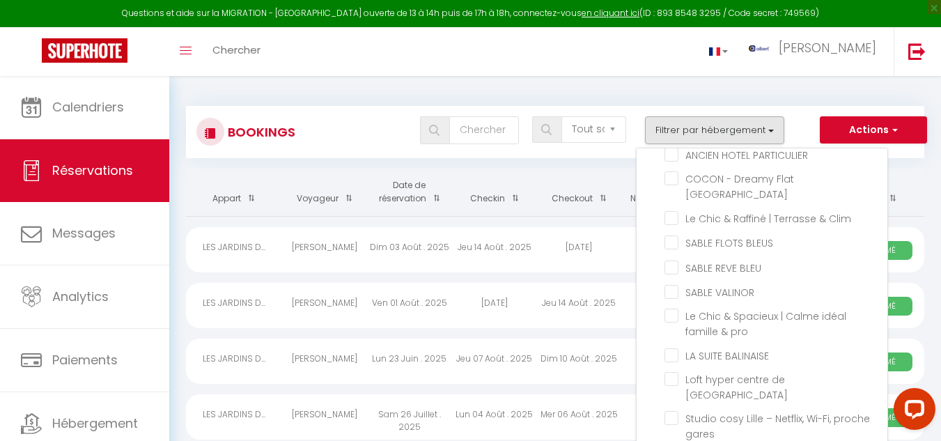
checkbox input "false"
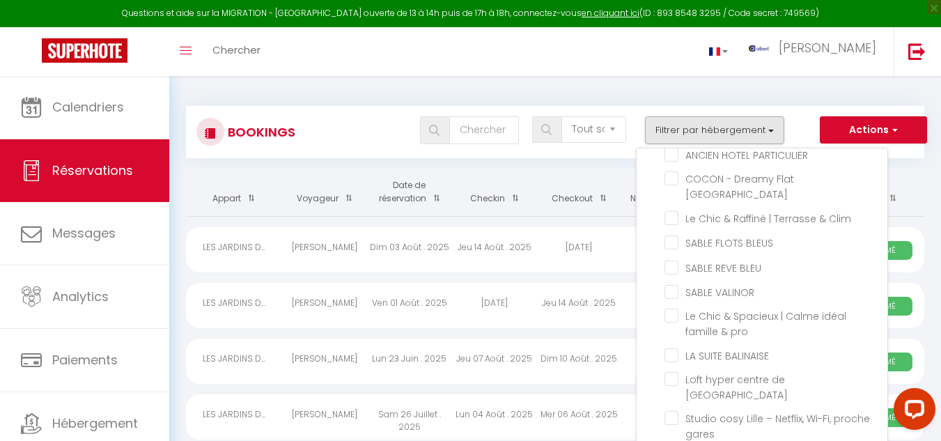
checkbox input "false"
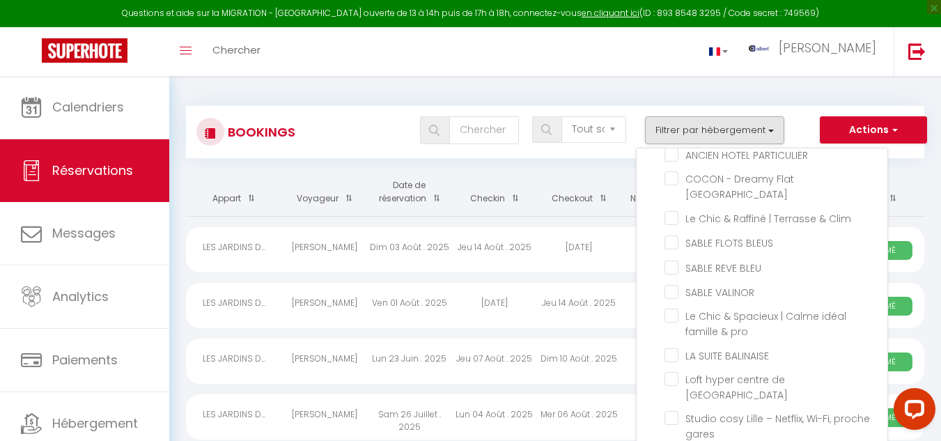
checkbox input "false"
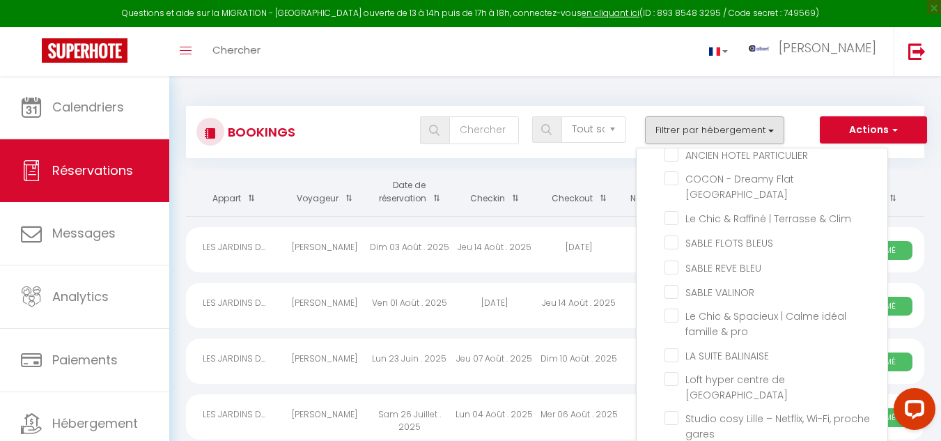
checkbox input "false"
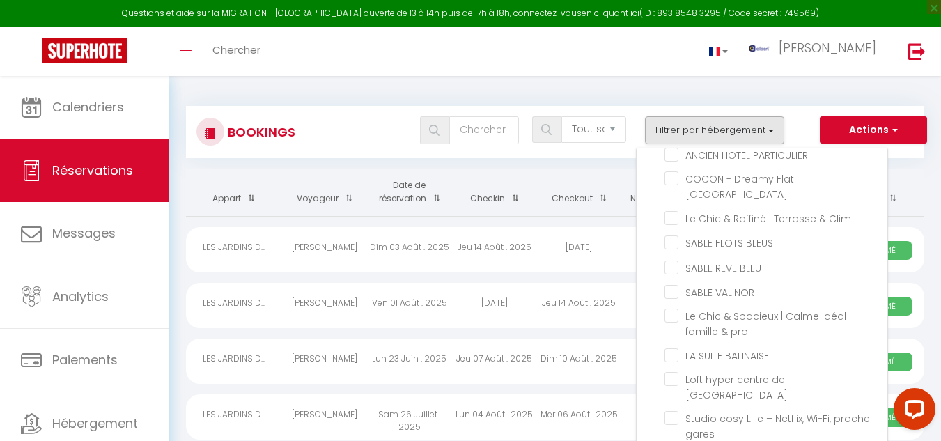
checkbox input "false"
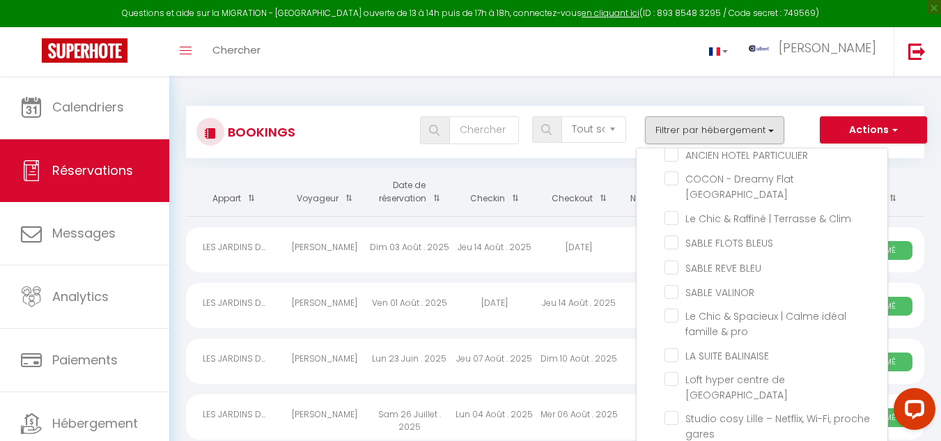
checkbox input "false"
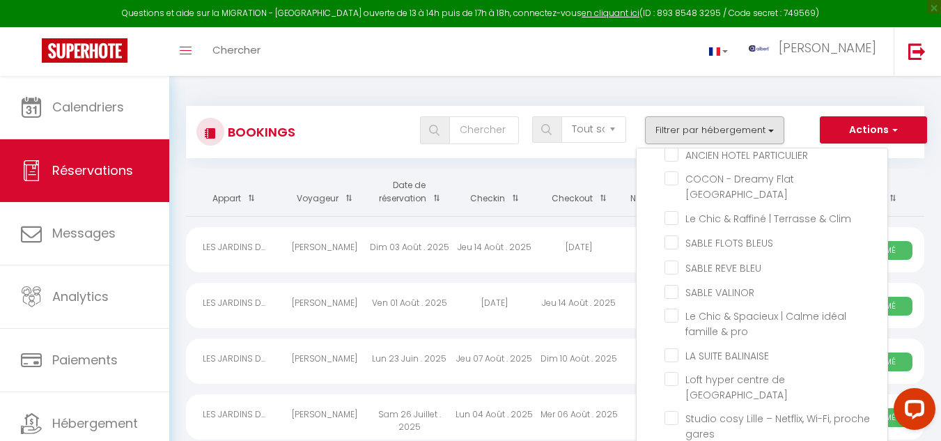
checkbox input "false"
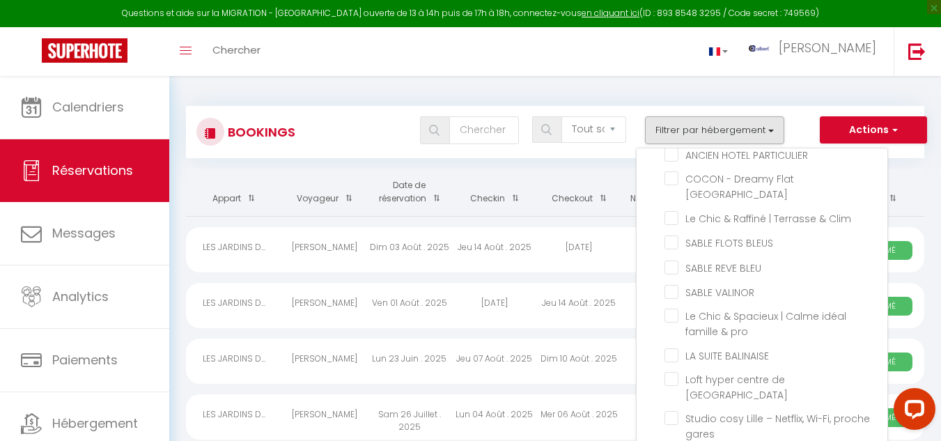
checkbox input "false"
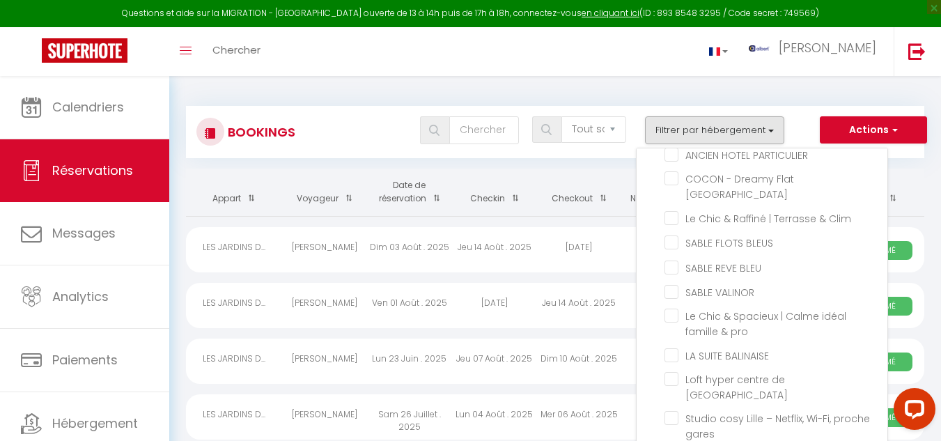
checkbox input "false"
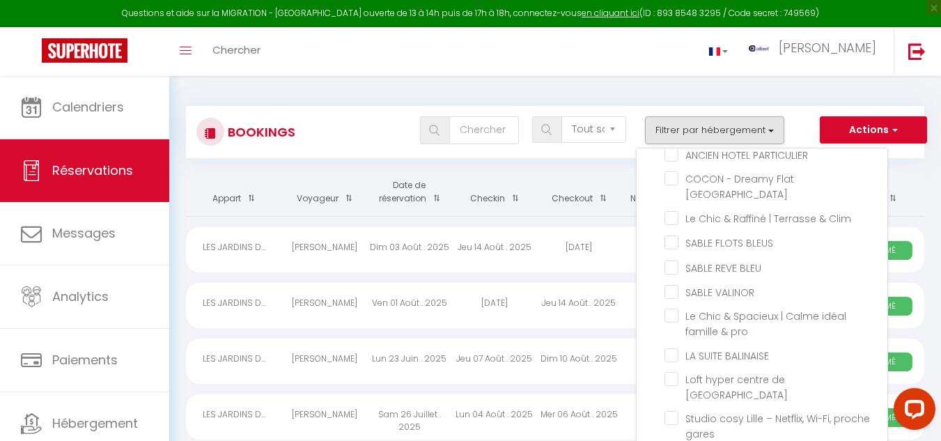
checkbox input "false"
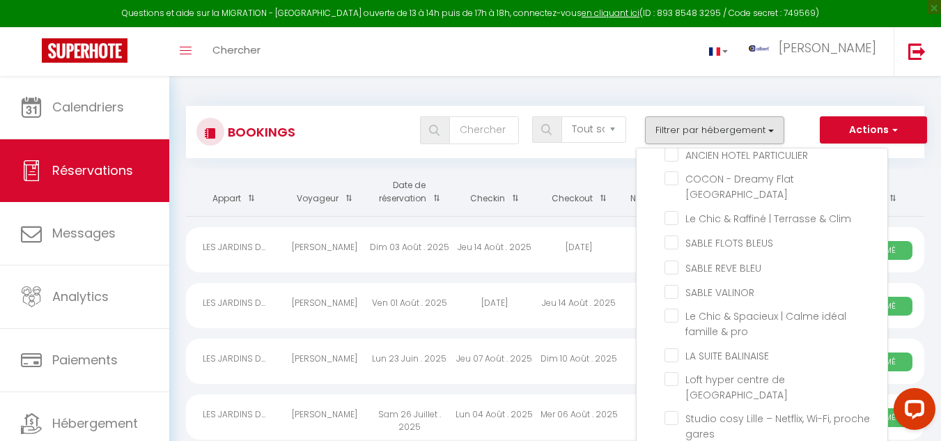
checkbox input "false"
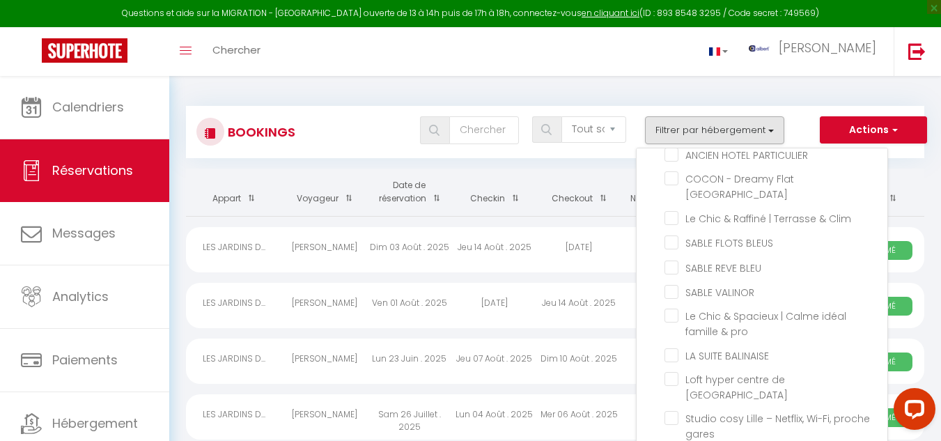
checkbox input "false"
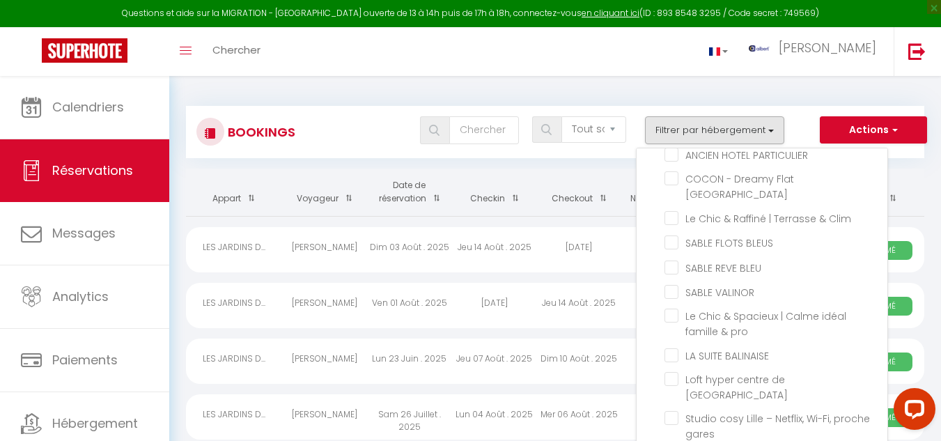
checkbox input "false"
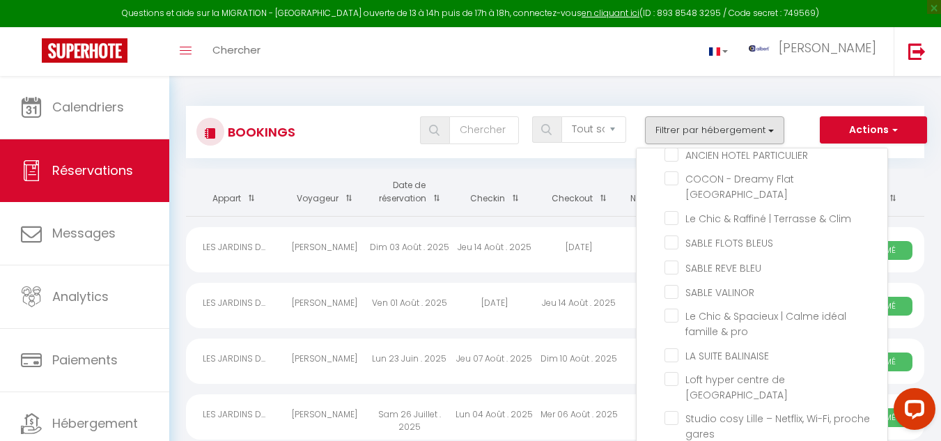
checkbox input "false"
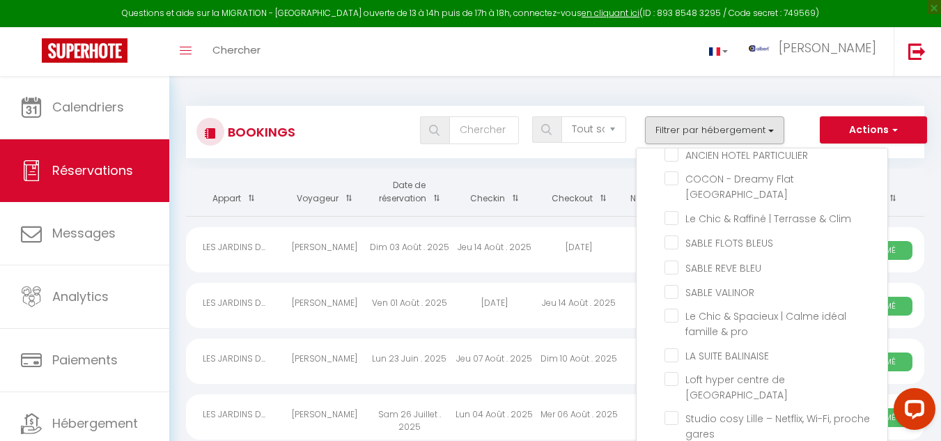
checkbox input "false"
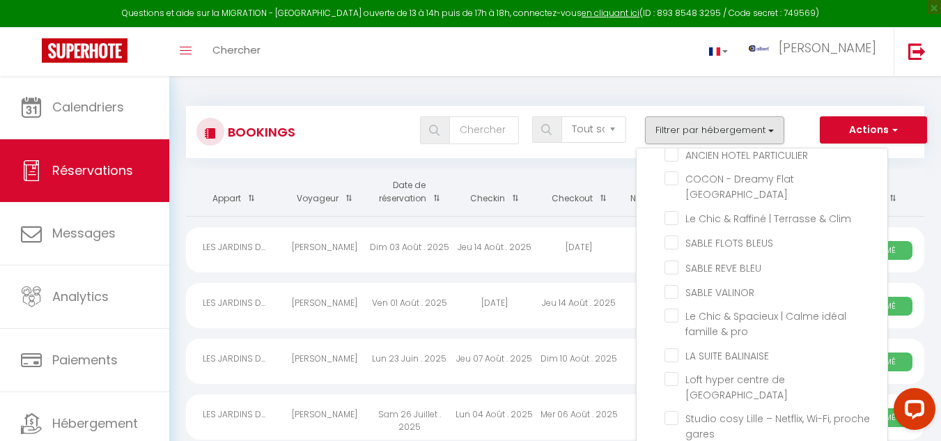
checkbox input "false"
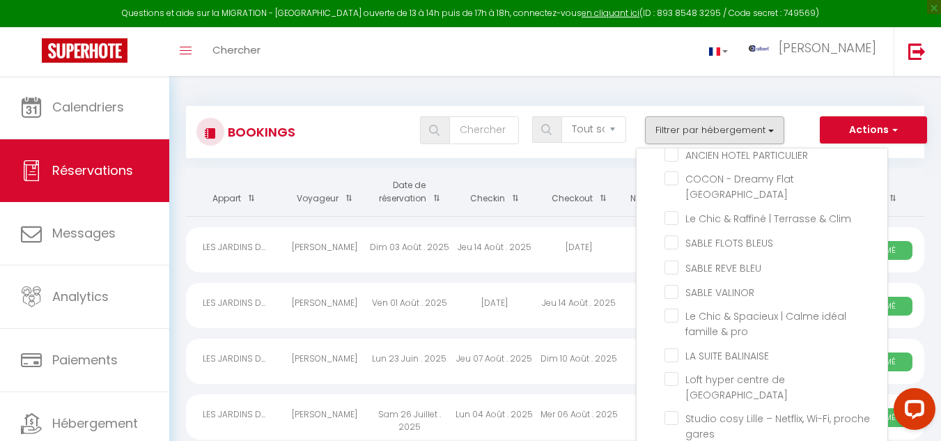
checkbox input "false"
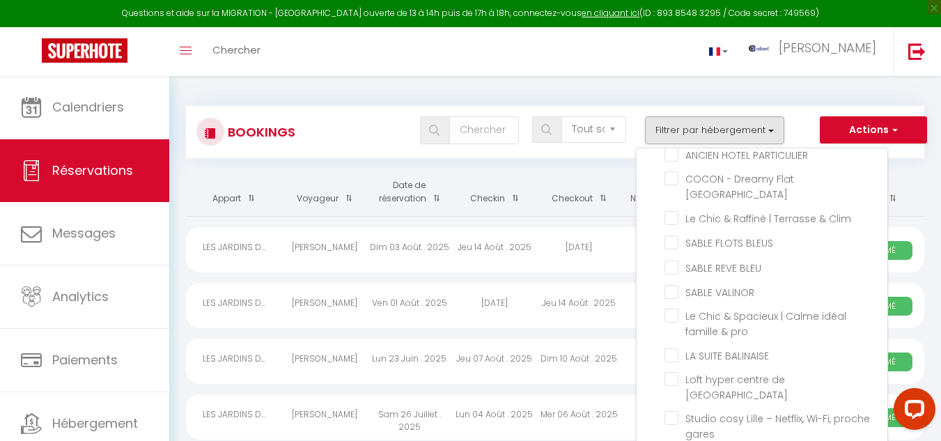
checkbox input "false"
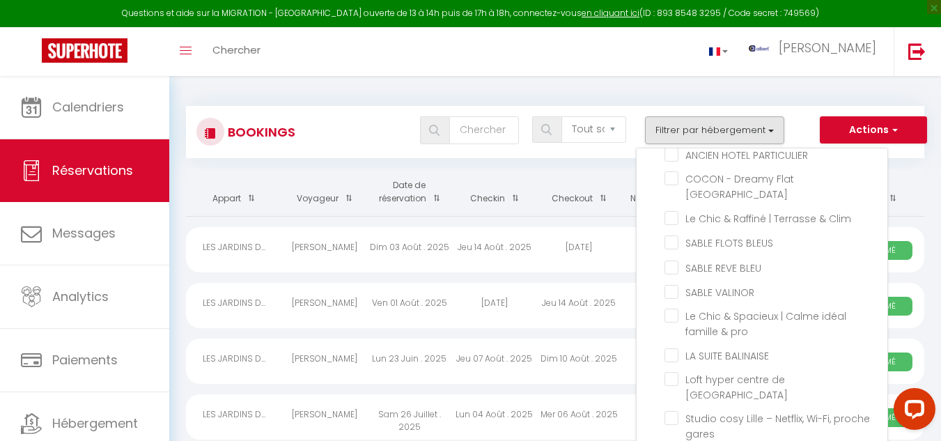
checkbox input "false"
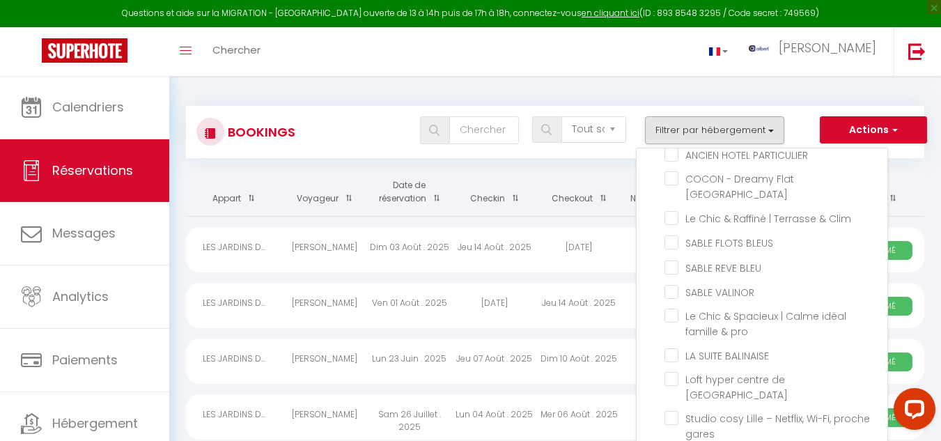
checkbox input "false"
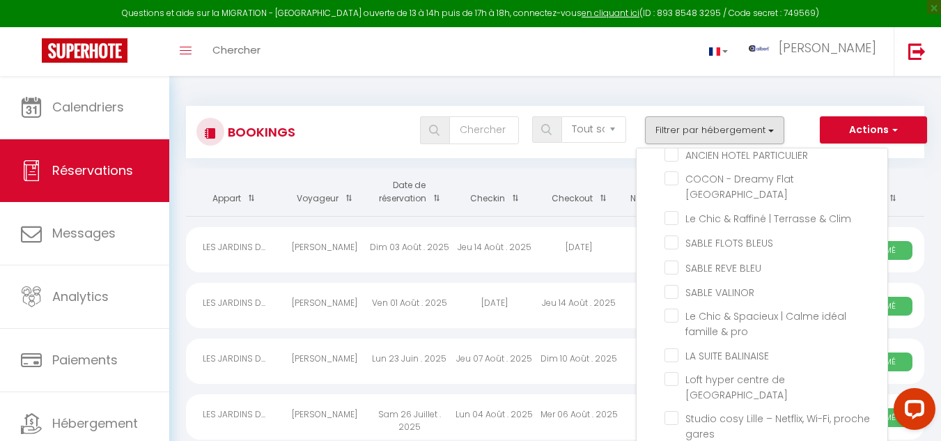
checkbox input "false"
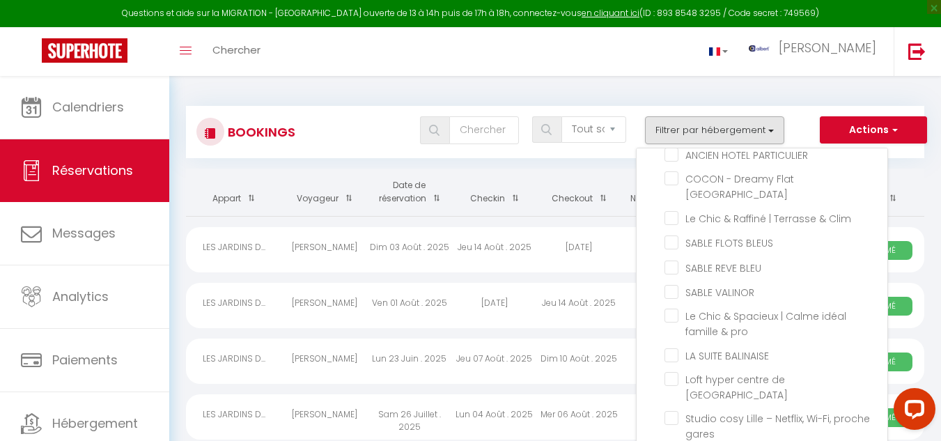
checkbox input "false"
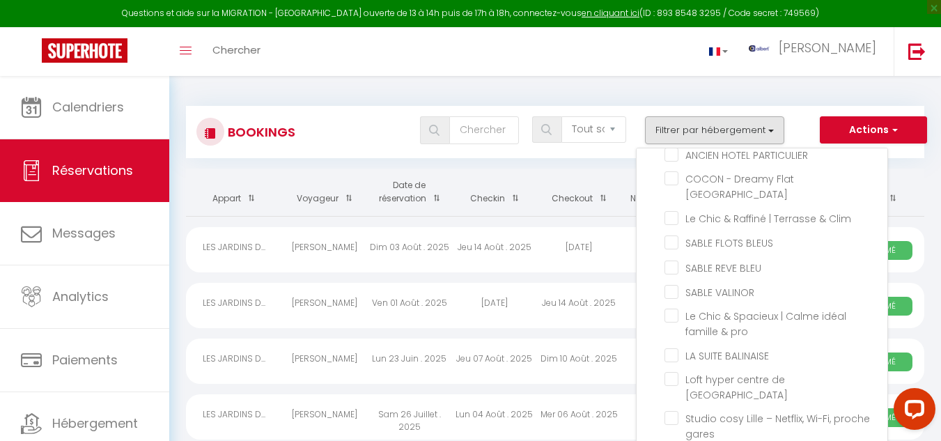
checkbox input "false"
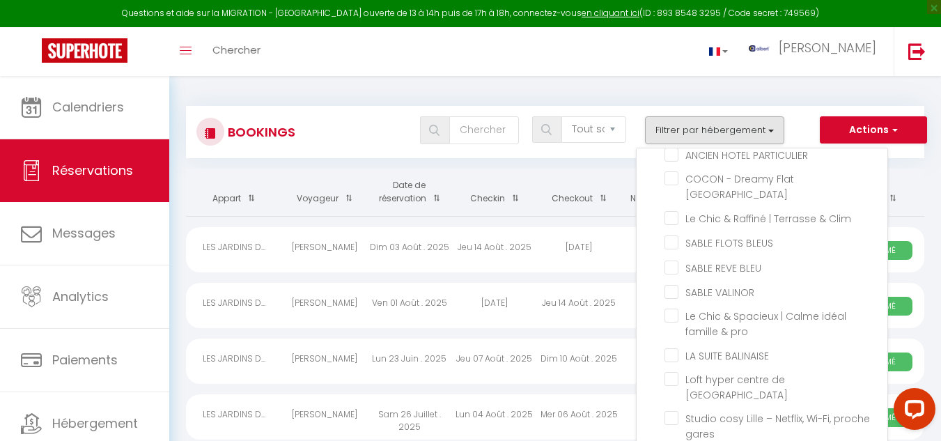
checkbox input "false"
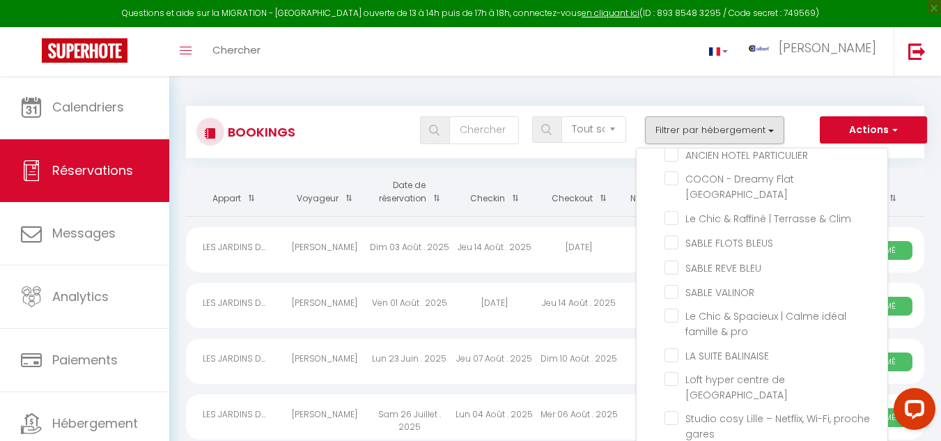
checkbox input "false"
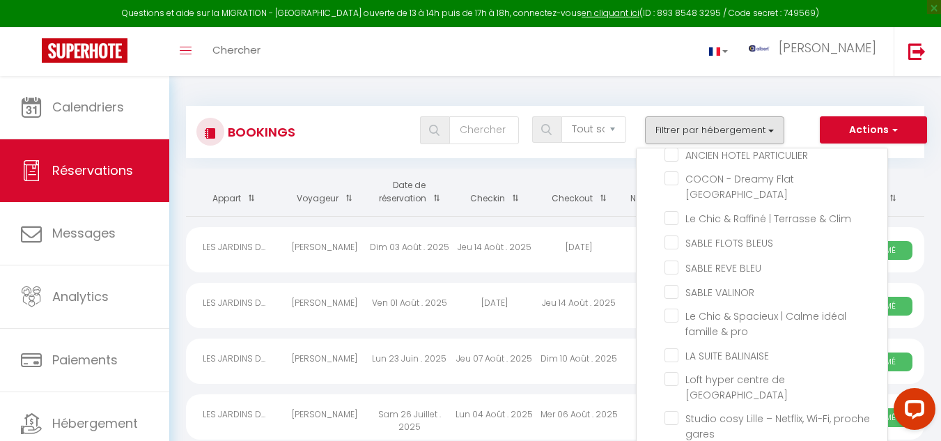
checkbox input "false"
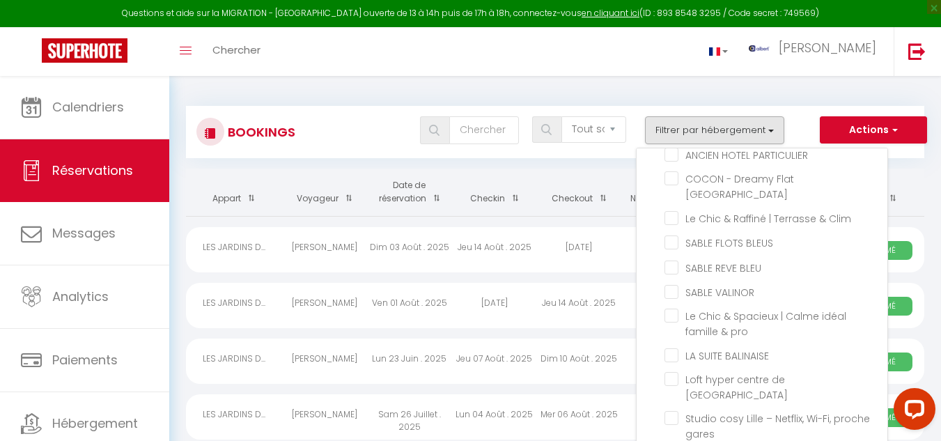
checkbox input "false"
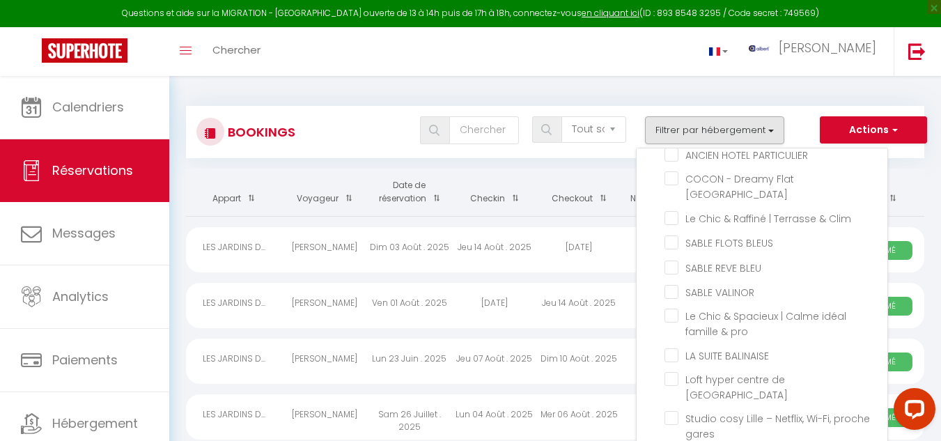
checkbox input "false"
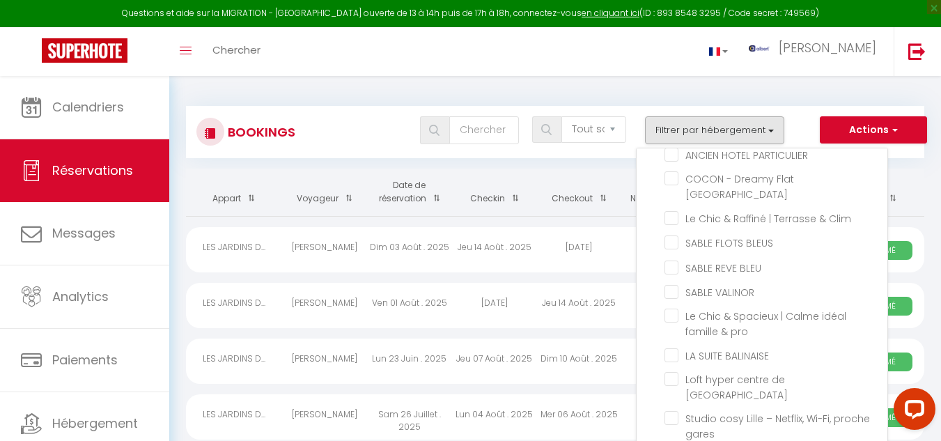
checkbox input "false"
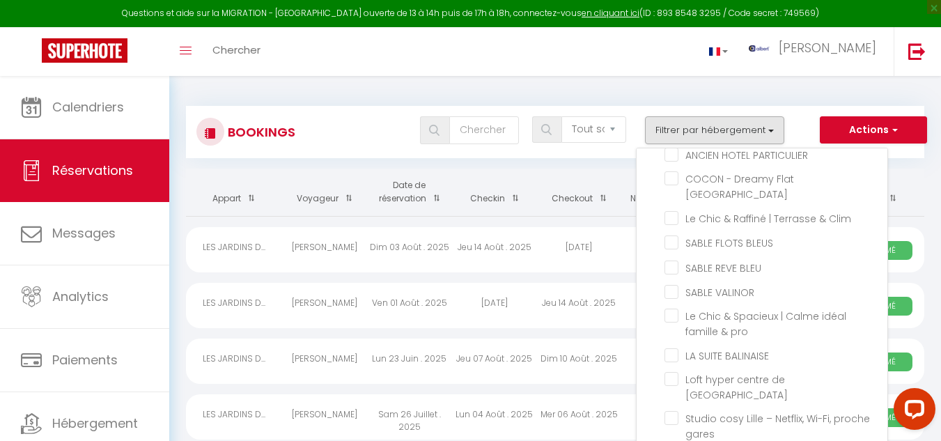
checkbox input "false"
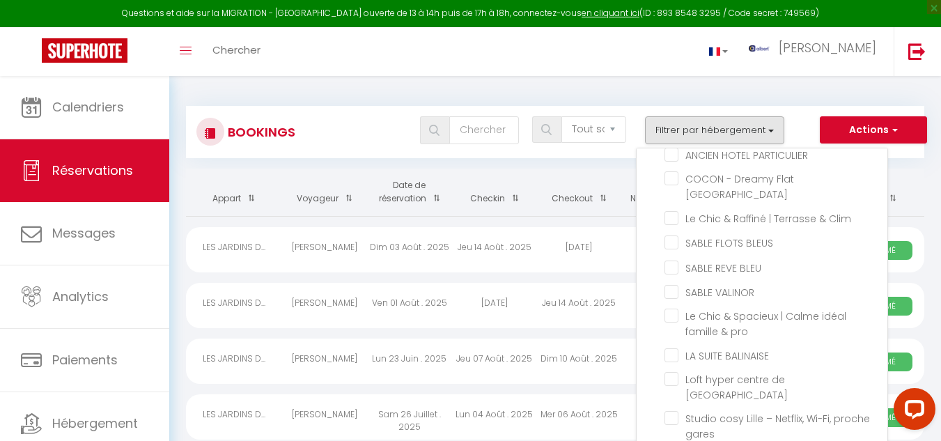
checkbox input "false"
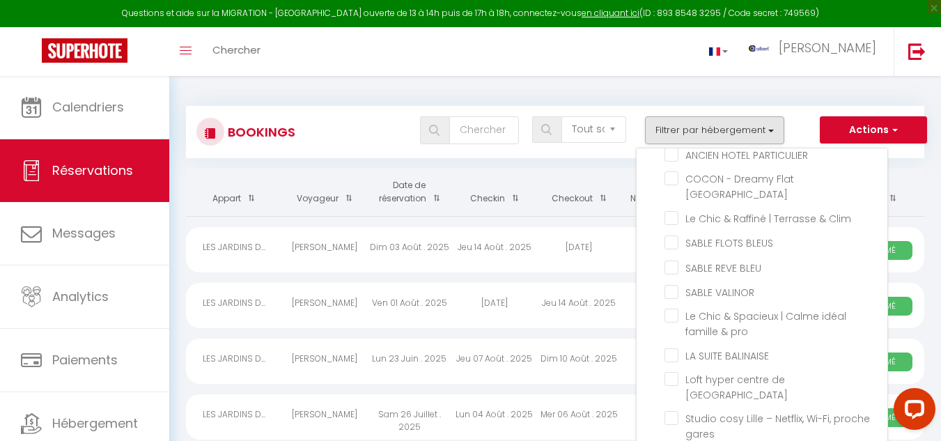
checkbox input "false"
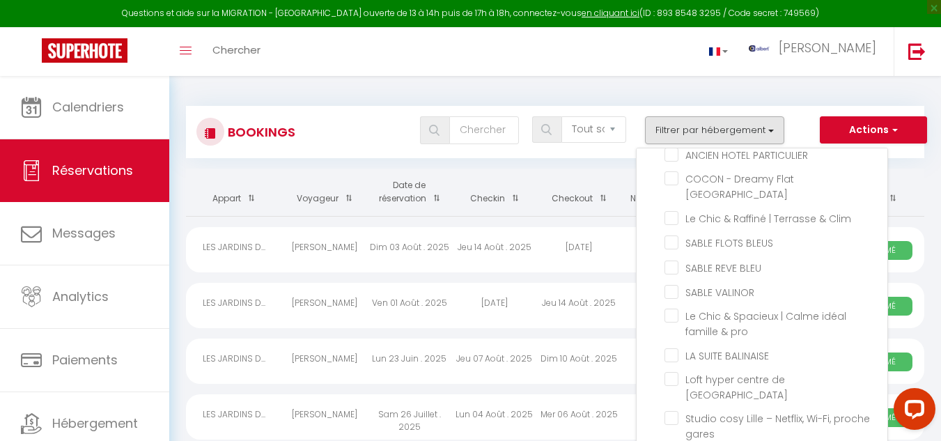
checkbox input "false"
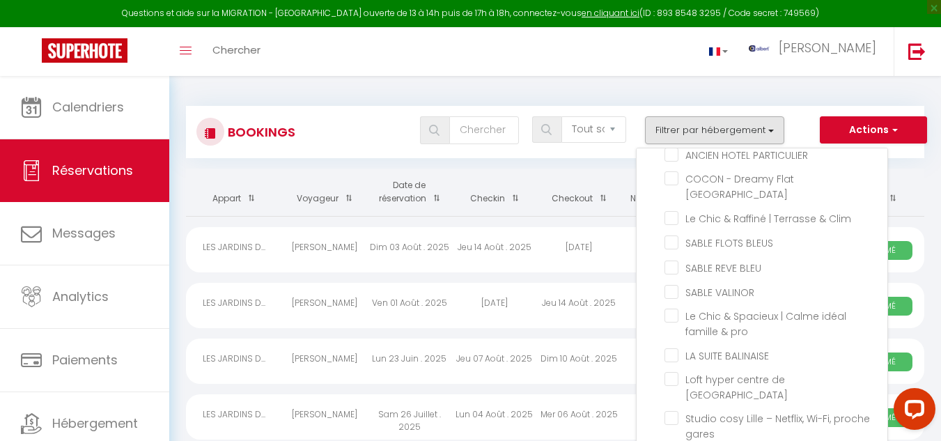
checkbox input "false"
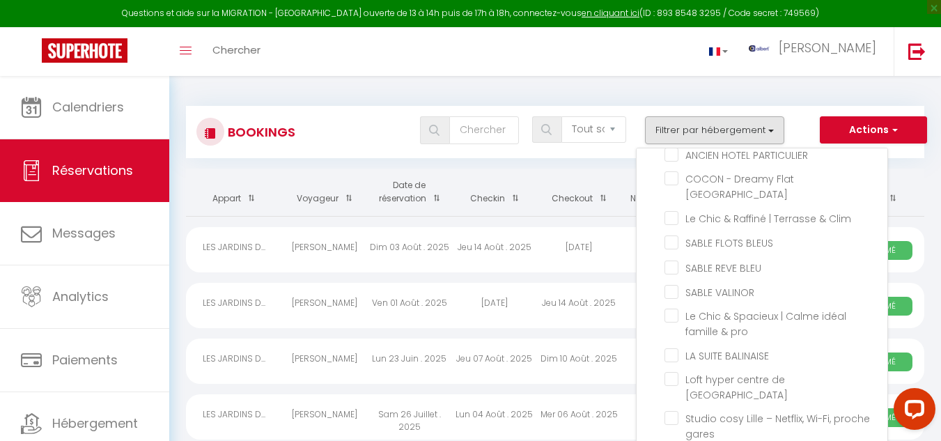
checkbox input "false"
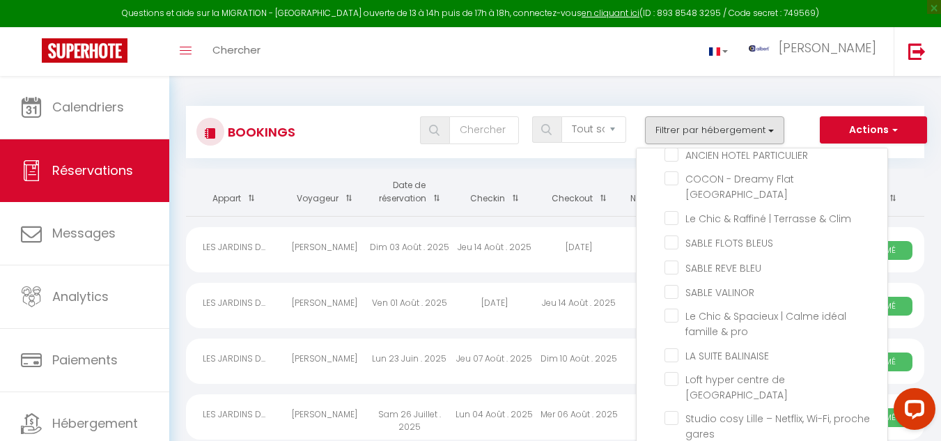
checkbox input "false"
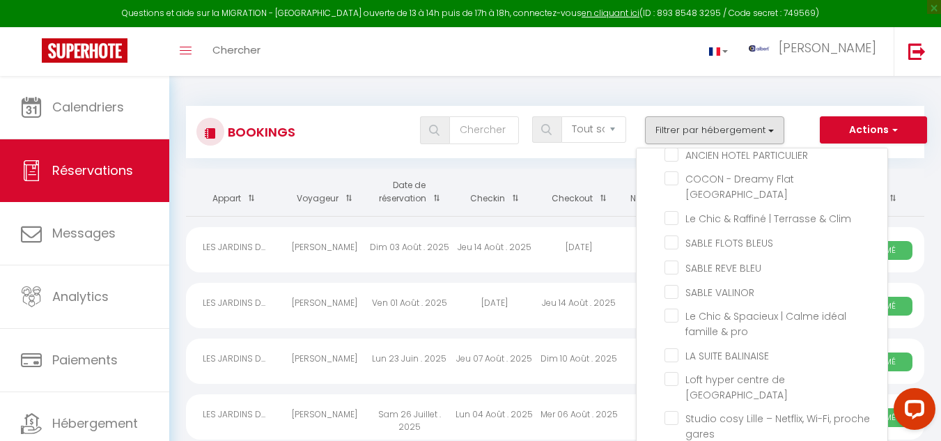
checkbox input "false"
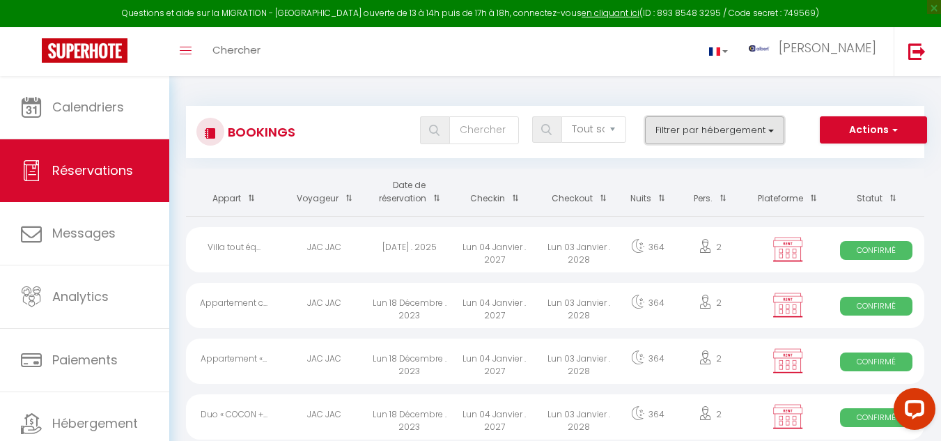
click at [773, 130] on button "Filtrer par hébergement" at bounding box center [714, 130] width 139 height 28
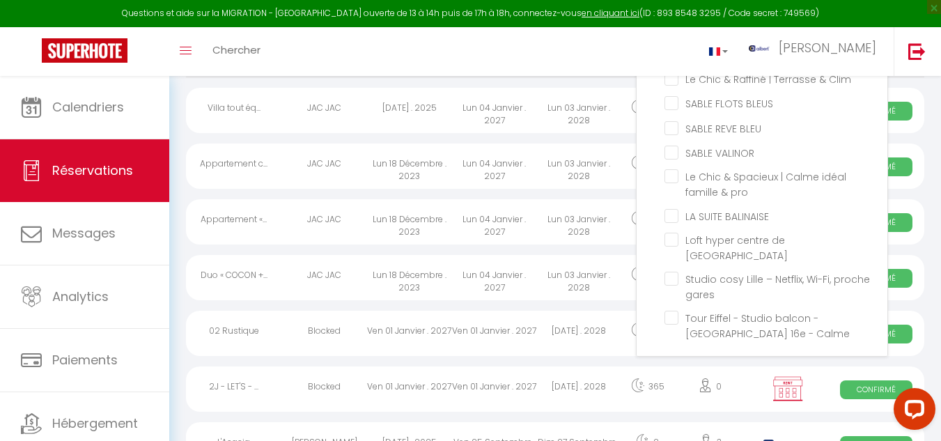
scroll to position [0, 0]
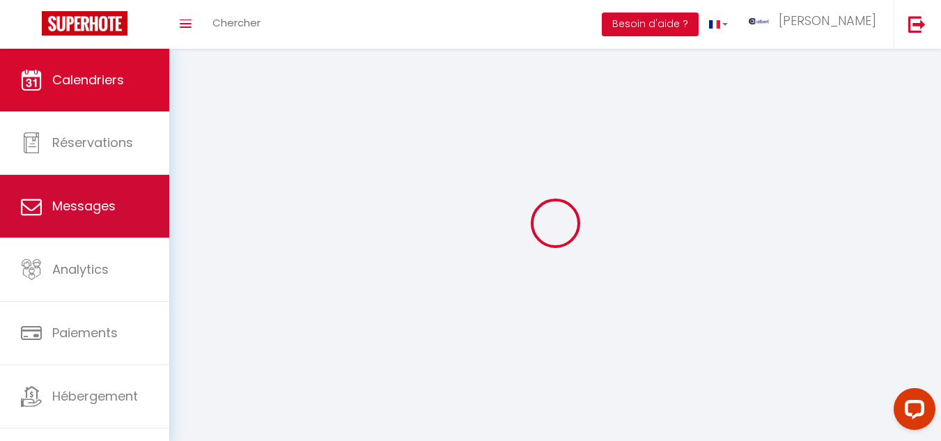
click at [92, 214] on span "Messages" at bounding box center [83, 205] width 63 height 17
select select "message"
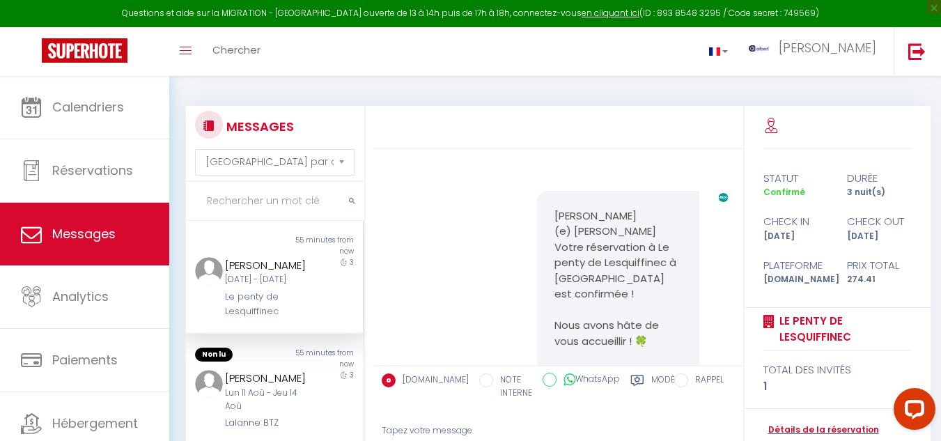
scroll to position [605, 0]
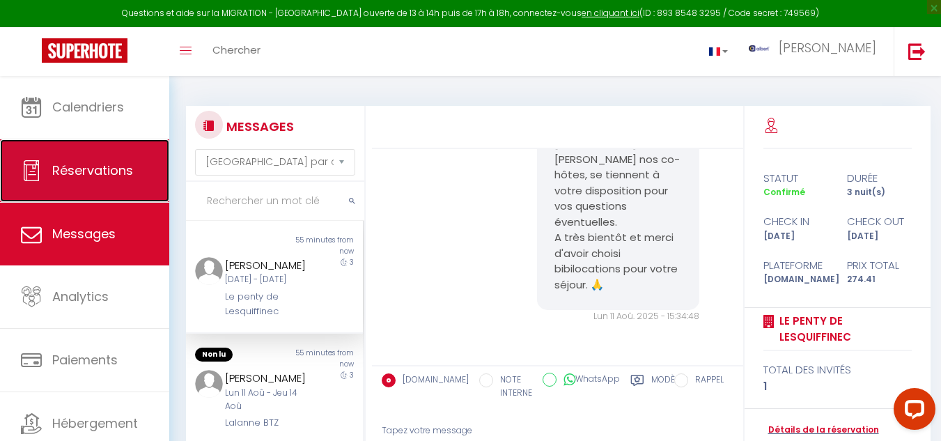
click at [109, 183] on link "Réservations" at bounding box center [84, 170] width 169 height 63
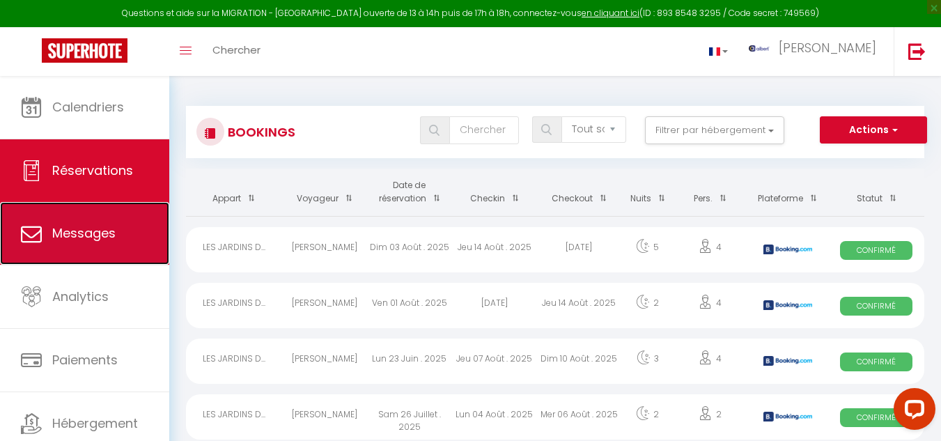
click at [103, 238] on span "Messages" at bounding box center [83, 232] width 63 height 17
select select "message"
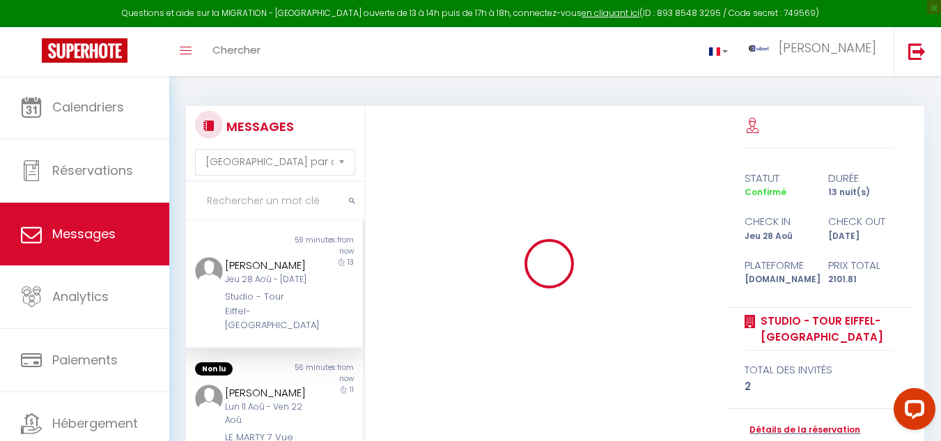
click at [258, 196] on input "text" at bounding box center [275, 201] width 178 height 39
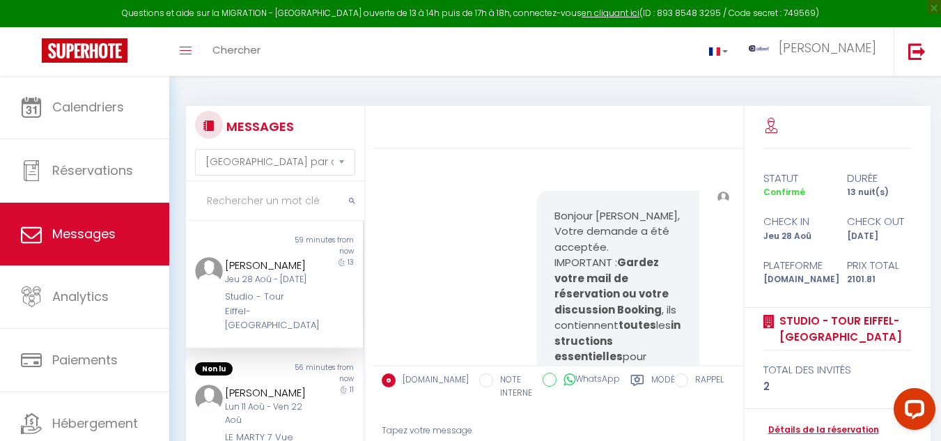
scroll to position [1007, 0]
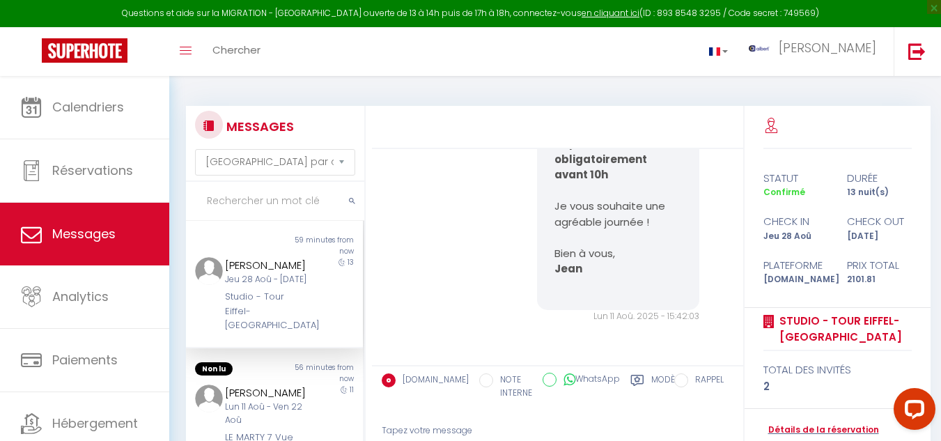
type input "Z"
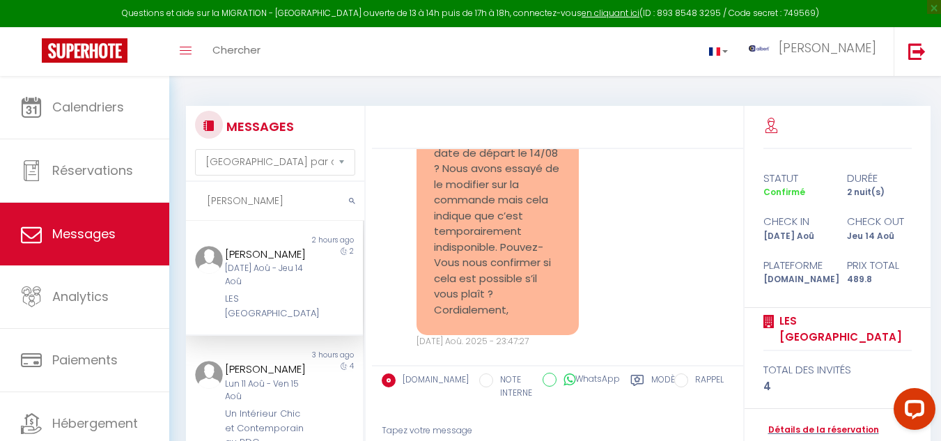
scroll to position [4930, 0]
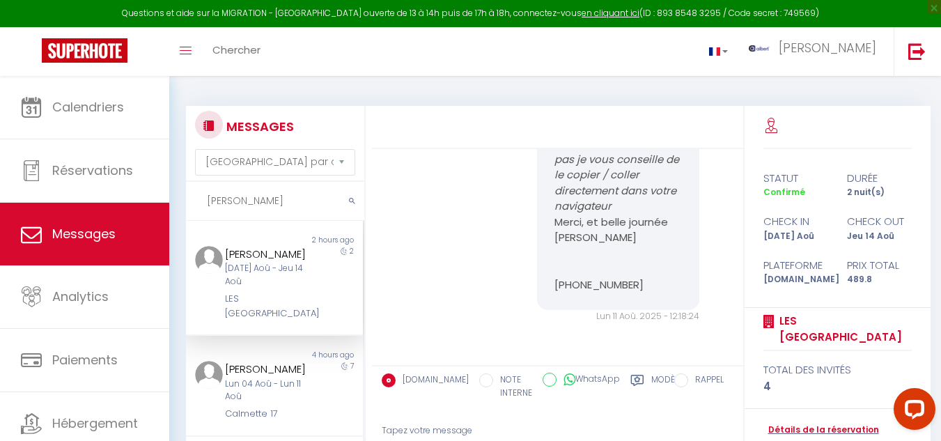
type input "[PERSON_NAME]"
drag, startPoint x: 313, startPoint y: 293, endPoint x: 320, endPoint y: 296, distance: 7.5
click at [319, 293] on div "2" at bounding box center [341, 283] width 45 height 75
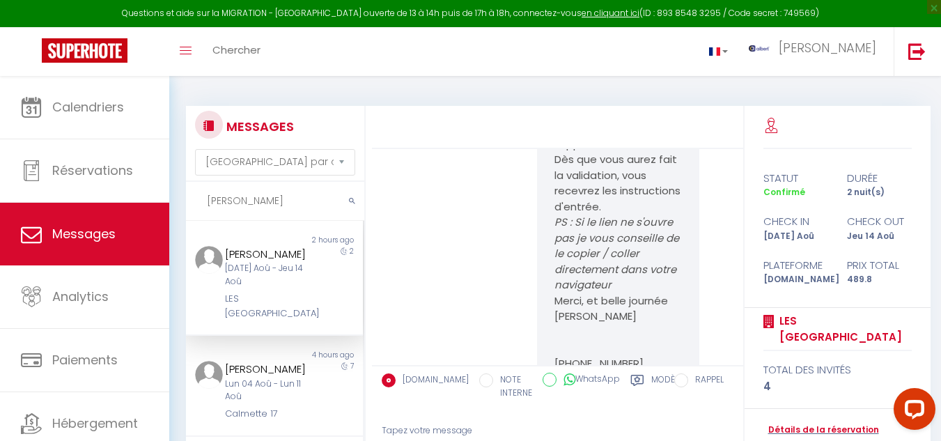
scroll to position [4582, 0]
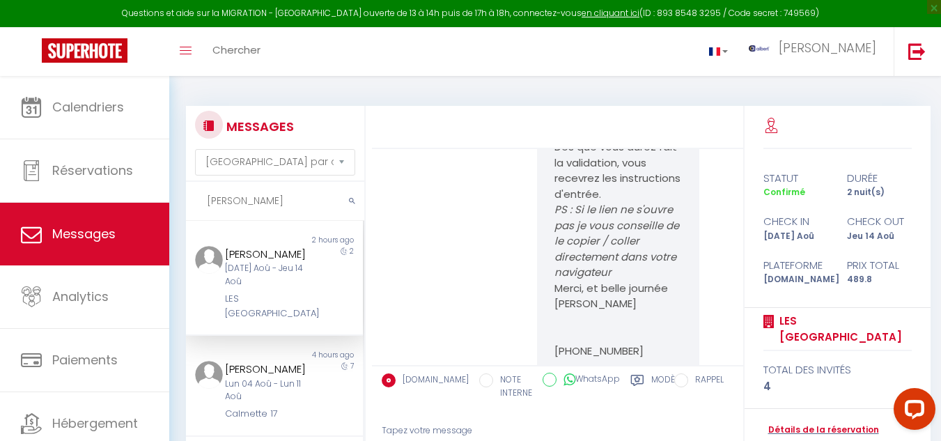
drag, startPoint x: 546, startPoint y: 274, endPoint x: 674, endPoint y: 286, distance: 128.7
click at [674, 286] on div "Bonjour dexiong, Nous sommes ravis de vous accueillir le 12/08/2025 dans notre …" at bounding box center [618, 85] width 162 height 584
copy p "[URL][DOMAIN_NAME]"
click at [705, 139] on div at bounding box center [557, 127] width 371 height 43
drag, startPoint x: 220, startPoint y: 248, endPoint x: 296, endPoint y: 257, distance: 76.5
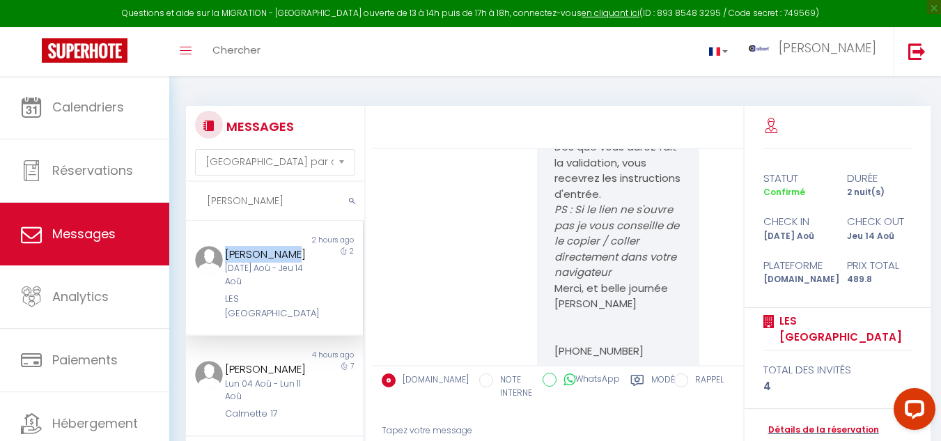
click at [296, 252] on div "dexiong wang Mar 12 Aoû - Jeu 14 Aoû LES JARDINS DU THEATRE" at bounding box center [266, 283] width 103 height 75
copy div "dexiong wang"
click at [451, 209] on div "Bonjour dexiong, Nous sommes ravis de vous accueillir le 12/08/2025 dans notre …" at bounding box center [558, 91] width 362 height 652
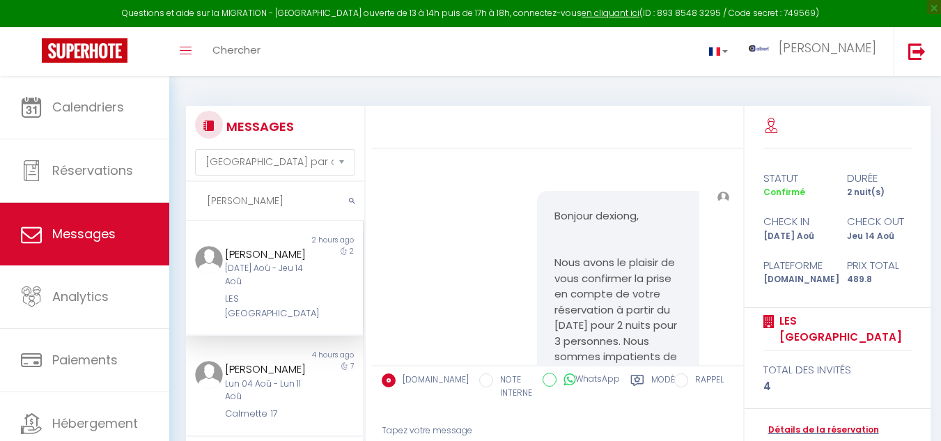
select select "message"
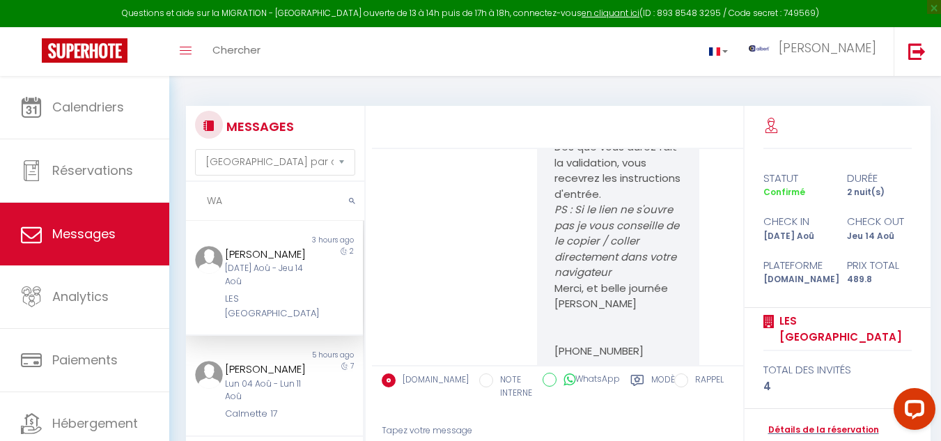
type input "W"
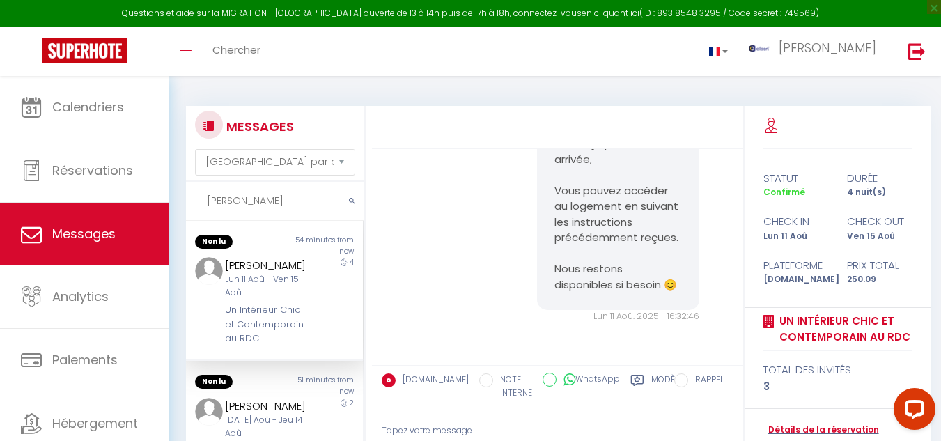
scroll to position [2478, 0]
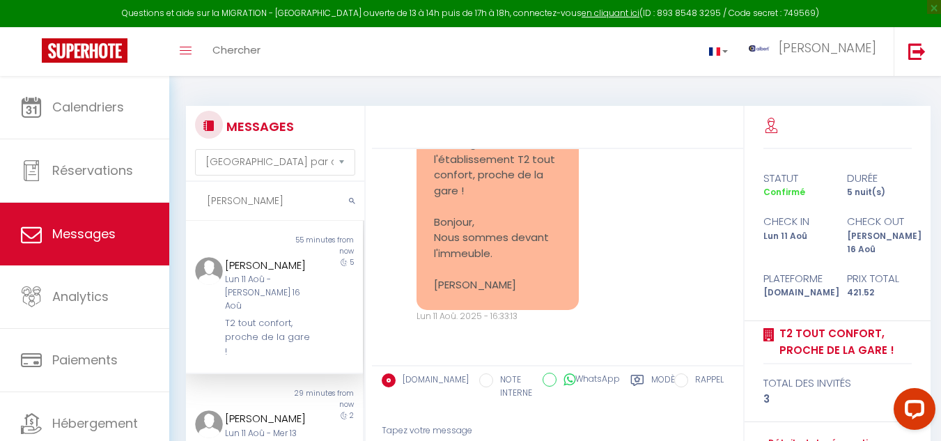
click at [319, 332] on div "5" at bounding box center [341, 308] width 45 height 102
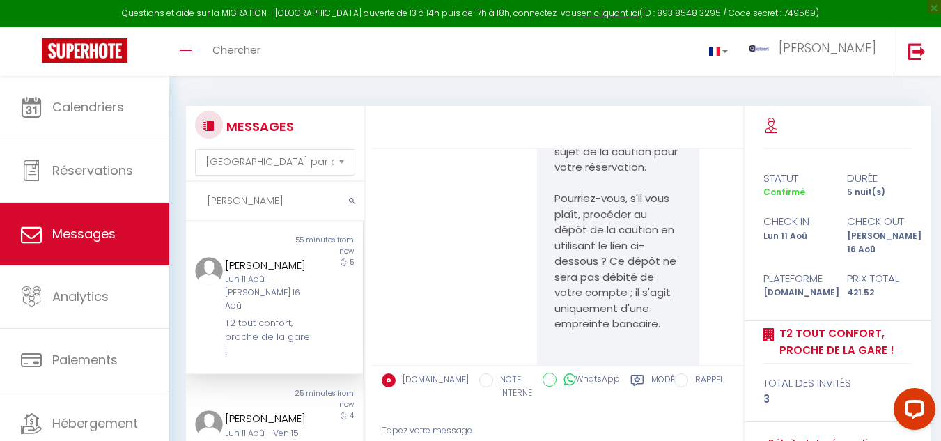
scroll to position [1781, 0]
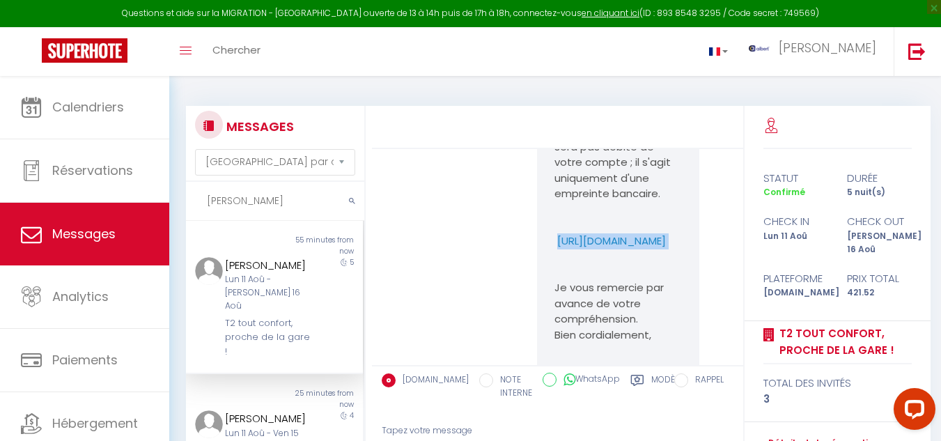
drag, startPoint x: 541, startPoint y: 268, endPoint x: 663, endPoint y: 289, distance: 123.8
click at [663, 289] on div "Bonjour [PERSON_NAME], Je vous contacte au sujet de la caution pour votre réser…" at bounding box center [618, 186] width 162 height 442
copy p "[URL][DOMAIN_NAME]"
click at [468, 256] on div "Bonjour [PERSON_NAME], Je vous contacte au sujet de la caution pour votre réser…" at bounding box center [558, 192] width 362 height 511
drag, startPoint x: 527, startPoint y: 265, endPoint x: 673, endPoint y: 286, distance: 147.7
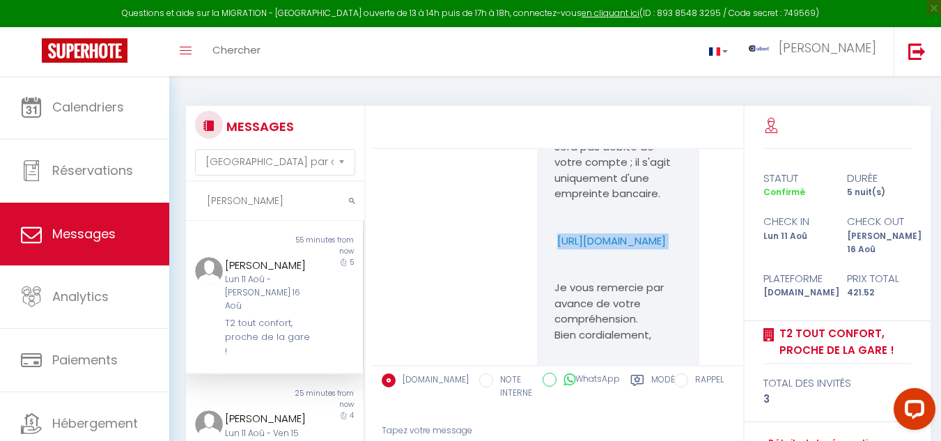
click at [673, 286] on div "Bonjour [PERSON_NAME], Je vous contacte au sujet de la caution pour votre réser…" at bounding box center [617, 193] width 180 height 456
copy p "[URL][DOMAIN_NAME]"
click at [272, 201] on input "[PERSON_NAME]" at bounding box center [275, 201] width 178 height 39
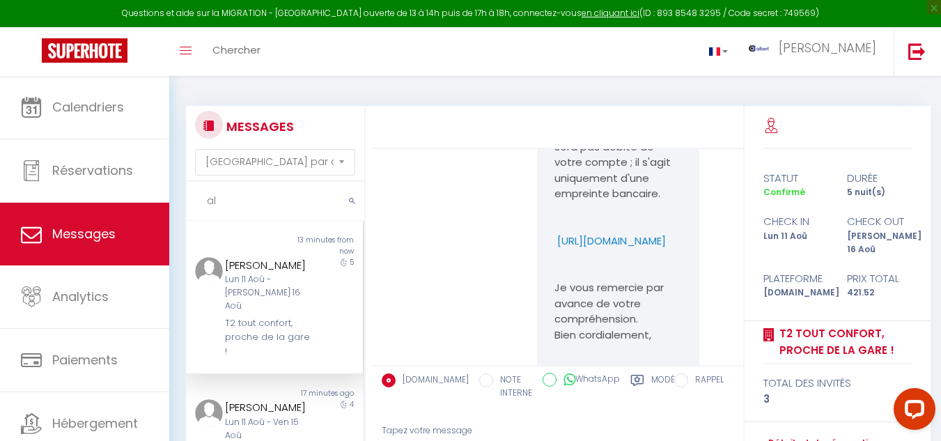
type input "a"
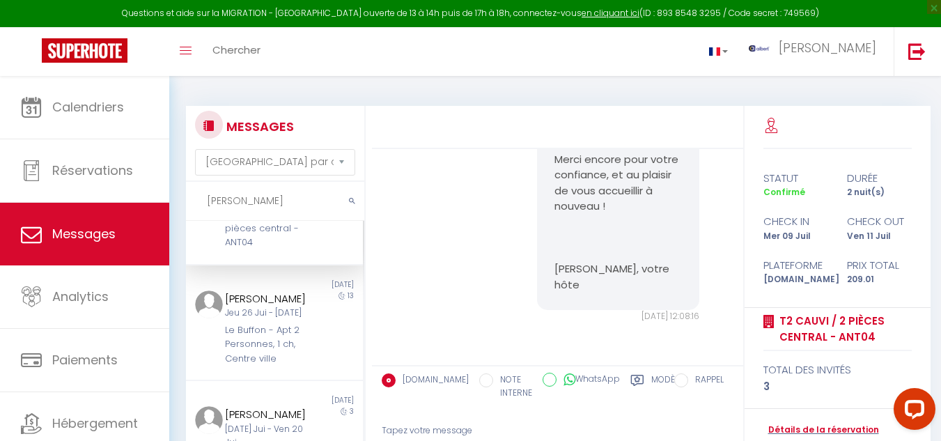
scroll to position [0, 0]
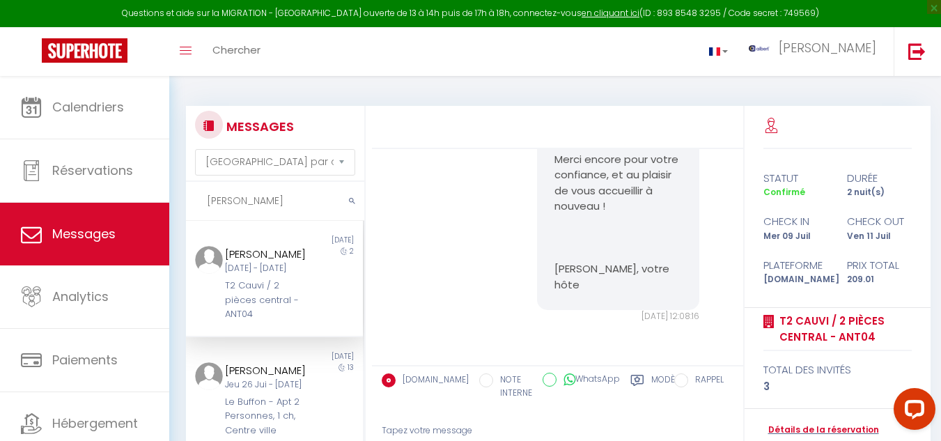
click at [269, 206] on input "[PERSON_NAME]" at bounding box center [275, 201] width 178 height 39
type input "z"
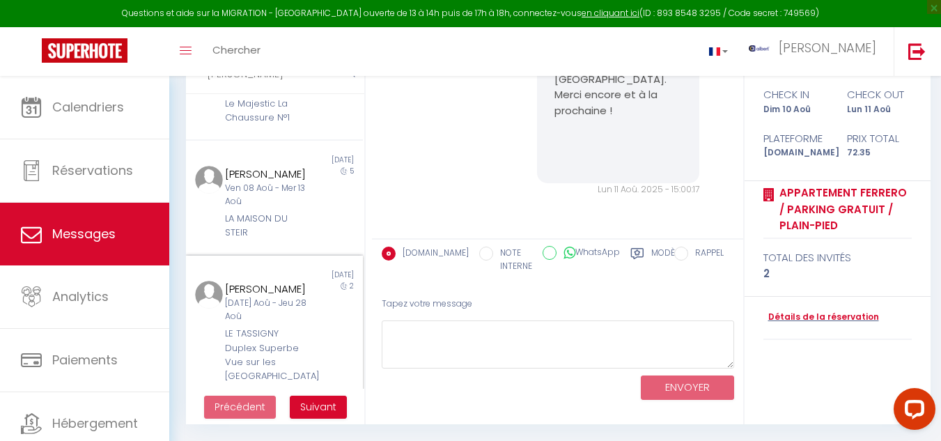
scroll to position [429, 0]
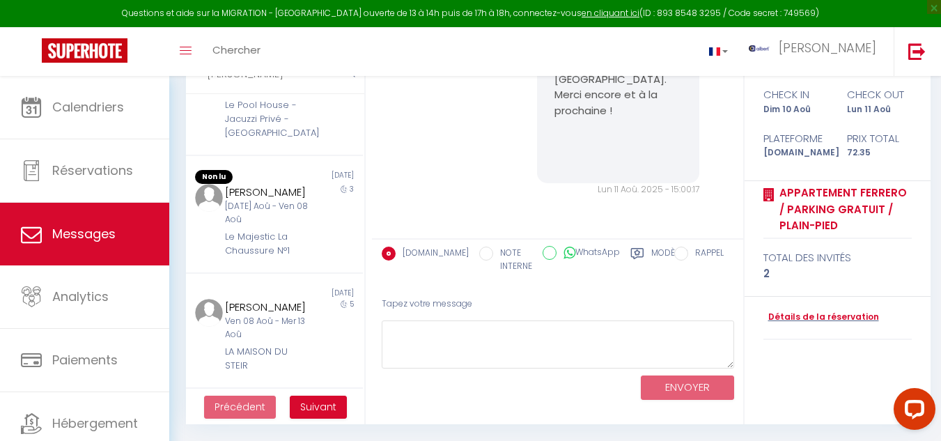
type input "[PERSON_NAME]"
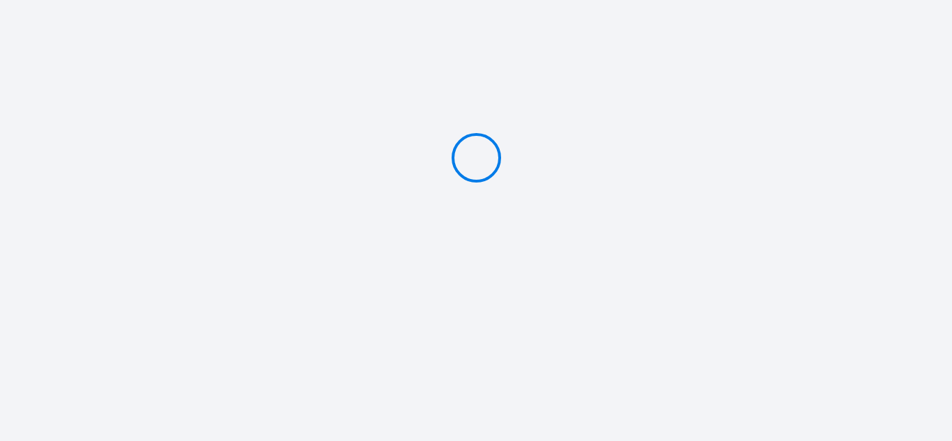
type input "Caution 400 €"
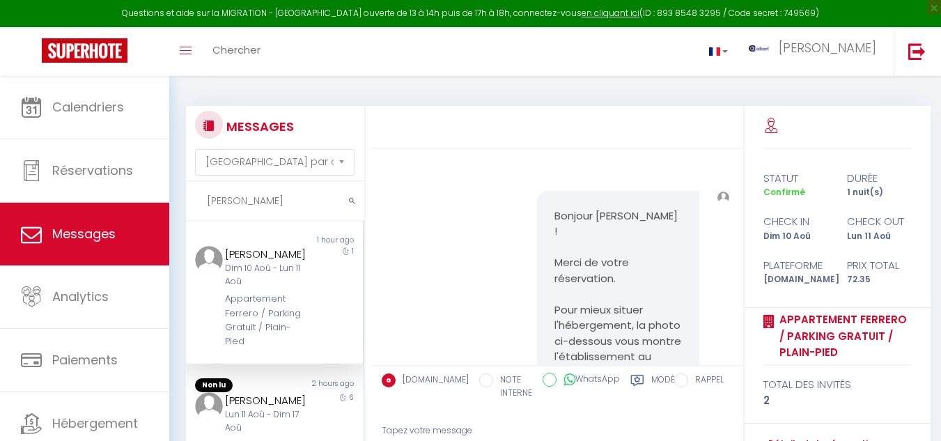
select select "message"
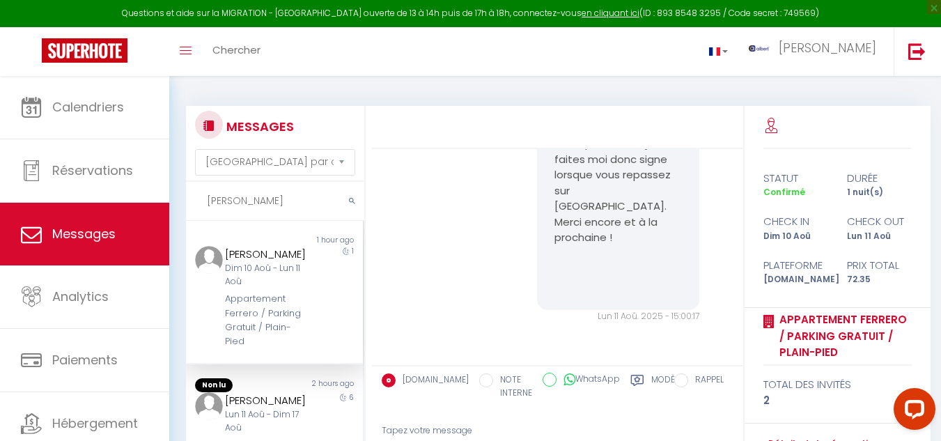
click at [247, 199] on input "helene" at bounding box center [275, 201] width 178 height 39
type input "h"
type input "l"
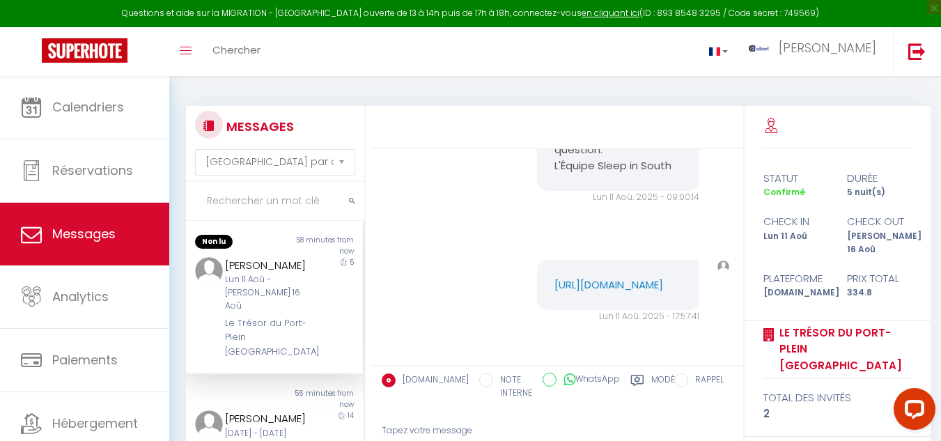
scroll to position [2233, 0]
click at [696, 114] on div at bounding box center [557, 127] width 371 height 43
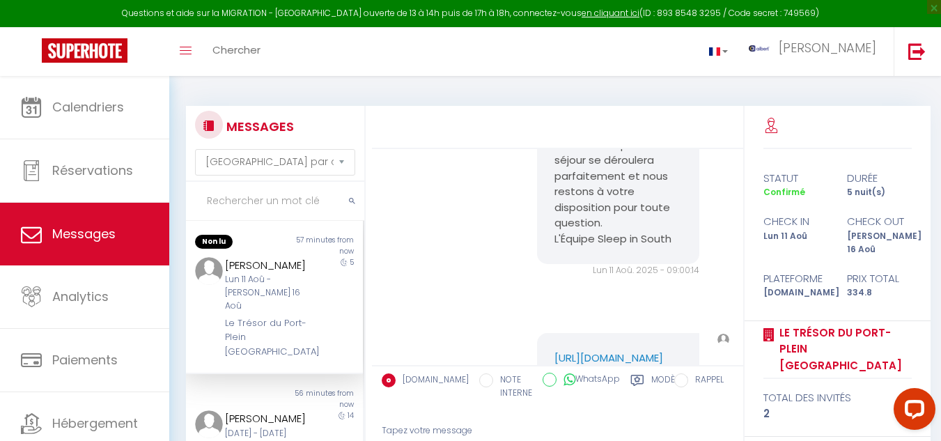
scroll to position [1954, 0]
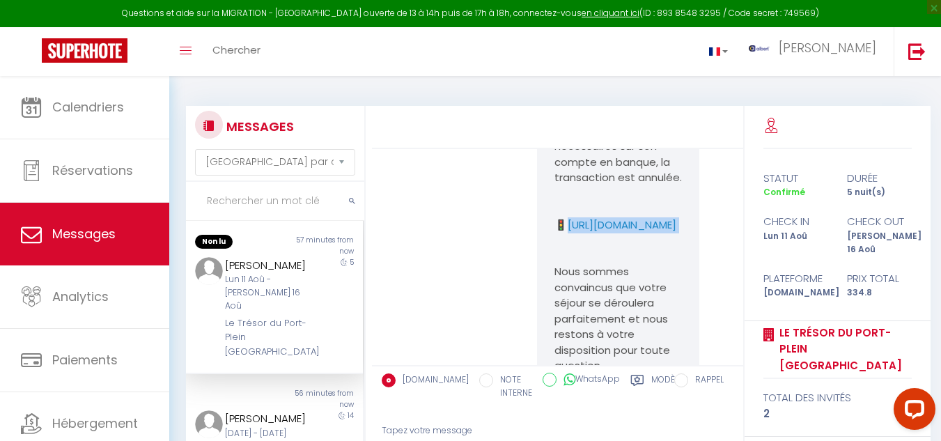
drag, startPoint x: 536, startPoint y: 249, endPoint x: 670, endPoint y: 274, distance: 135.4
copy p "https://superhote.com/applink/p/qRMbdsfN"
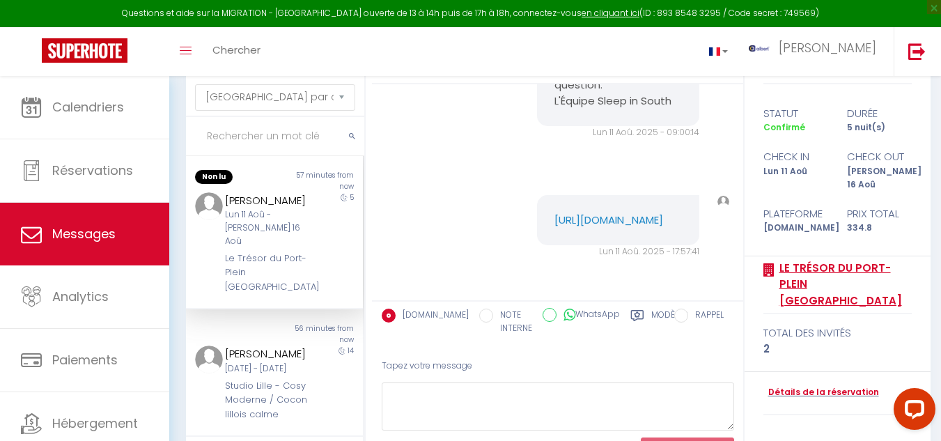
scroll to position [127, 0]
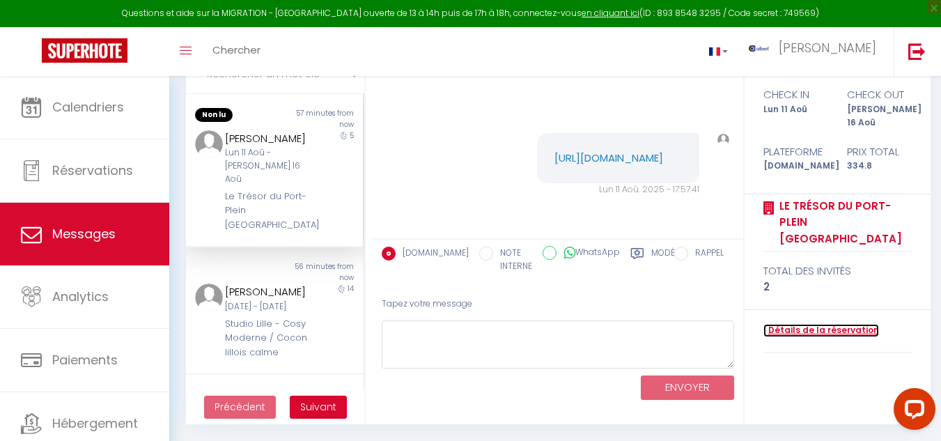
click at [800, 324] on link "Détails de la réservation" at bounding box center [822, 330] width 116 height 13
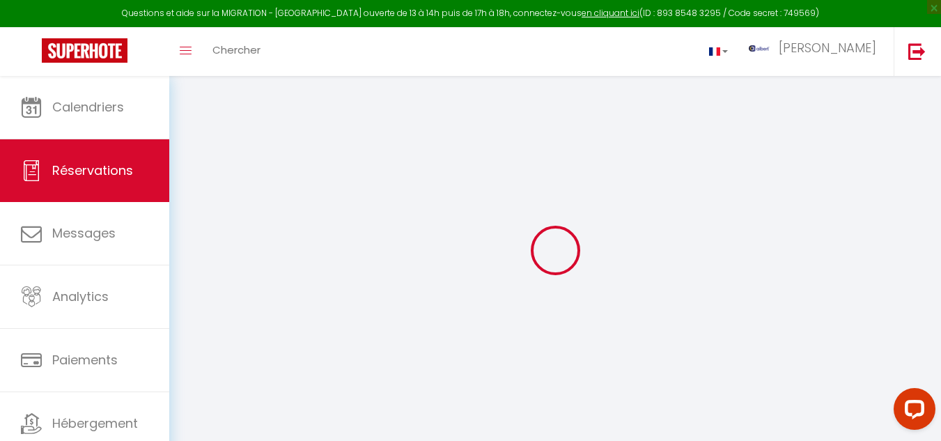
select select
checkbox input "false"
select select
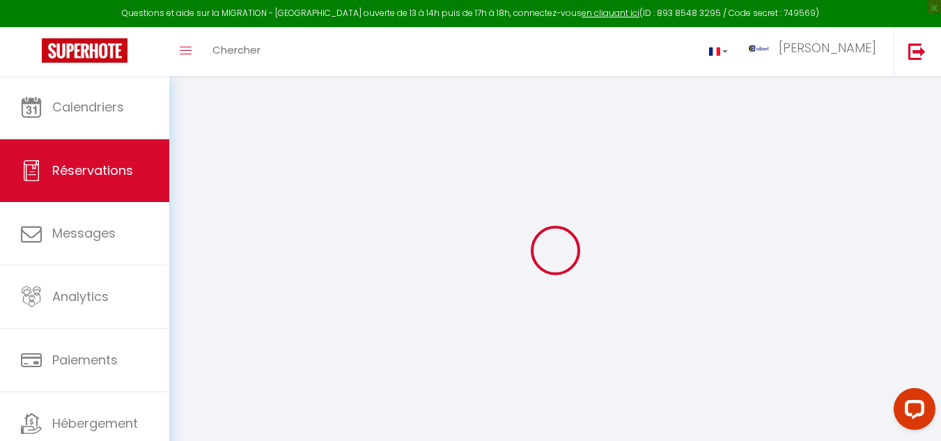
checkbox input "false"
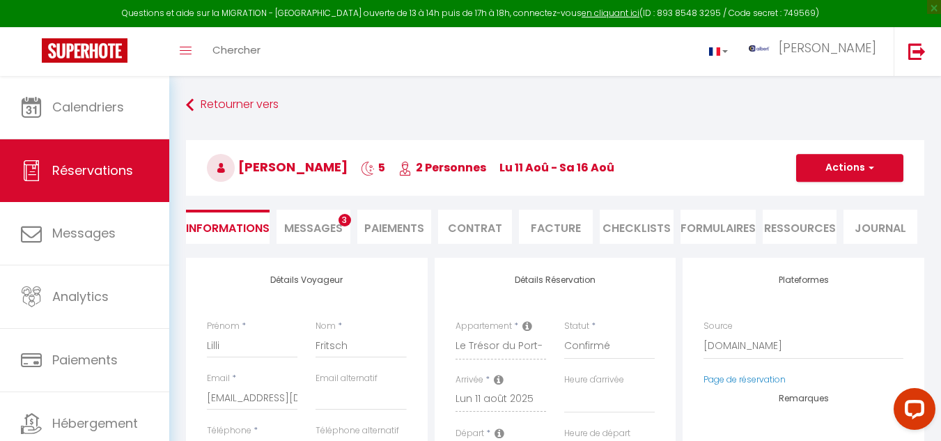
select select
checkbox input "false"
type input "30"
type input "13.8"
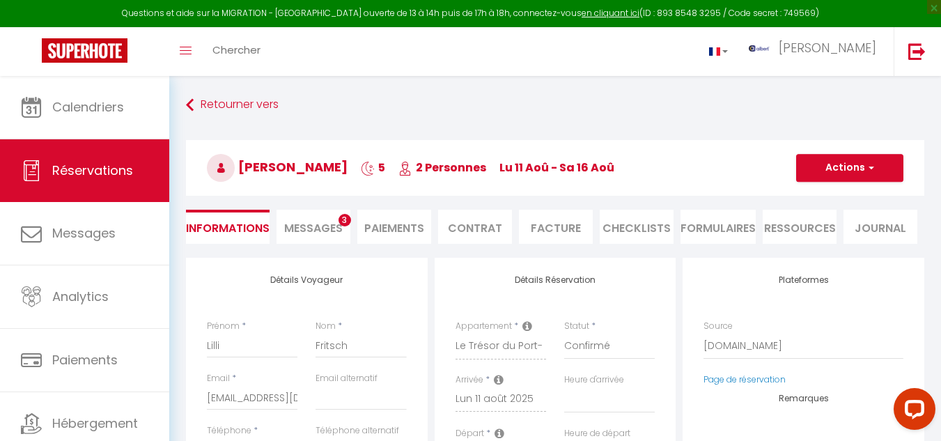
select select
checkbox input "false"
select select
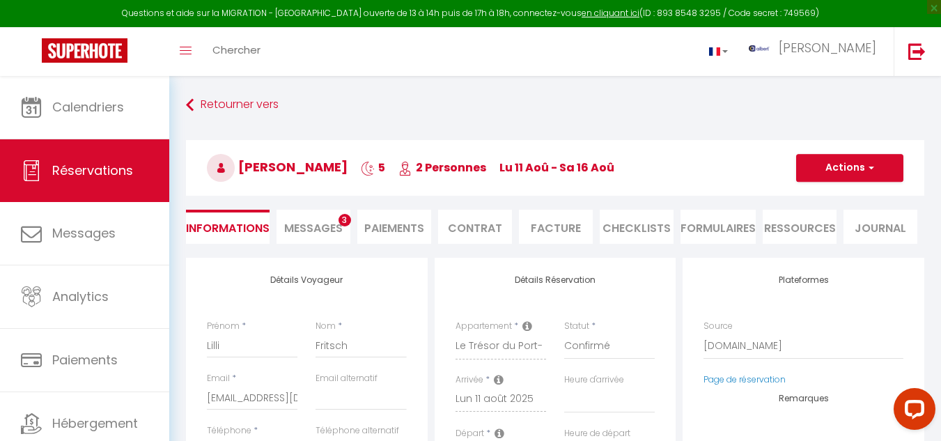
checkbox input "false"
click at [322, 217] on li "Messages 3" at bounding box center [314, 227] width 74 height 34
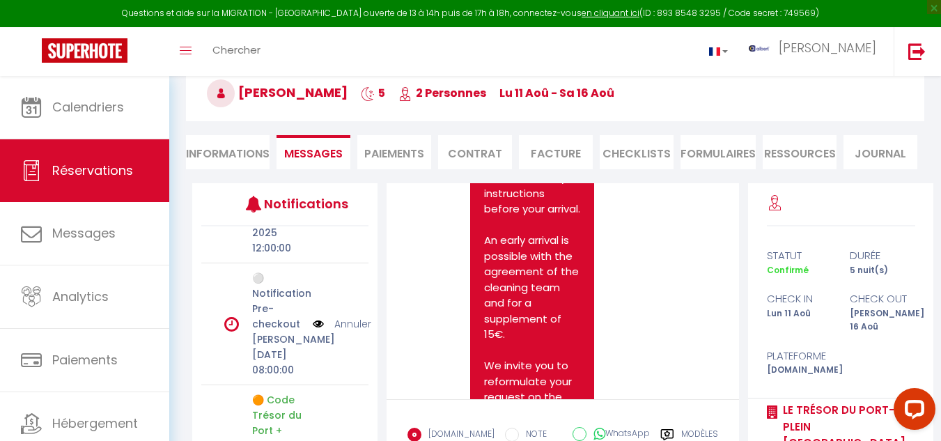
click at [313, 332] on img at bounding box center [318, 323] width 11 height 15
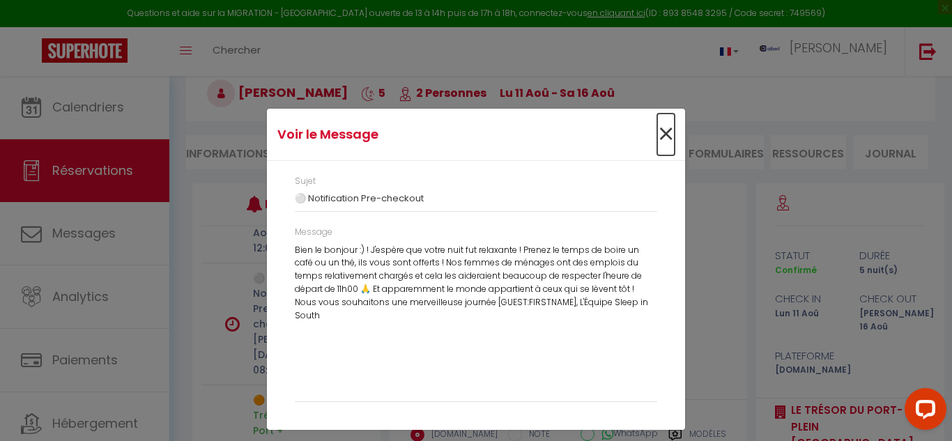
click at [669, 132] on span "×" at bounding box center [665, 135] width 17 height 42
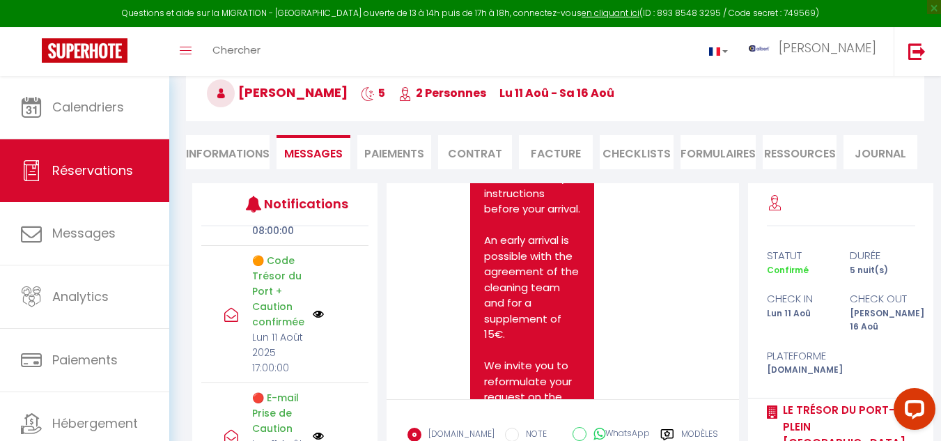
click at [313, 320] on img at bounding box center [318, 314] width 11 height 11
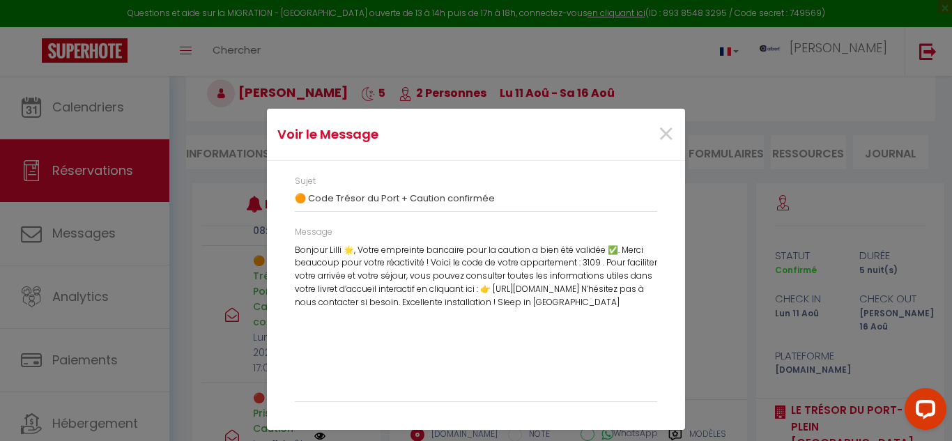
drag, startPoint x: 291, startPoint y: 245, endPoint x: 535, endPoint y: 321, distance: 256.3
click at [535, 321] on div "Message Bonjour Lilli 🌟, Votre empreinte bancaire pour la caution a bien été va…" at bounding box center [476, 321] width 380 height 190
copy div "Bonjour Lilli 🌟, Votre empreinte bancaire pour la caution a bien été validée ✅.…"
click at [668, 137] on span "×" at bounding box center [665, 135] width 17 height 42
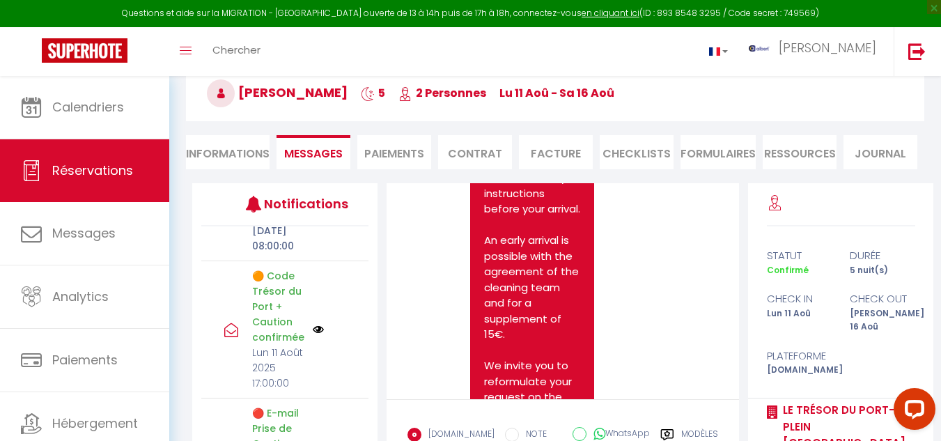
scroll to position [209, 0]
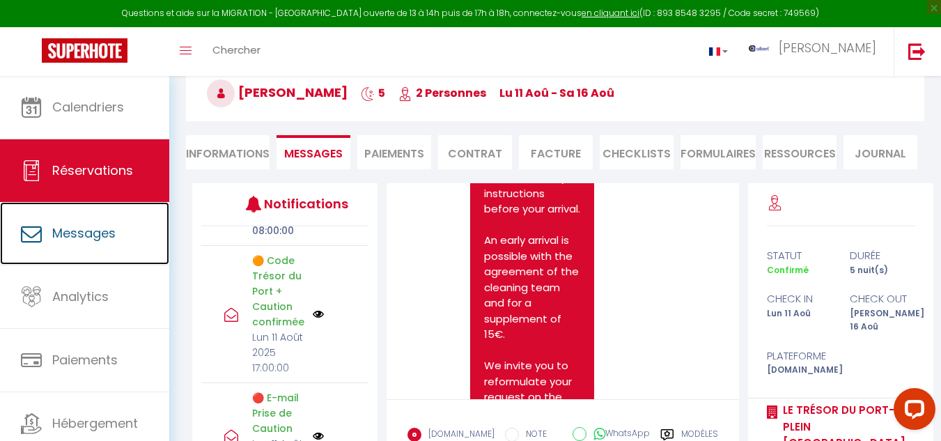
drag, startPoint x: 108, startPoint y: 234, endPoint x: 355, endPoint y: 355, distance: 275.4
click at [108, 234] on span "Messages" at bounding box center [83, 232] width 63 height 17
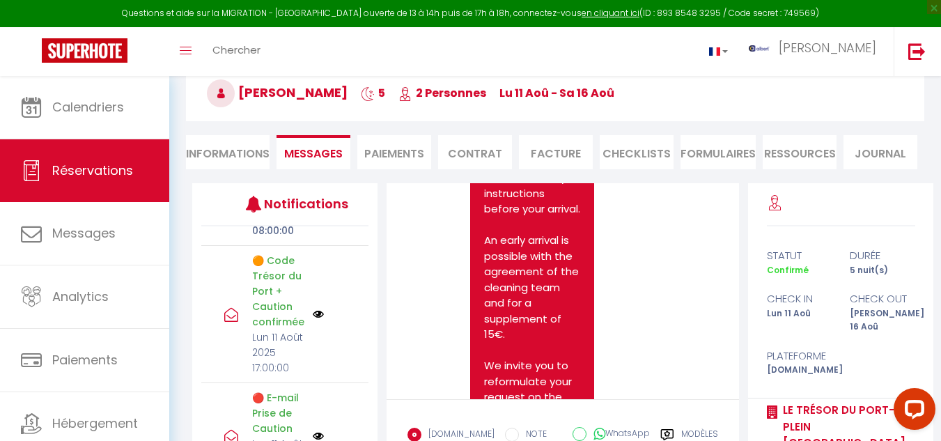
select select "message"
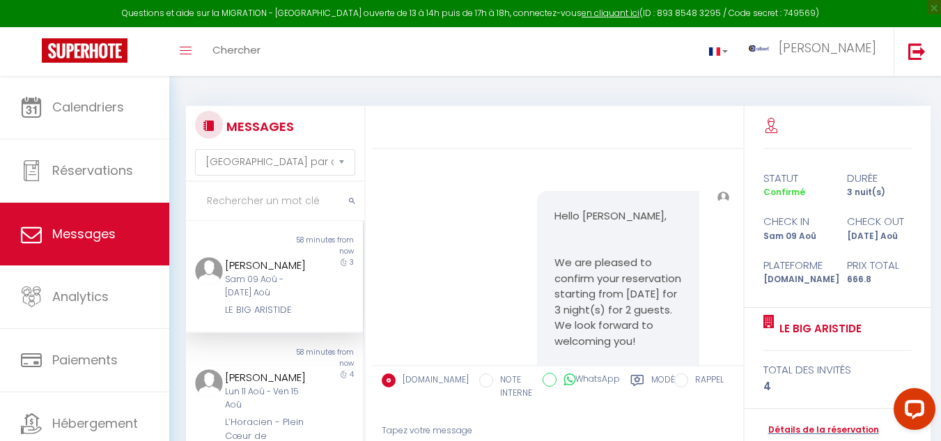
click at [262, 205] on input "text" at bounding box center [275, 201] width 178 height 39
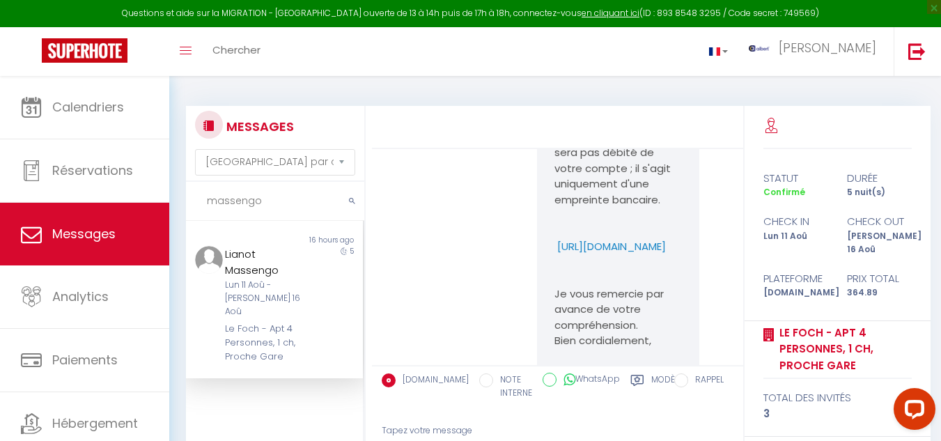
scroll to position [1786, 0]
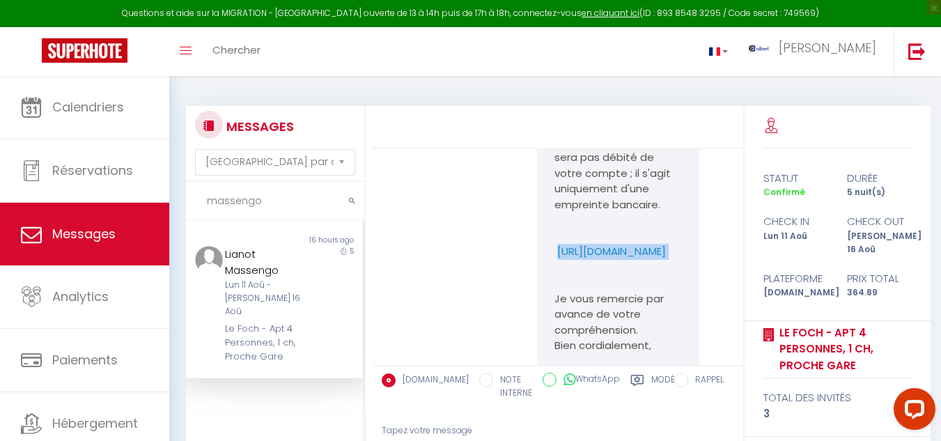
drag, startPoint x: 542, startPoint y: 270, endPoint x: 658, endPoint y: 289, distance: 117.9
click at [658, 291] on div "Bonjour Lianot, Je vous contacte au sujet de la caution pour votre réservation.…" at bounding box center [618, 197] width 162 height 442
click at [658, 291] on pre "Bonjour Lianot, Je vous contacte au sujet de la caution pour votre réservation.…" at bounding box center [618, 197] width 127 height 408
drag, startPoint x: 663, startPoint y: 281, endPoint x: 536, endPoint y: 268, distance: 127.4
click at [511, 254] on div "Bonjour Lianot, Je vous contacte au sujet de la caution pour votre réservation.…" at bounding box center [558, 203] width 362 height 511
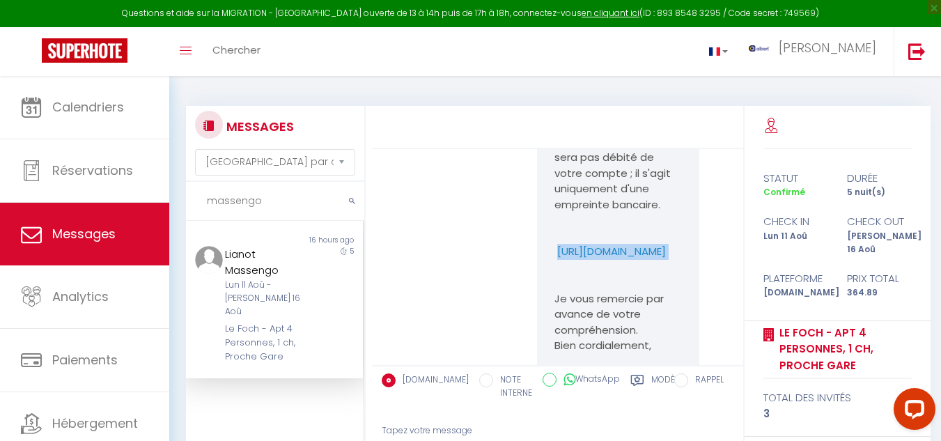
drag, startPoint x: 541, startPoint y: 261, endPoint x: 656, endPoint y: 287, distance: 117.1
click at [656, 287] on div "Bonjour Lianot, Je vous contacte au sujet de la caution pour votre réservation.…" at bounding box center [618, 197] width 162 height 442
copy p "https://superhote.com/applink/p/l1ESPCLN"
click at [510, 260] on div "Bonjour Lianot, Je vous contacte au sujet de la caution pour votre réservation.…" at bounding box center [558, 203] width 362 height 511
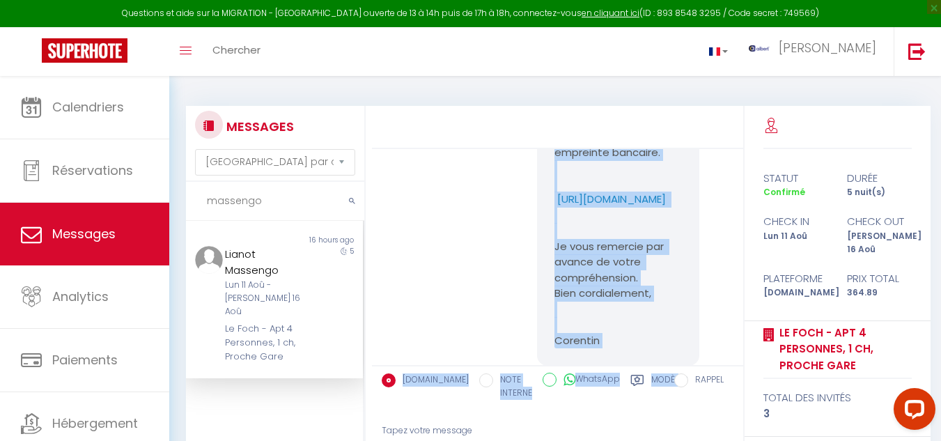
scroll to position [1926, 0]
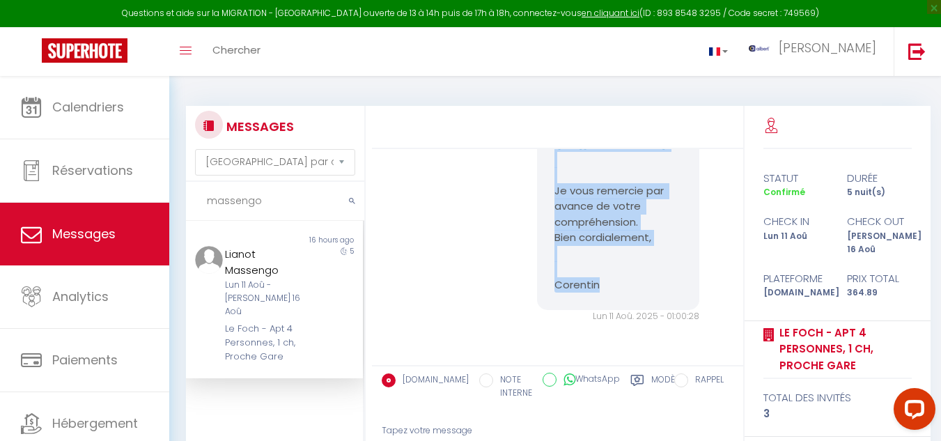
drag, startPoint x: 550, startPoint y: 277, endPoint x: 664, endPoint y: 293, distance: 114.6
click at [665, 290] on pre "Bonjour Lianot, Je vous contacte au sujet de la caution pour votre réservation.…" at bounding box center [618, 89] width 127 height 408
copy pre "Bonjour Lianot, Je vous contacte au sujet de la caution pour votre réservation.…"
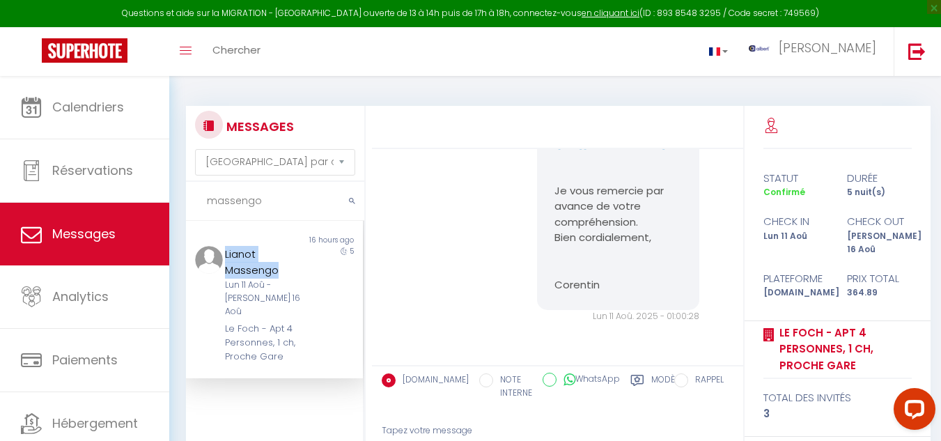
drag, startPoint x: 224, startPoint y: 253, endPoint x: 284, endPoint y: 269, distance: 61.3
click at [284, 269] on div "Lianot Massengo" at bounding box center [267, 262] width 85 height 33
copy div "Lianot Massengo"
drag, startPoint x: 453, startPoint y: 230, endPoint x: 474, endPoint y: 114, distance: 118.2
click at [454, 230] on div "Bonjour Lianot, Je vous contacte au sujet de la caution pour votre réservation.…" at bounding box center [558, 95] width 362 height 511
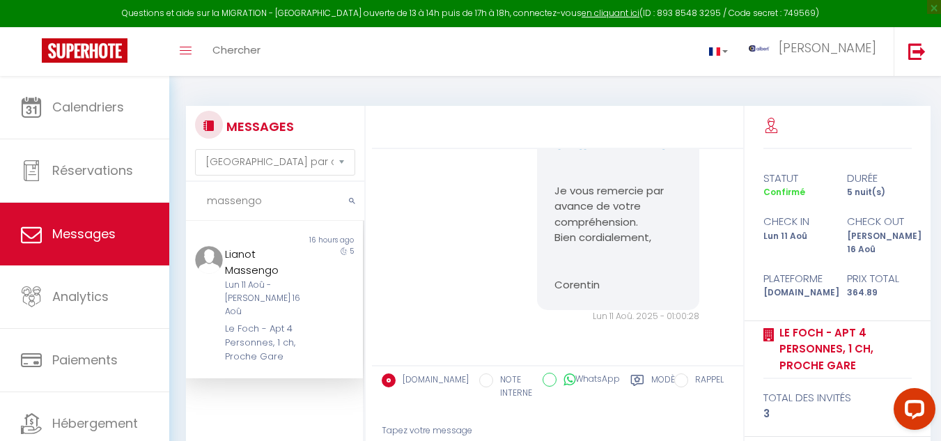
click at [274, 206] on input "massengo" at bounding box center [275, 201] width 178 height 39
type input "m"
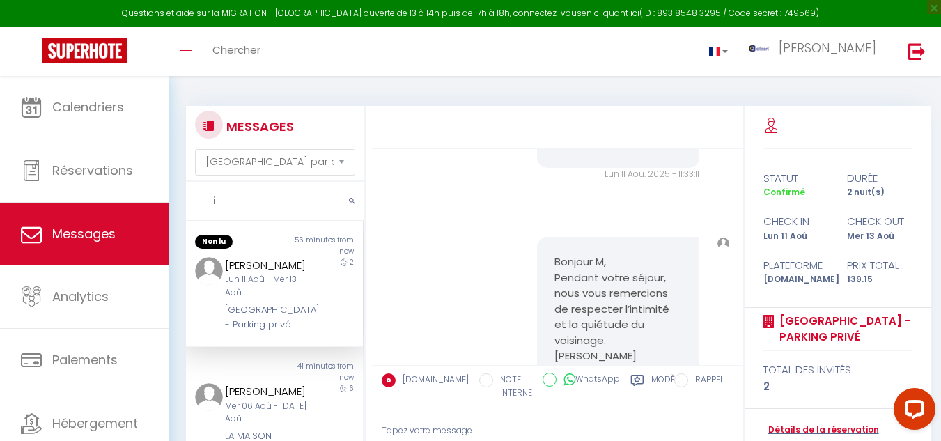
scroll to position [1409, 0]
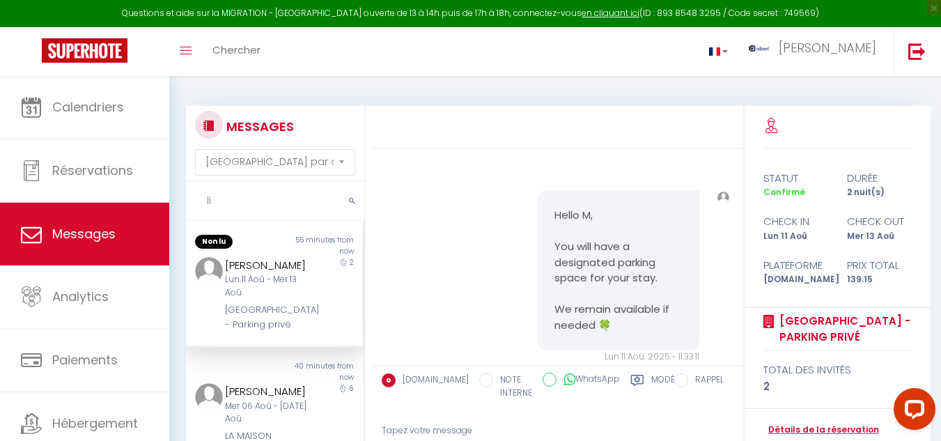
type input "l"
type input "d"
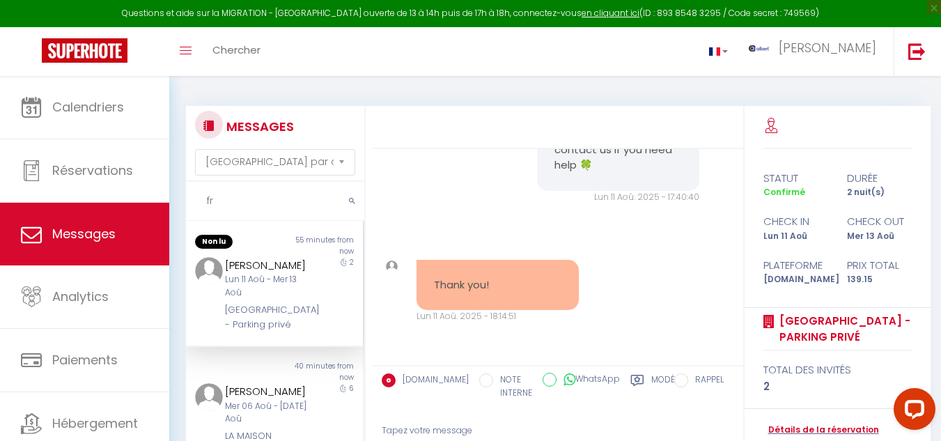
type input "f"
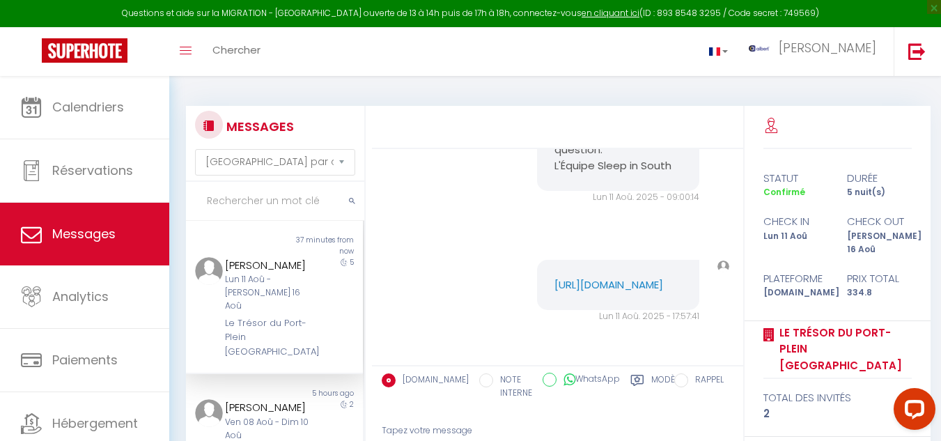
scroll to position [2233, 0]
click at [378, 70] on div "Toggle menubar Chercher BUTTON albert Paramètres" at bounding box center [516, 51] width 830 height 49
paste input "Fritsch"
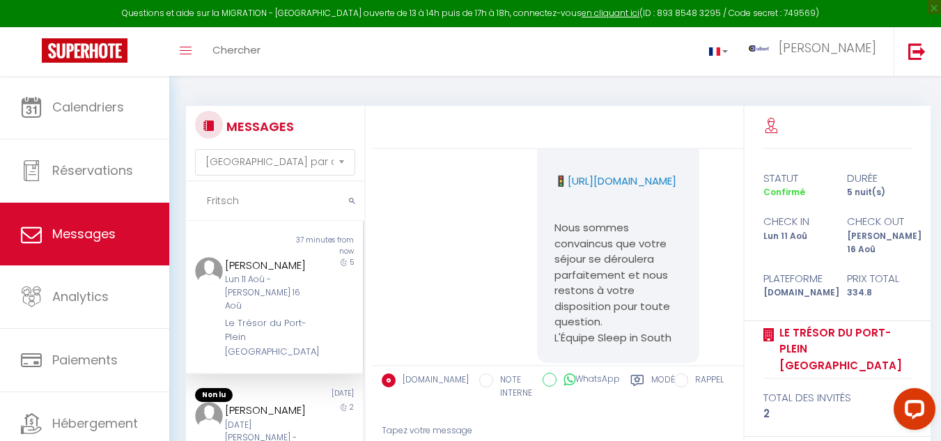
scroll to position [1954, 0]
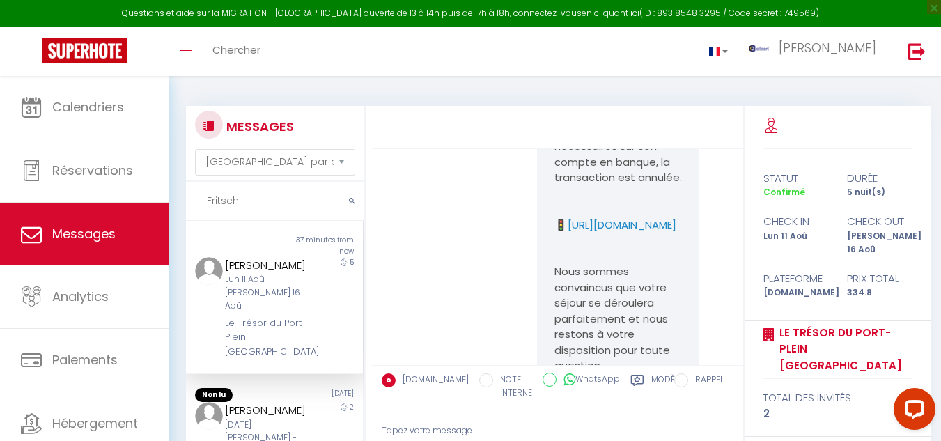
type input "Fritsch"
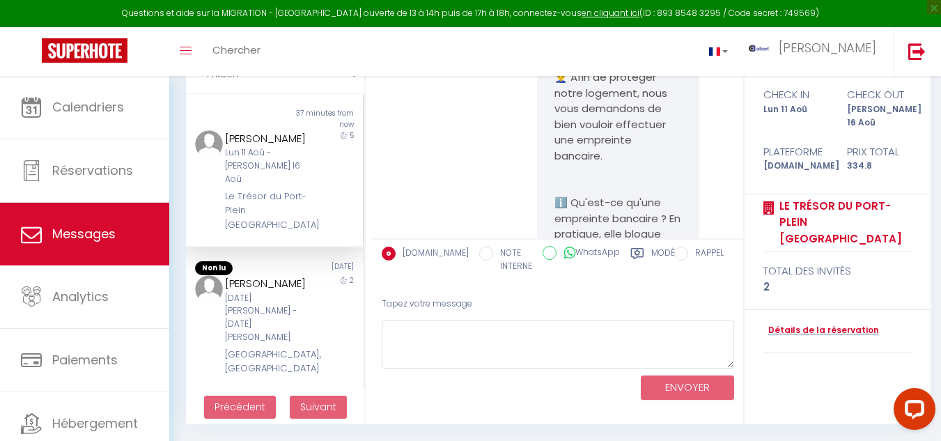
scroll to position [1397, 0]
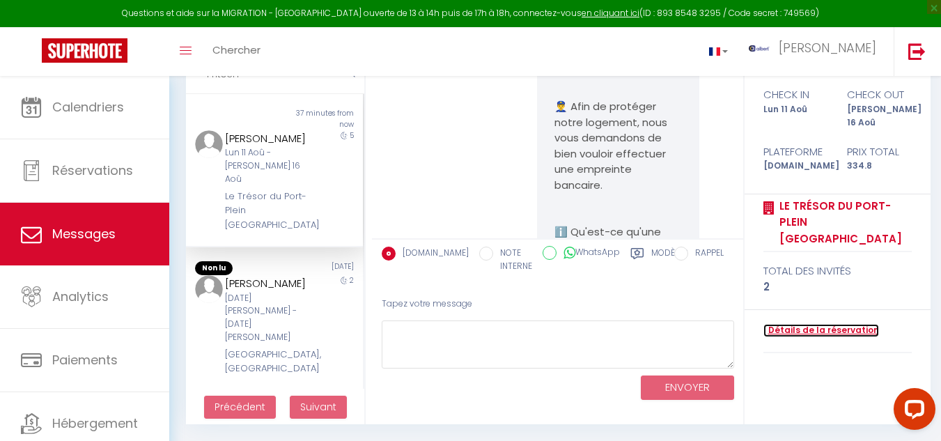
drag, startPoint x: 791, startPoint y: 317, endPoint x: 760, endPoint y: 323, distance: 31.2
click at [791, 324] on link "Détails de la réservation" at bounding box center [822, 330] width 116 height 13
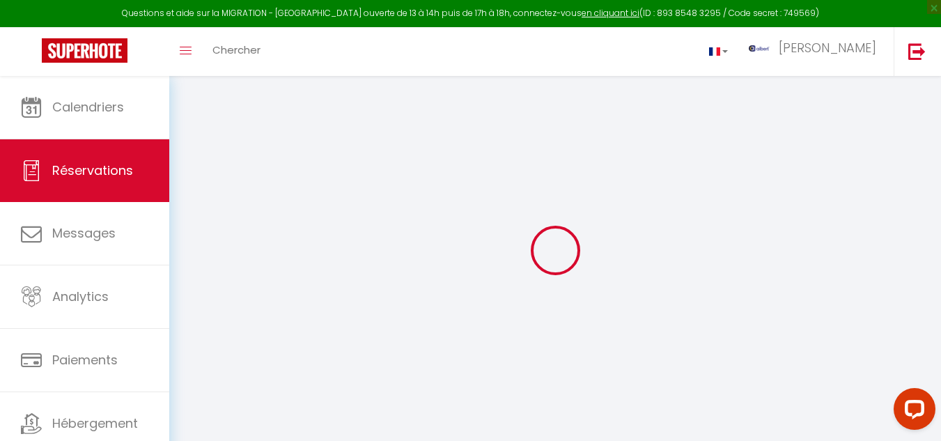
select select
checkbox input "false"
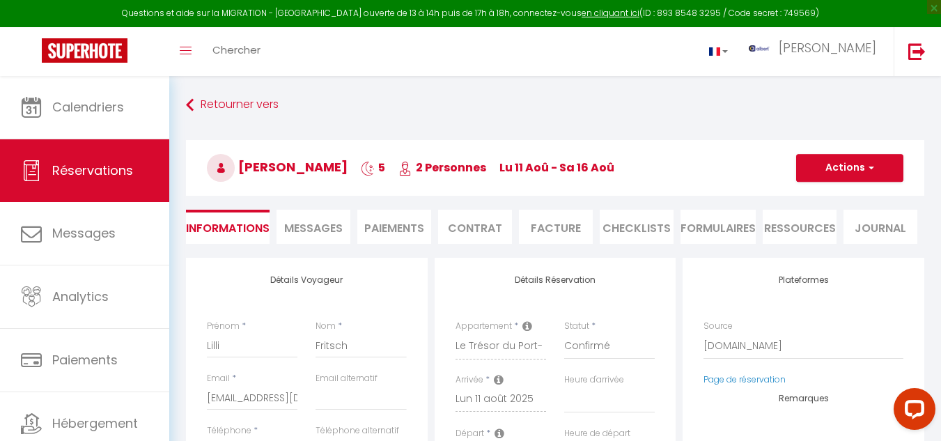
select select
checkbox input "false"
select select
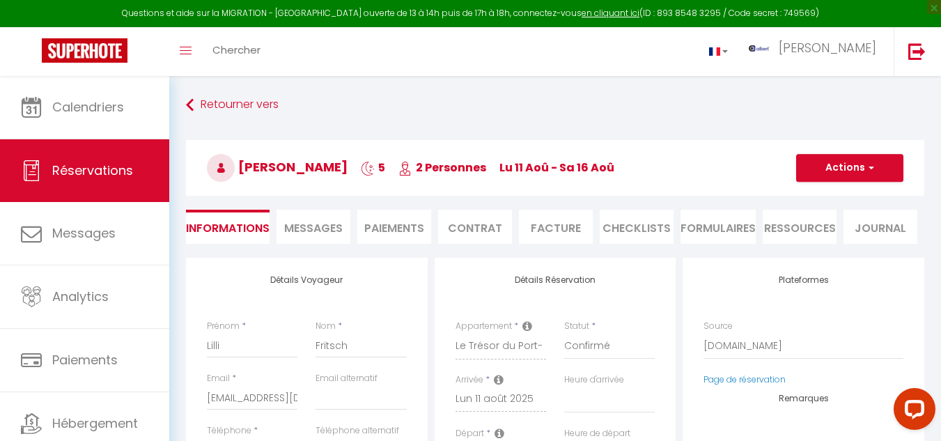
checkbox input "false"
type input "30"
type input "13.8"
select select
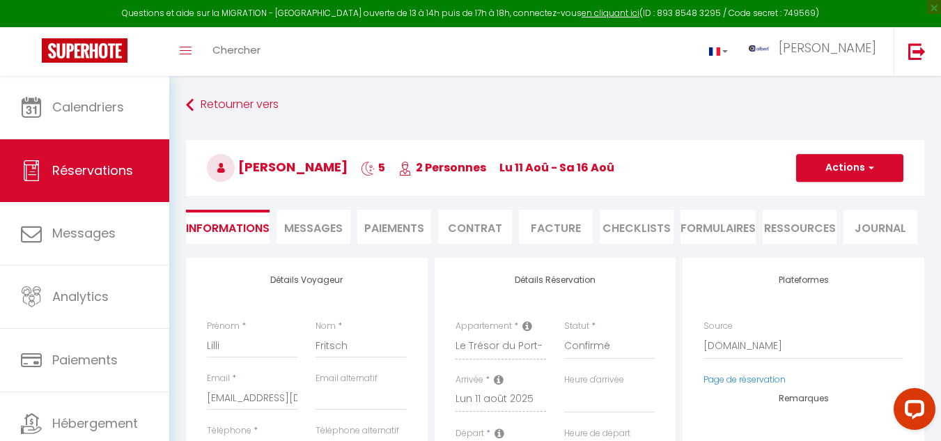
checkbox input "false"
select select
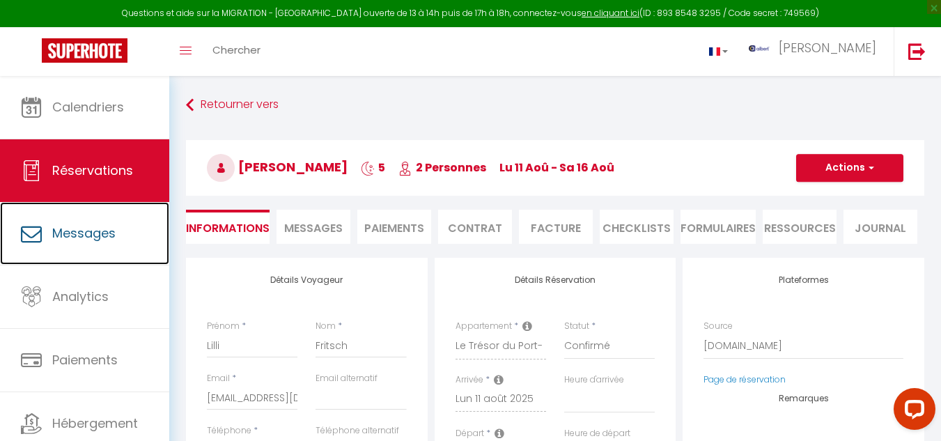
drag, startPoint x: 91, startPoint y: 228, endPoint x: 304, endPoint y: 248, distance: 214.1
click at [91, 228] on span "Messages" at bounding box center [83, 232] width 63 height 17
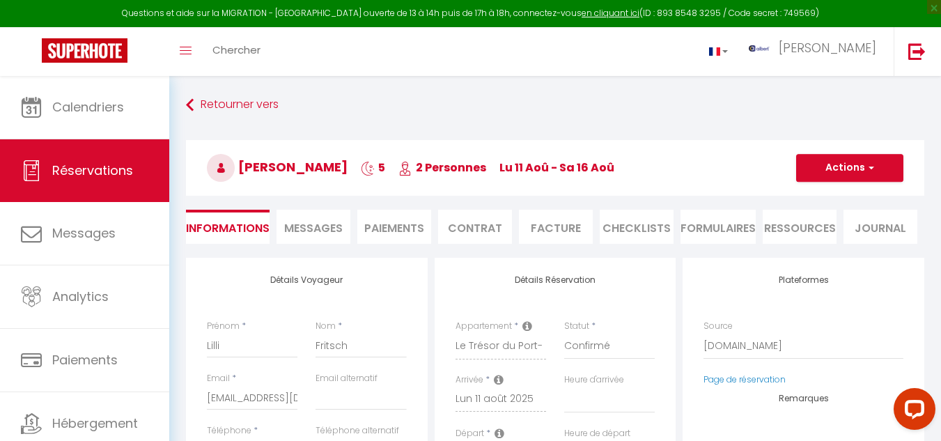
select select "message"
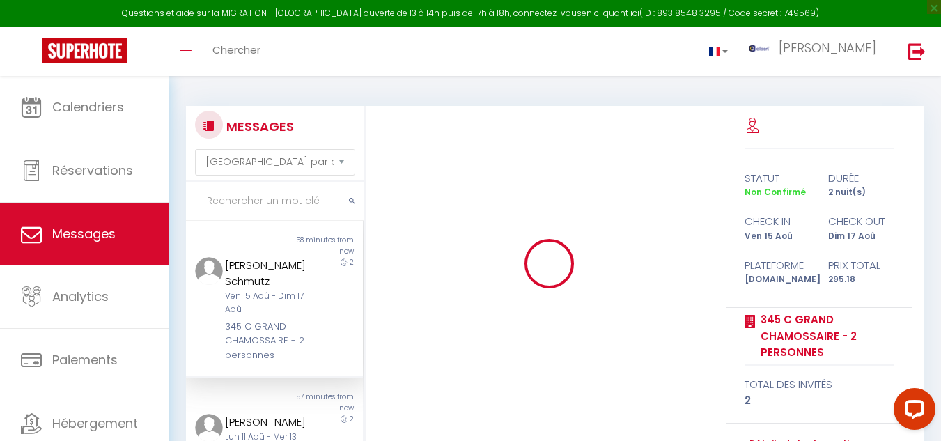
click at [265, 196] on input "text" at bounding box center [275, 201] width 178 height 39
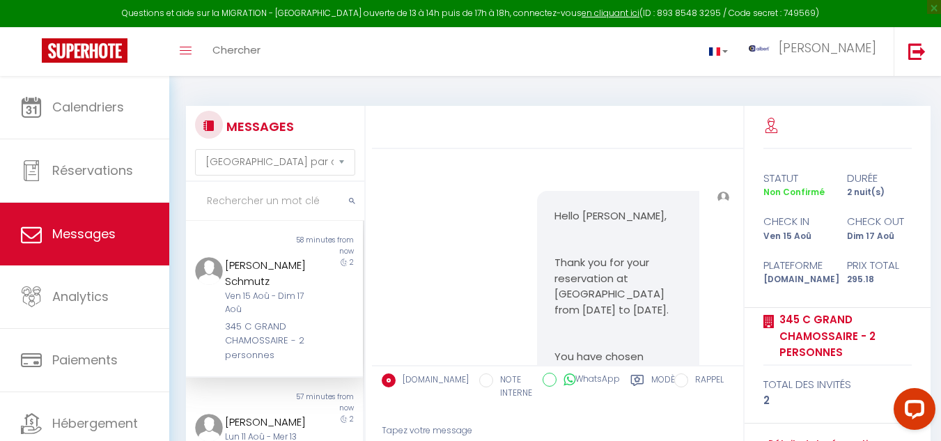
scroll to position [7528, 0]
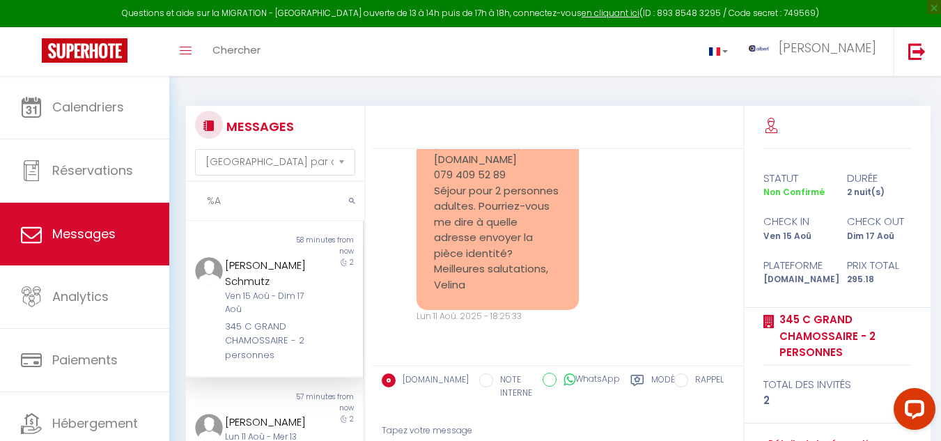
type input "%"
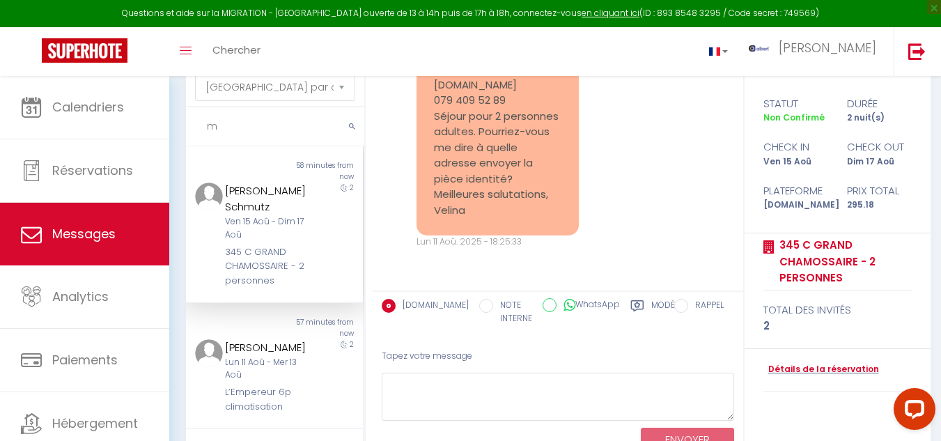
click at [247, 127] on input "m" at bounding box center [275, 126] width 178 height 39
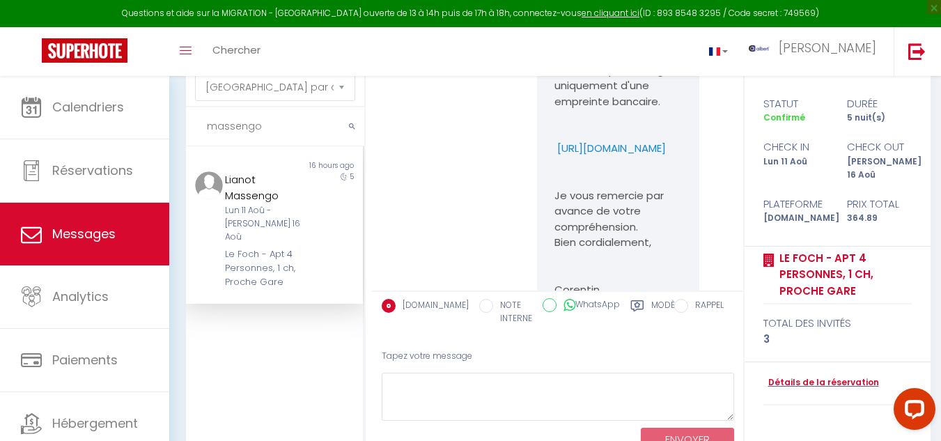
scroll to position [1786, 0]
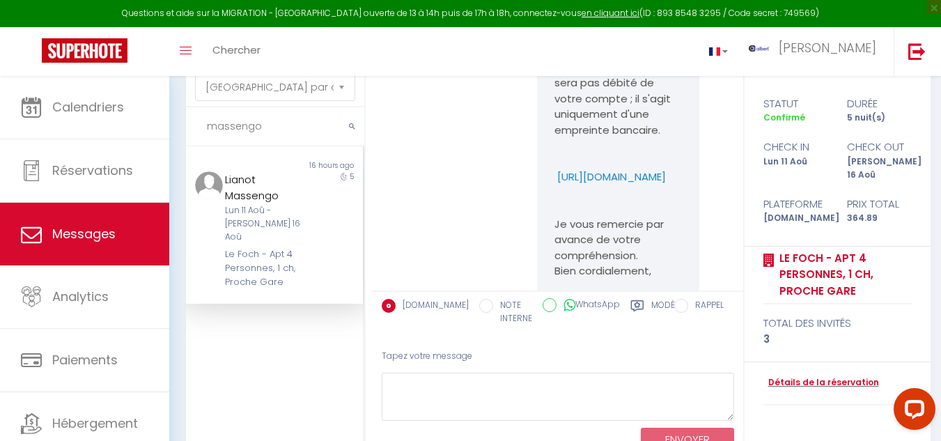
type input "massengo"
drag, startPoint x: 544, startPoint y: 194, endPoint x: 655, endPoint y: 206, distance: 111.5
click at [655, 206] on div "Bonjour Lianot, Je vous contacte au sujet de la caution pour votre réservation.…" at bounding box center [618, 122] width 162 height 442
drag, startPoint x: 668, startPoint y: 219, endPoint x: 656, endPoint y: 210, distance: 15.3
click at [656, 210] on div "Bonjour Lianot, Je vous contacte au sujet de la caution pour votre réservation.…" at bounding box center [618, 122] width 162 height 442
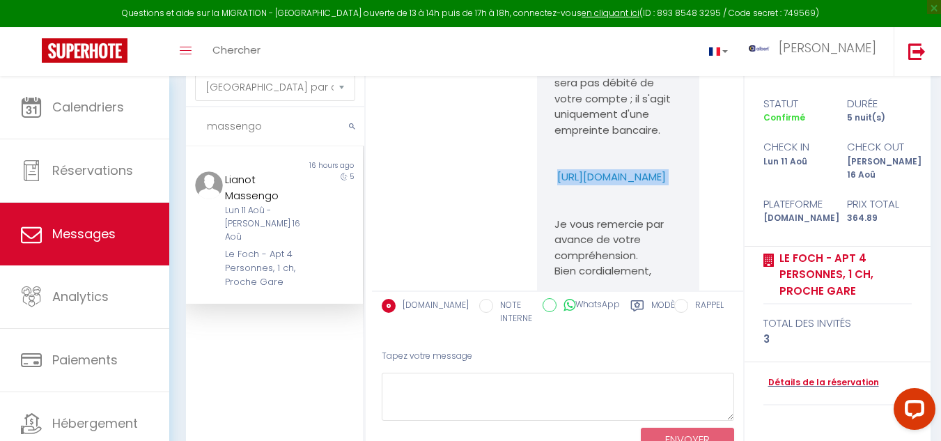
copy p "https://superhote.com/applink/p/l1ESPCLN"
